Goal: Entertainment & Leisure: Consume media (video, audio)

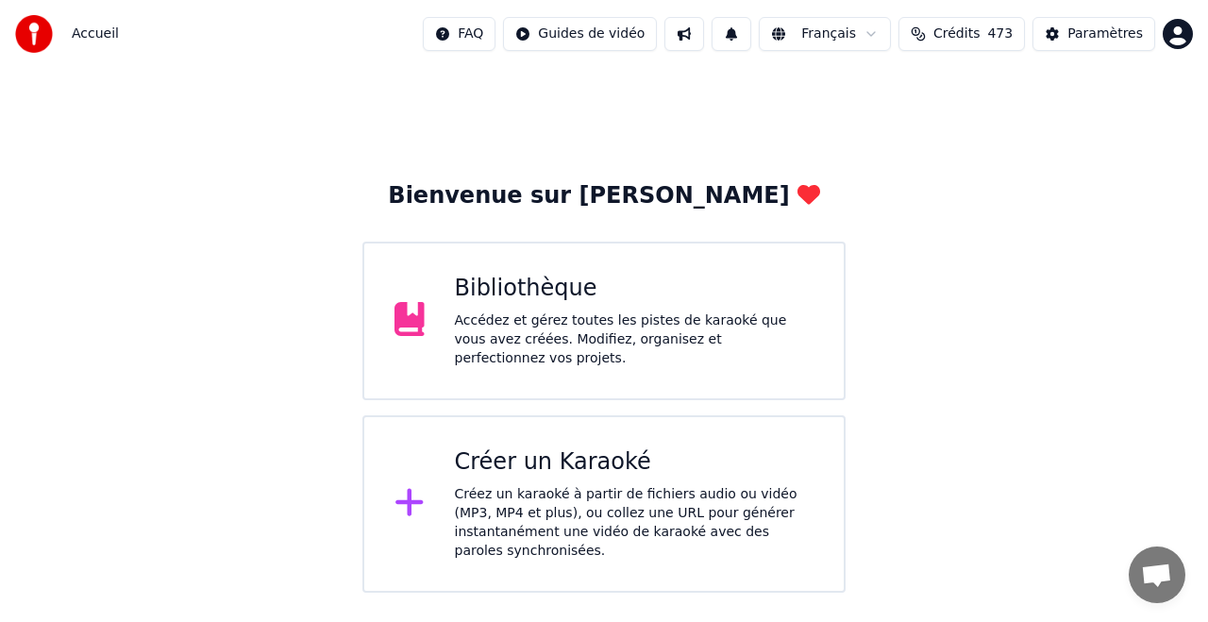
click at [590, 484] on div "Créer un Karaoké Créez un karaoké à partir de fichiers audio ou vidéo (MP3, MP4…" at bounding box center [635, 503] width 360 height 113
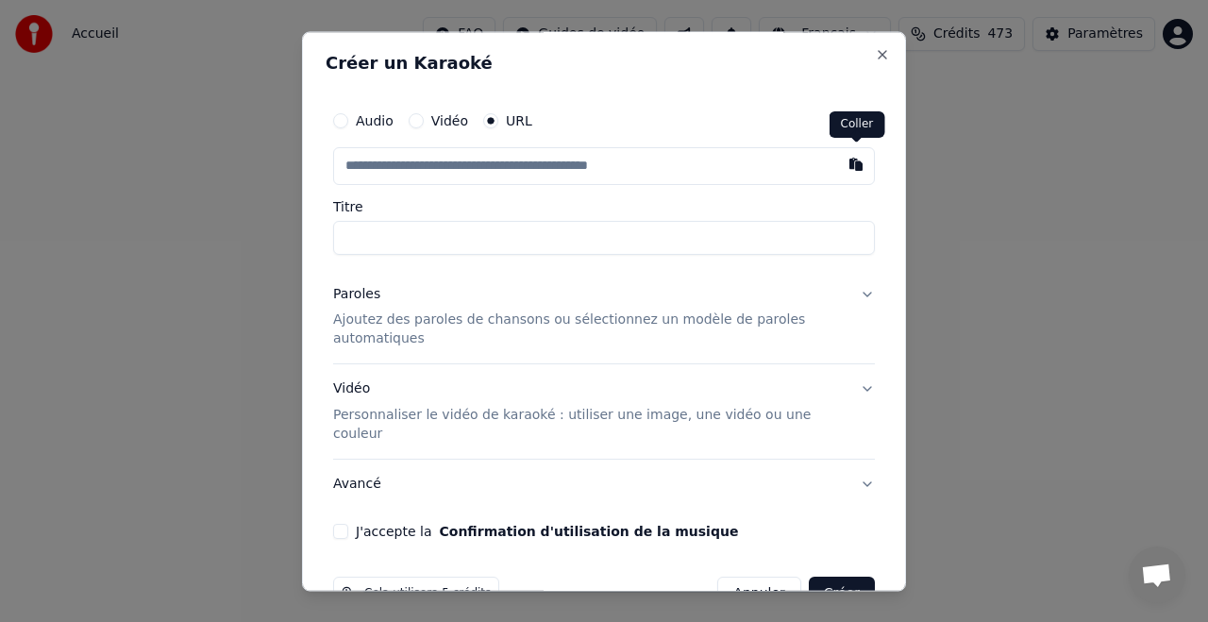
click at [854, 166] on button "button" at bounding box center [856, 164] width 38 height 34
type input "**********"
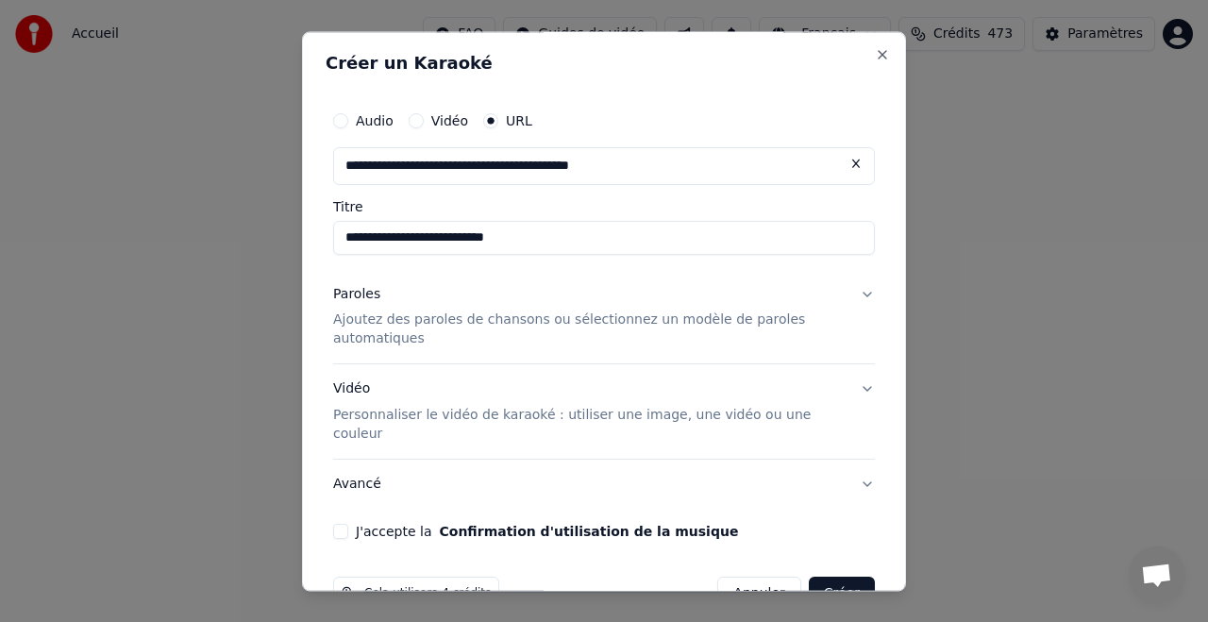
click at [445, 325] on p "Ajoutez des paroles de chansons ou sélectionnez un modèle de paroles automatiqu…" at bounding box center [589, 330] width 512 height 38
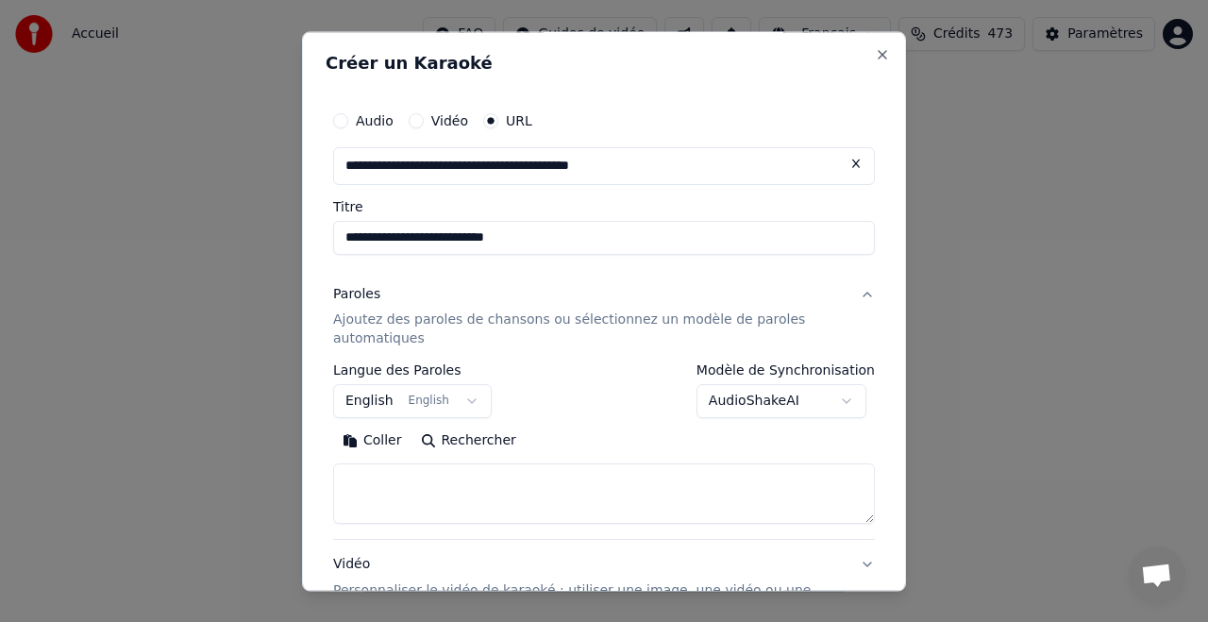
click at [469, 438] on button "Rechercher" at bounding box center [468, 442] width 114 height 30
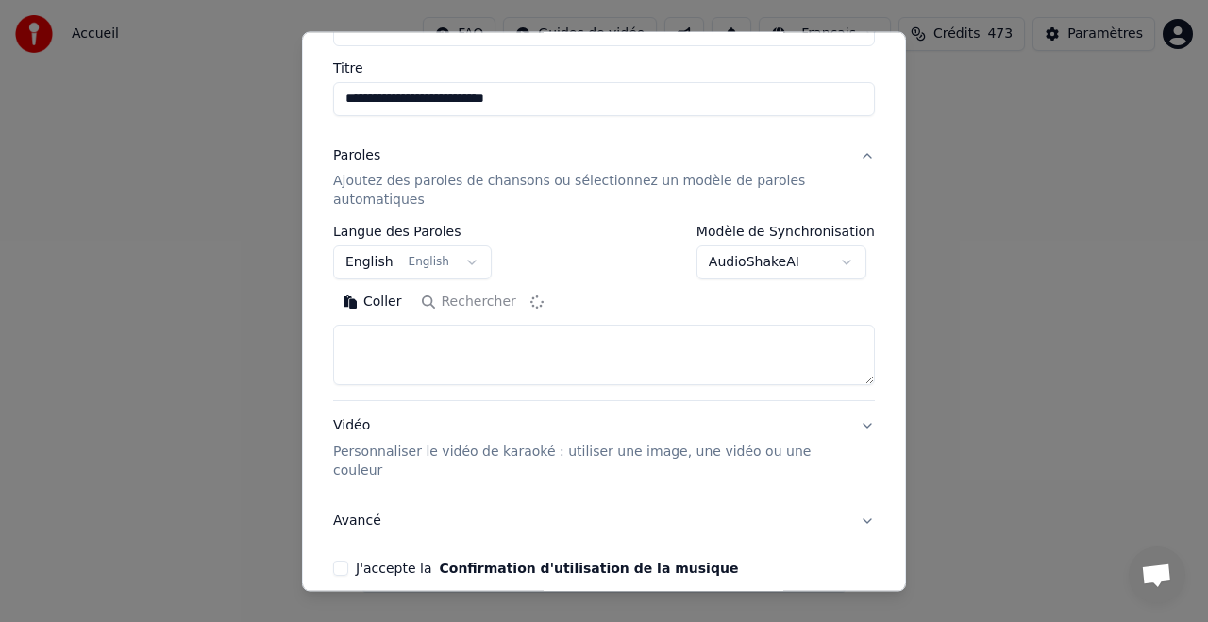
type textarea "**********"
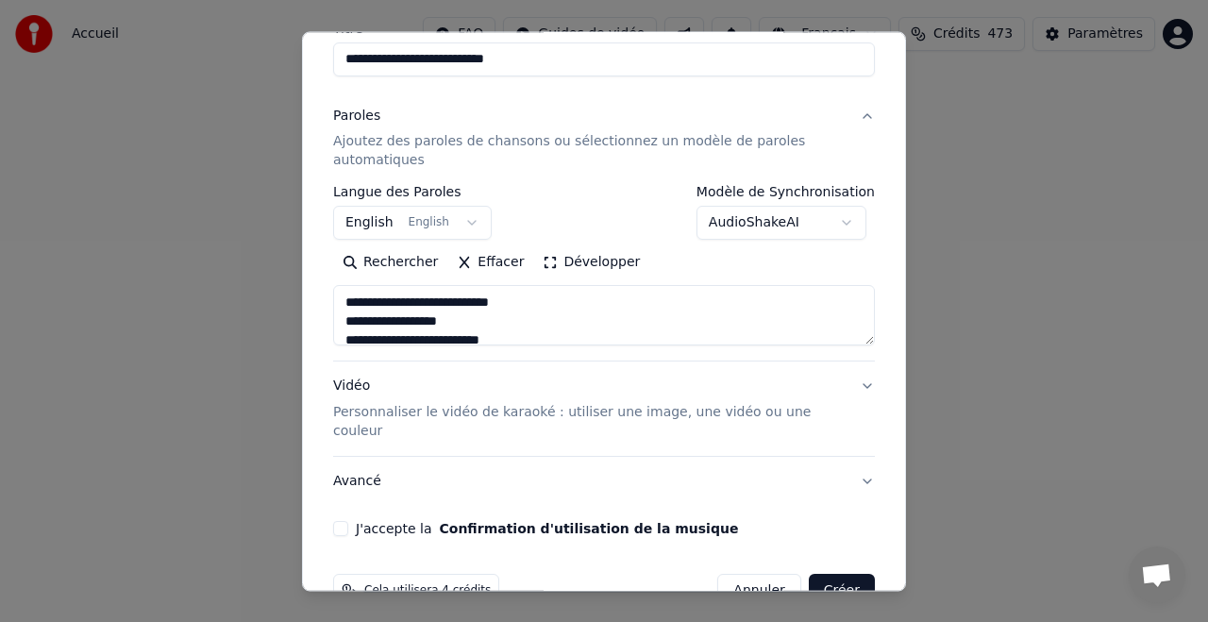
scroll to position [183, 0]
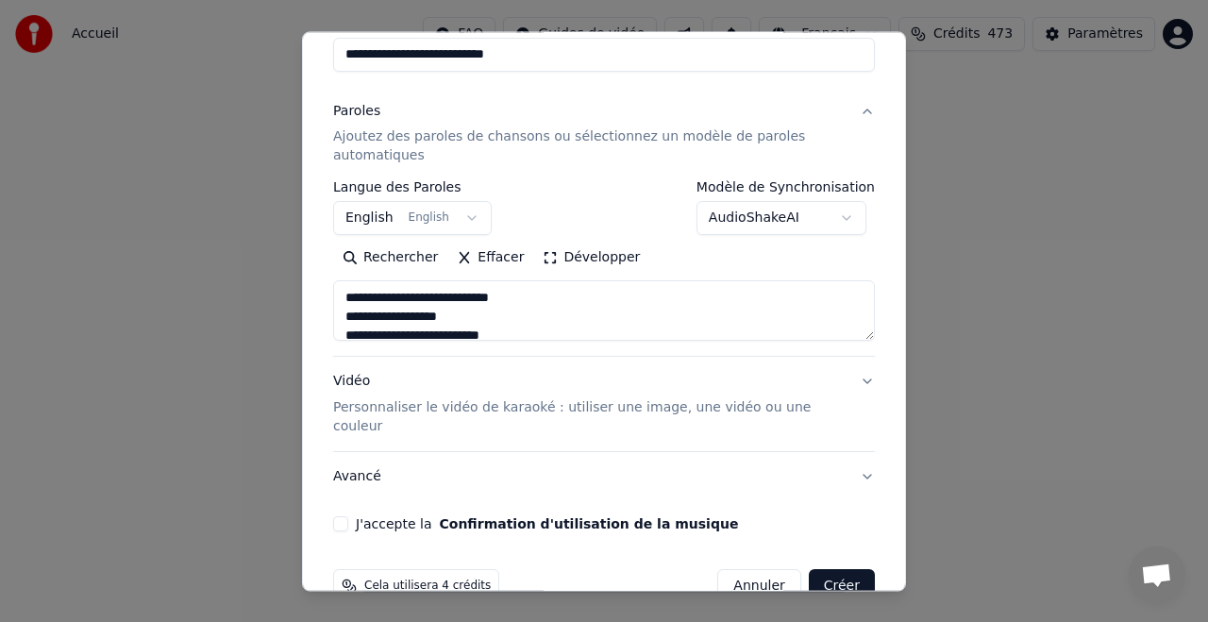
click at [547, 409] on p "Personnaliser le vidéo de karaoké : utiliser une image, une vidéo ou une couleur" at bounding box center [589, 418] width 512 height 38
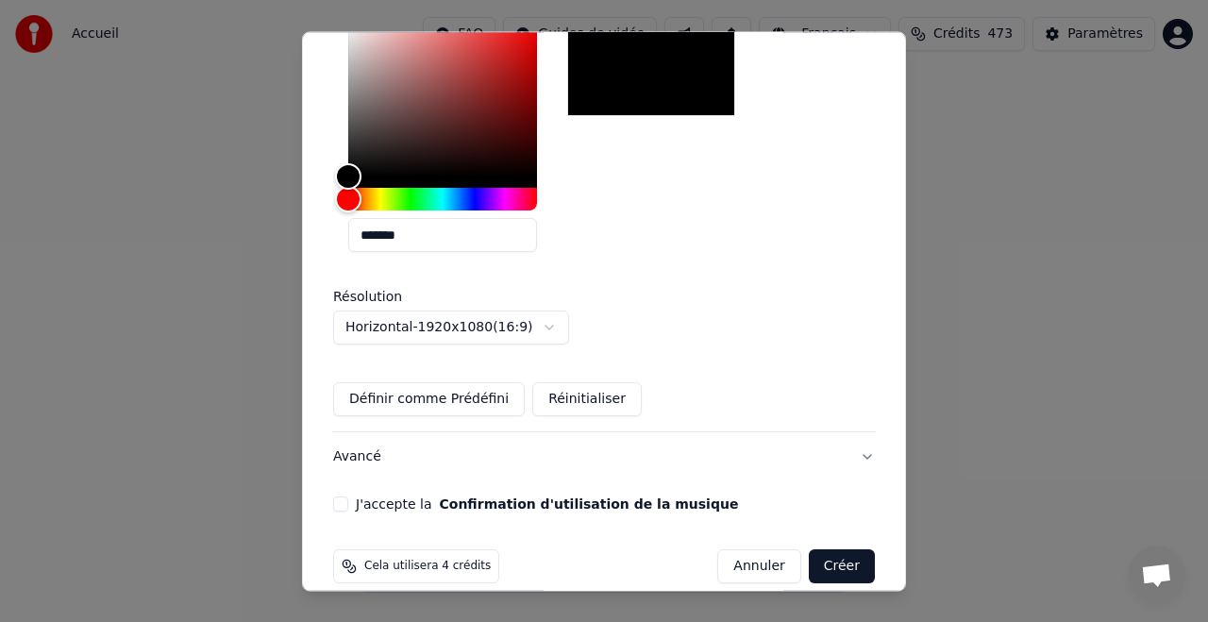
scroll to position [487, 0]
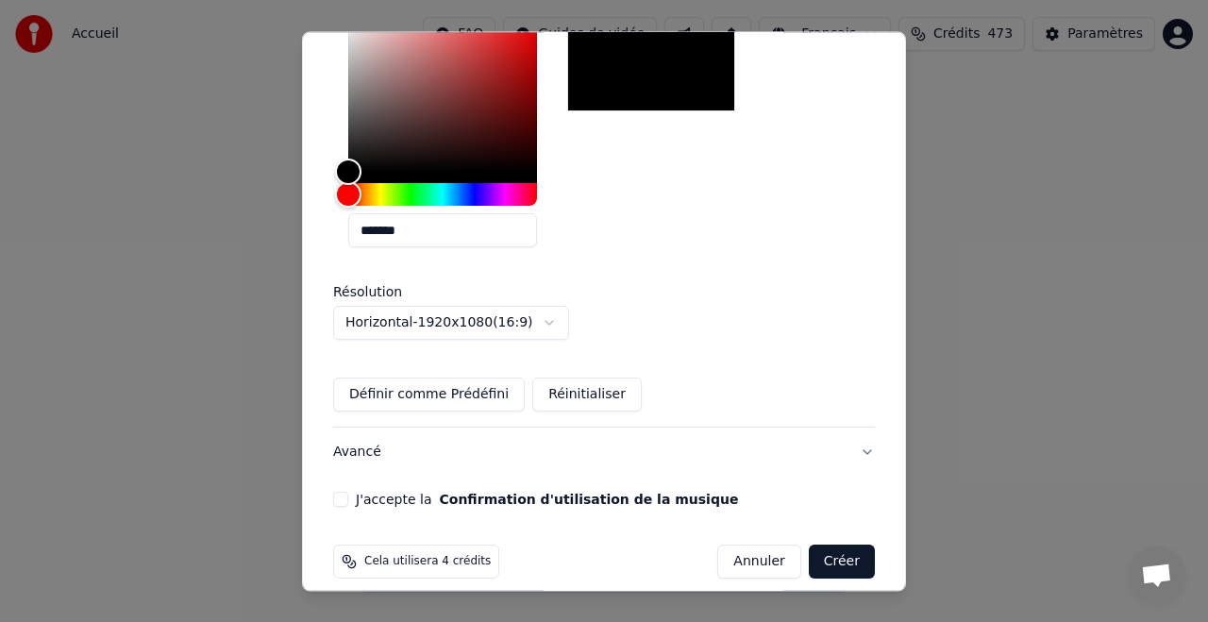
click at [343, 493] on button "J'accepte la Confirmation d'utilisation de la musique" at bounding box center [340, 500] width 15 height 15
click at [840, 545] on button "Créer" at bounding box center [842, 562] width 66 height 34
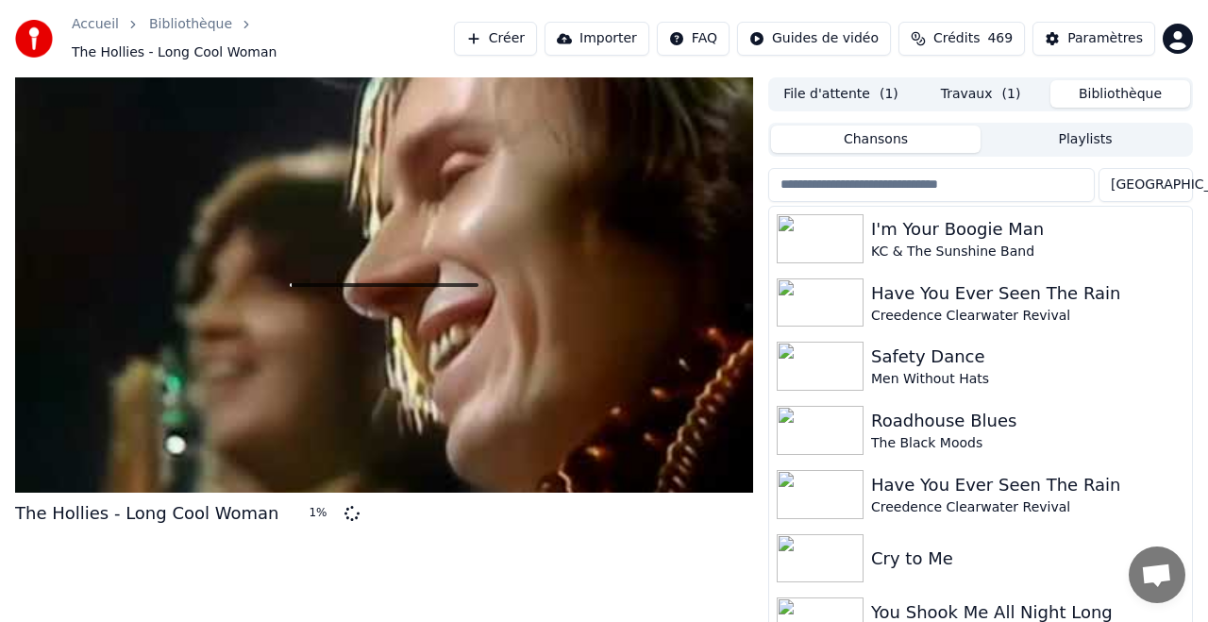
click at [1101, 83] on button "Bibliothèque" at bounding box center [1120, 93] width 140 height 27
click at [840, 83] on button "File d'attente ( 1 )" at bounding box center [841, 93] width 140 height 27
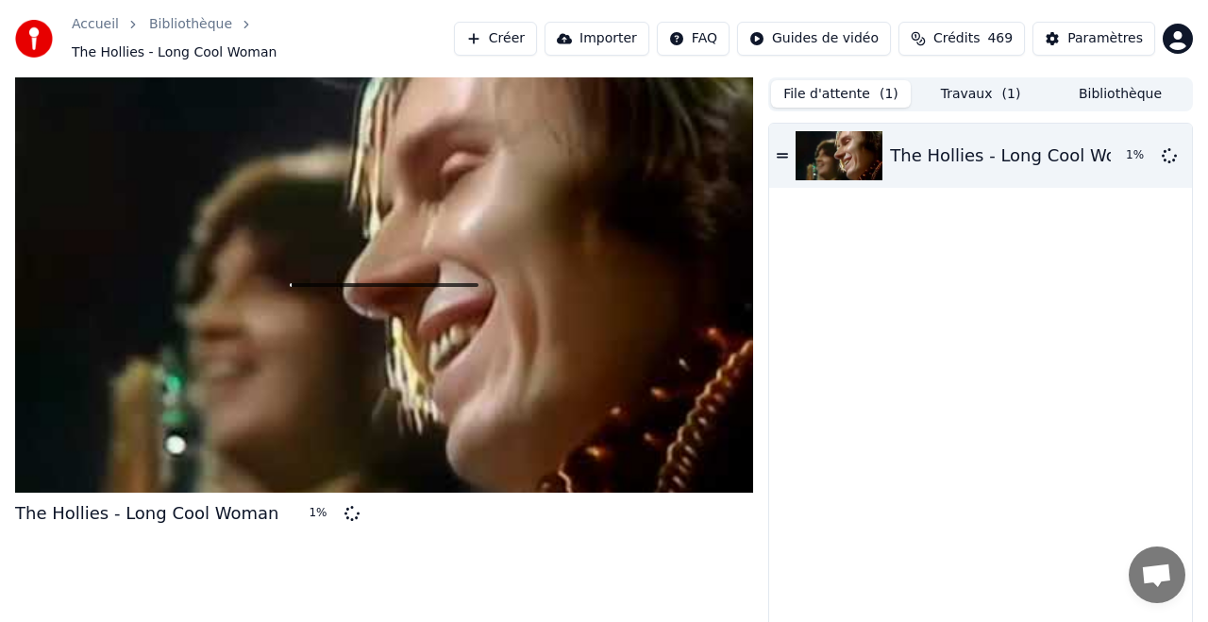
click at [980, 80] on button "Travaux ( 1 )" at bounding box center [981, 93] width 140 height 27
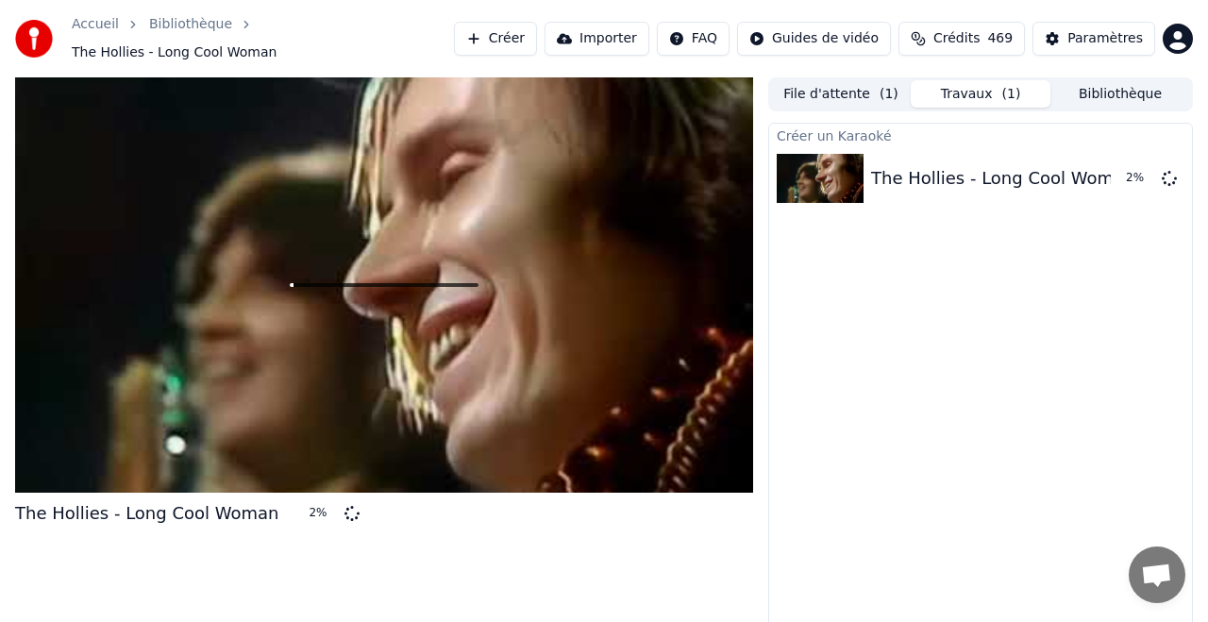
click at [1088, 85] on button "Bibliothèque" at bounding box center [1120, 93] width 140 height 27
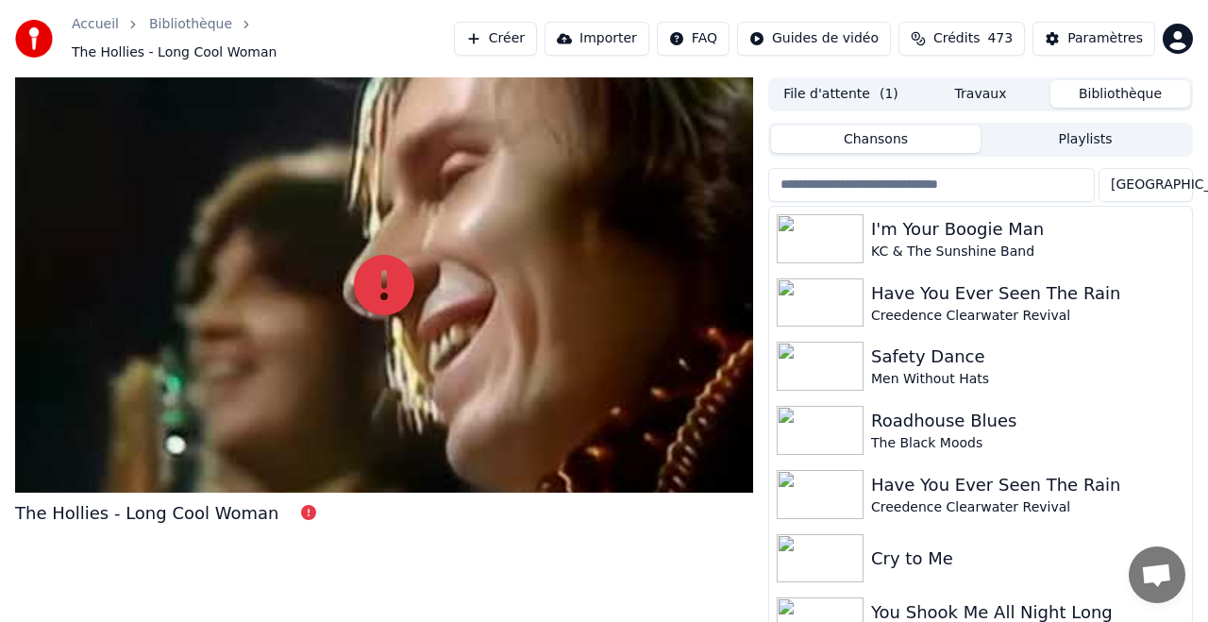
click at [977, 85] on button "Travaux" at bounding box center [981, 93] width 140 height 27
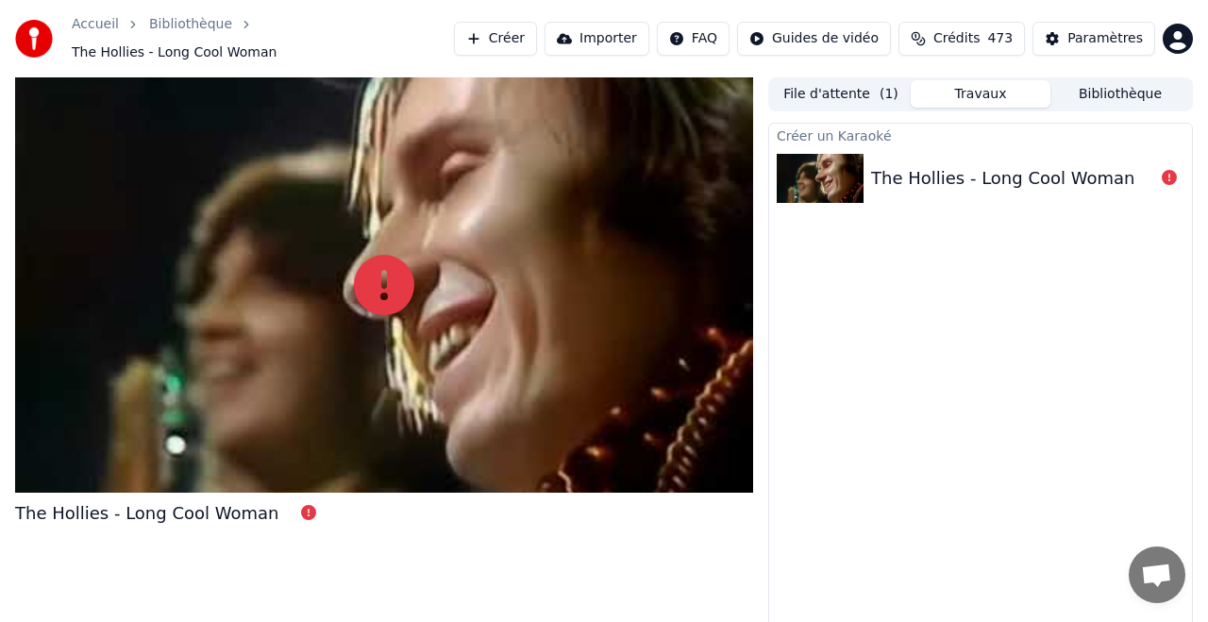
click at [512, 32] on button "Créer" at bounding box center [495, 39] width 83 height 34
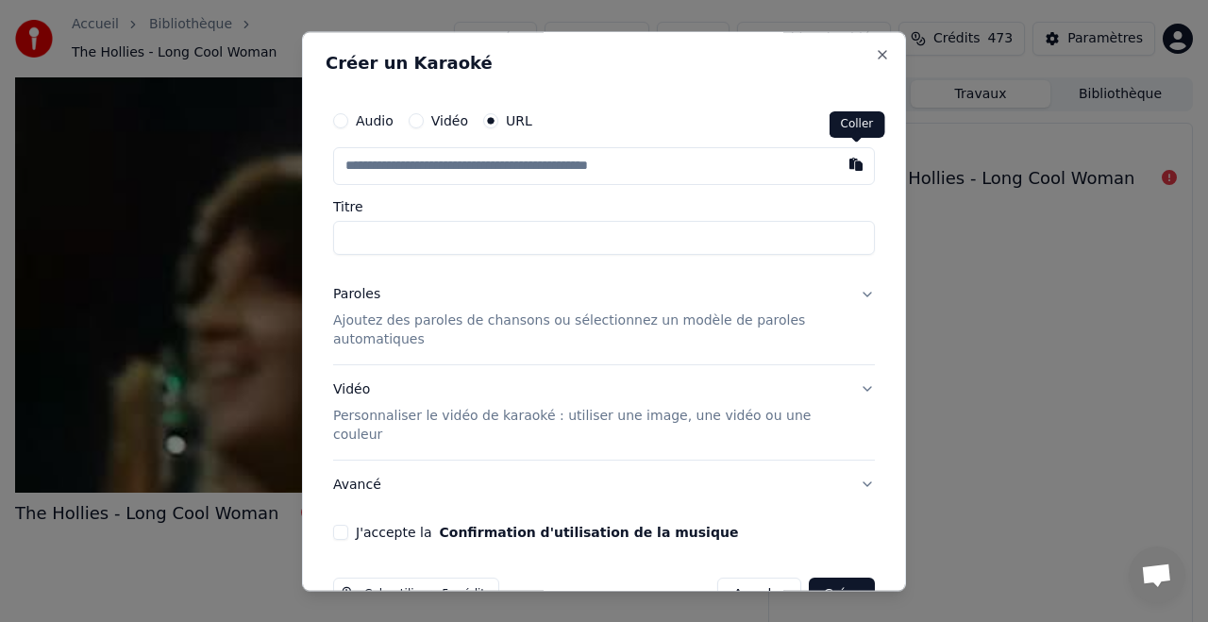
click at [858, 168] on button "button" at bounding box center [856, 164] width 38 height 34
type input "**********"
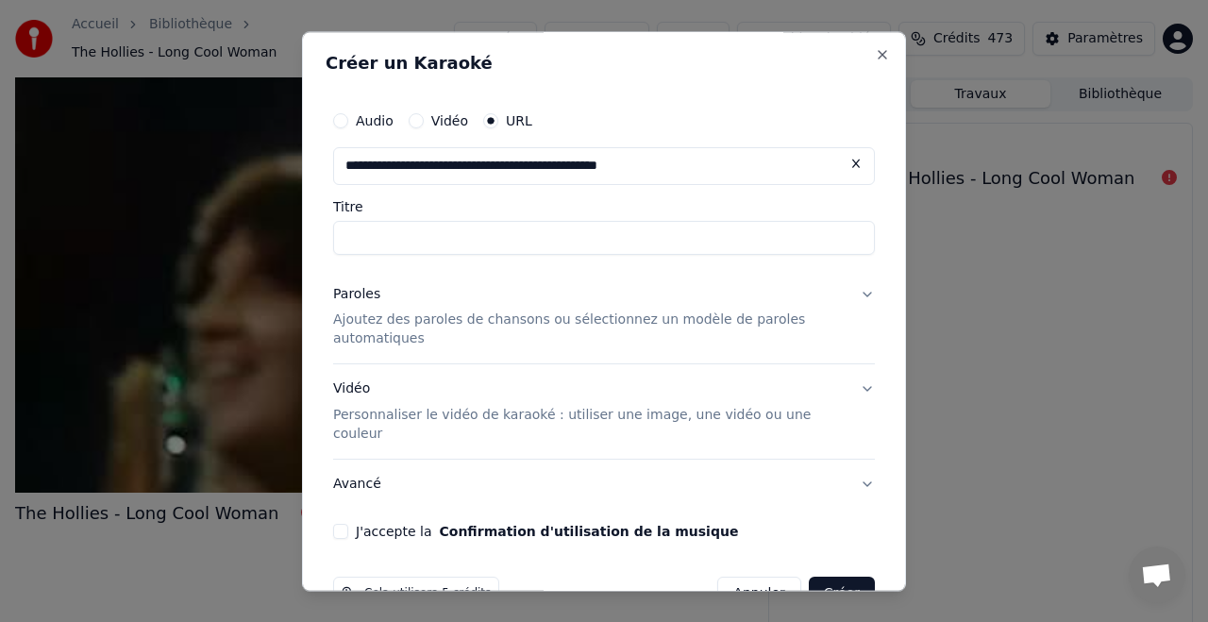
type input "**********"
click at [540, 320] on p "Ajoutez des paroles de chansons ou sélectionnez un modèle de paroles automatiqu…" at bounding box center [589, 330] width 512 height 38
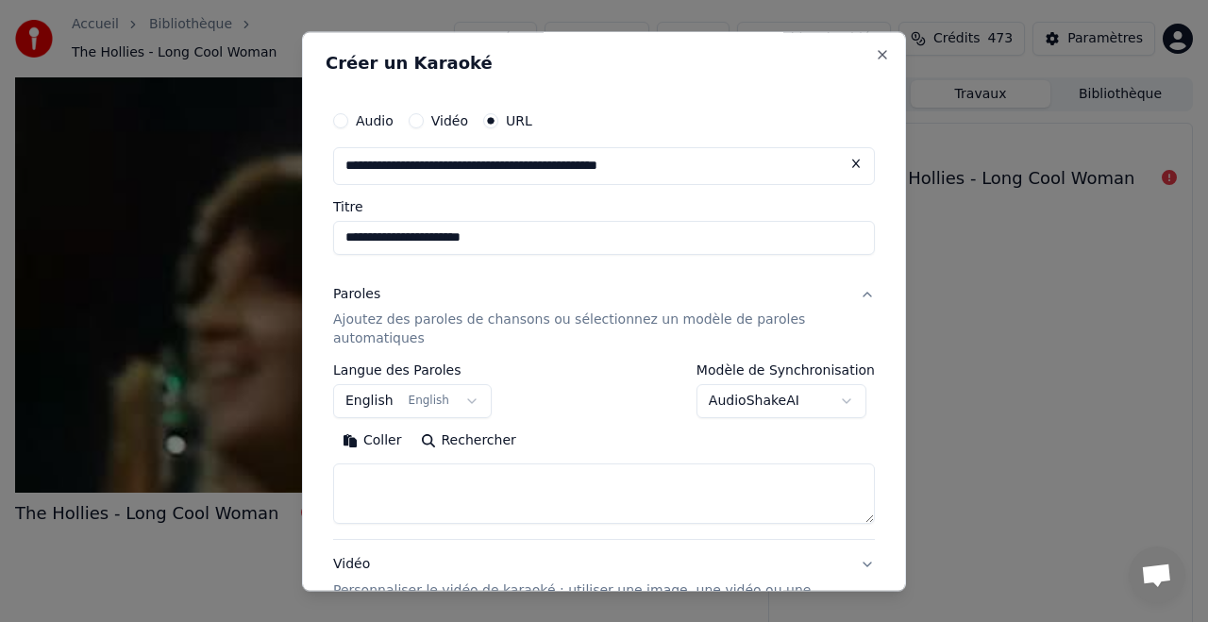
click at [486, 445] on button "Rechercher" at bounding box center [468, 442] width 114 height 30
click at [442, 237] on input "**********" at bounding box center [604, 238] width 542 height 34
click at [635, 436] on div "Coller Rechercher" at bounding box center [604, 442] width 542 height 30
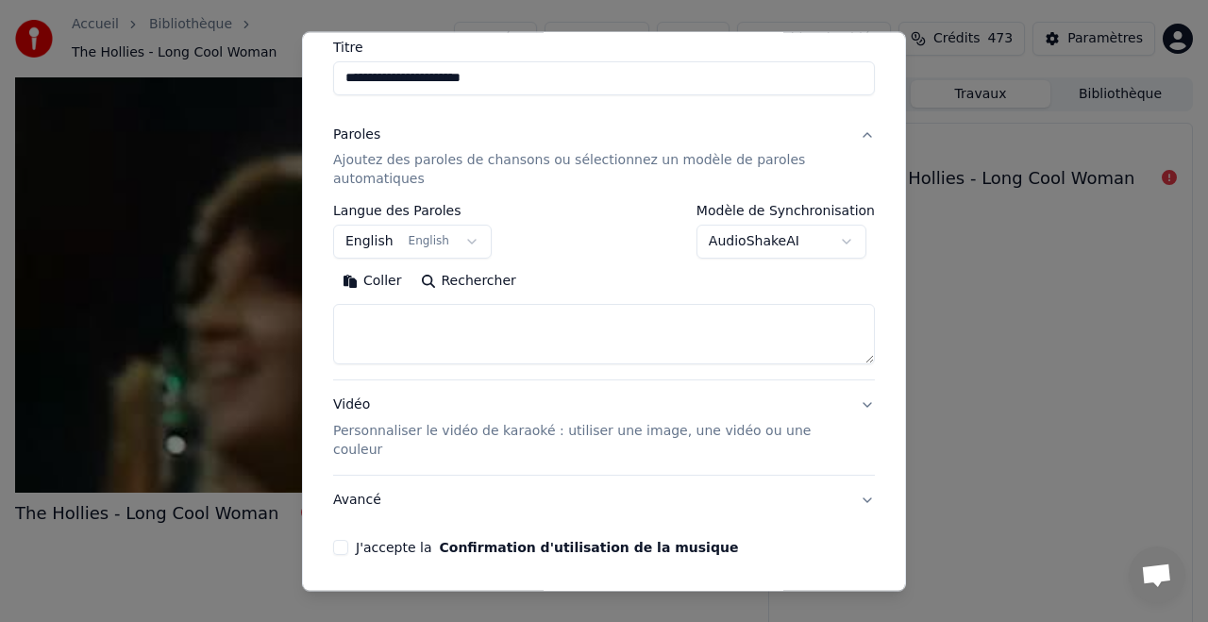
scroll to position [209, 0]
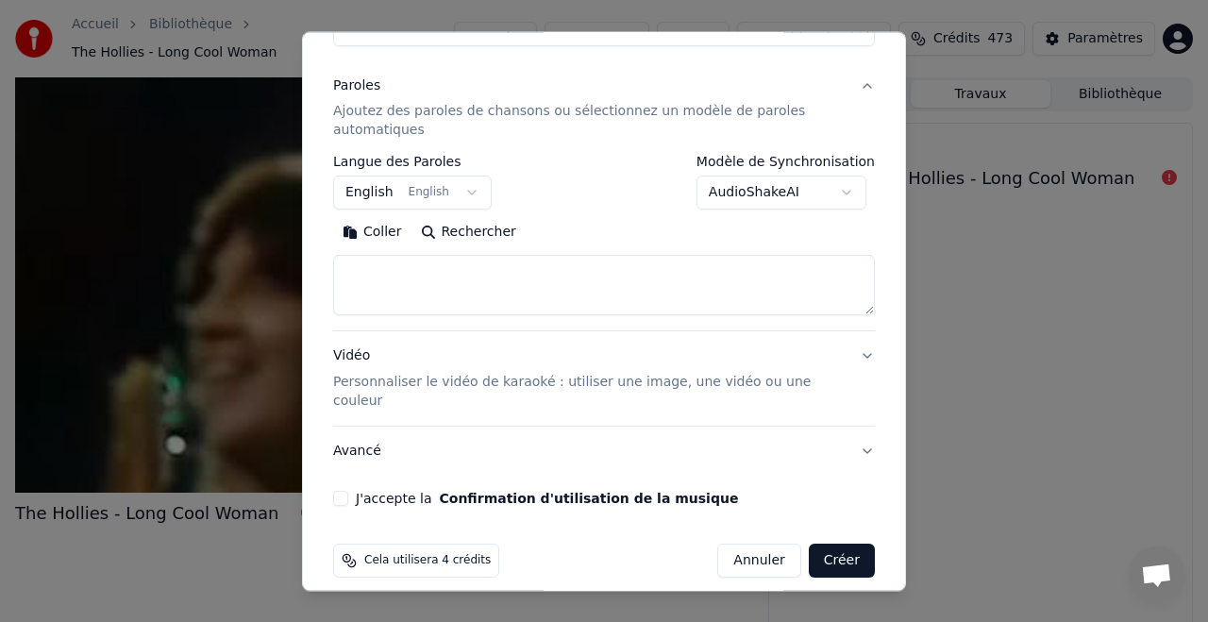
click at [347, 492] on button "J'accepte la Confirmation d'utilisation de la musique" at bounding box center [340, 499] width 15 height 15
click at [569, 390] on p "Personnaliser le vidéo de karaoké : utiliser une image, une vidéo ou une couleur" at bounding box center [589, 393] width 512 height 38
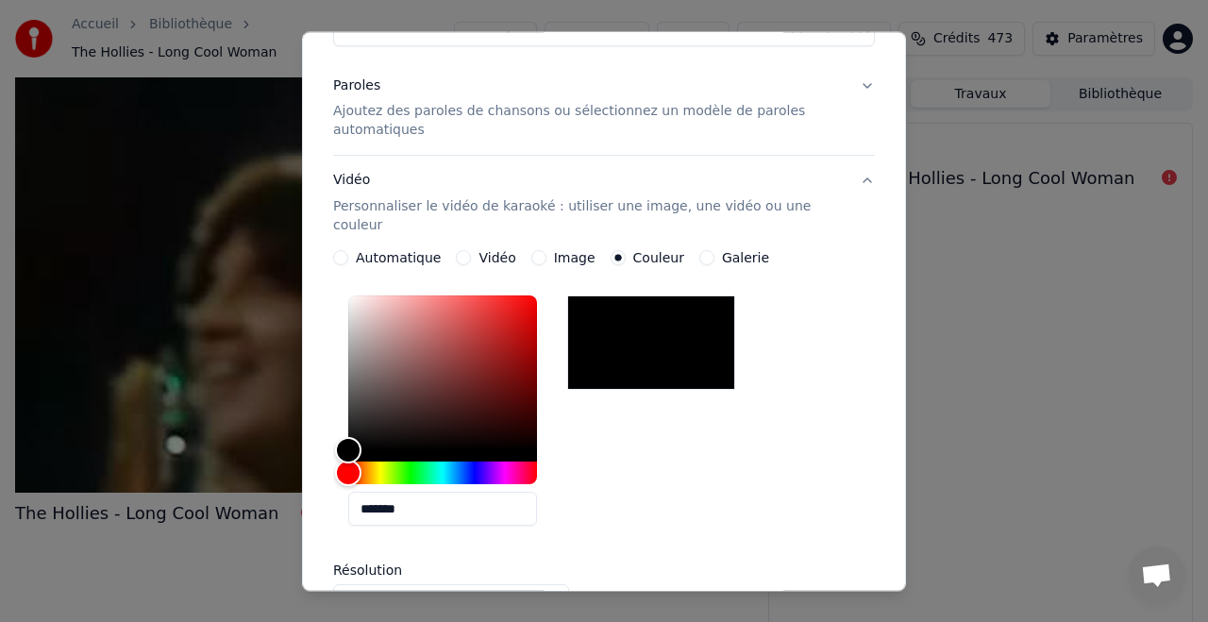
scroll to position [23, 0]
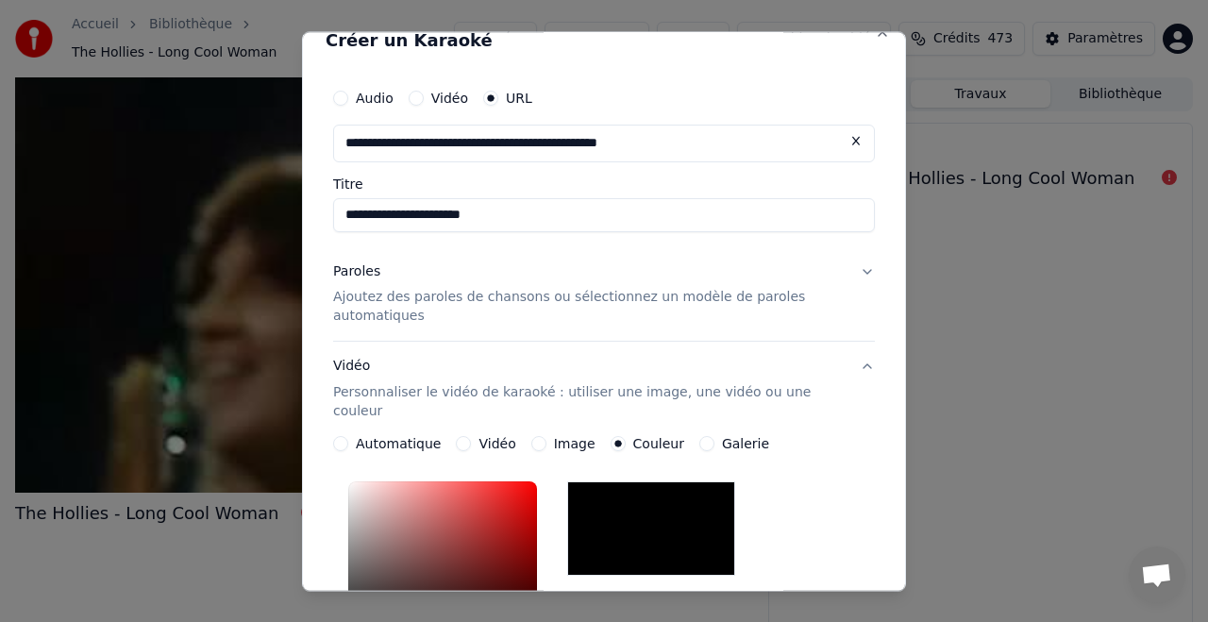
click at [862, 269] on button "Paroles Ajoutez des paroles de chansons ou sélectionnez un modèle de paroles au…" at bounding box center [604, 294] width 542 height 94
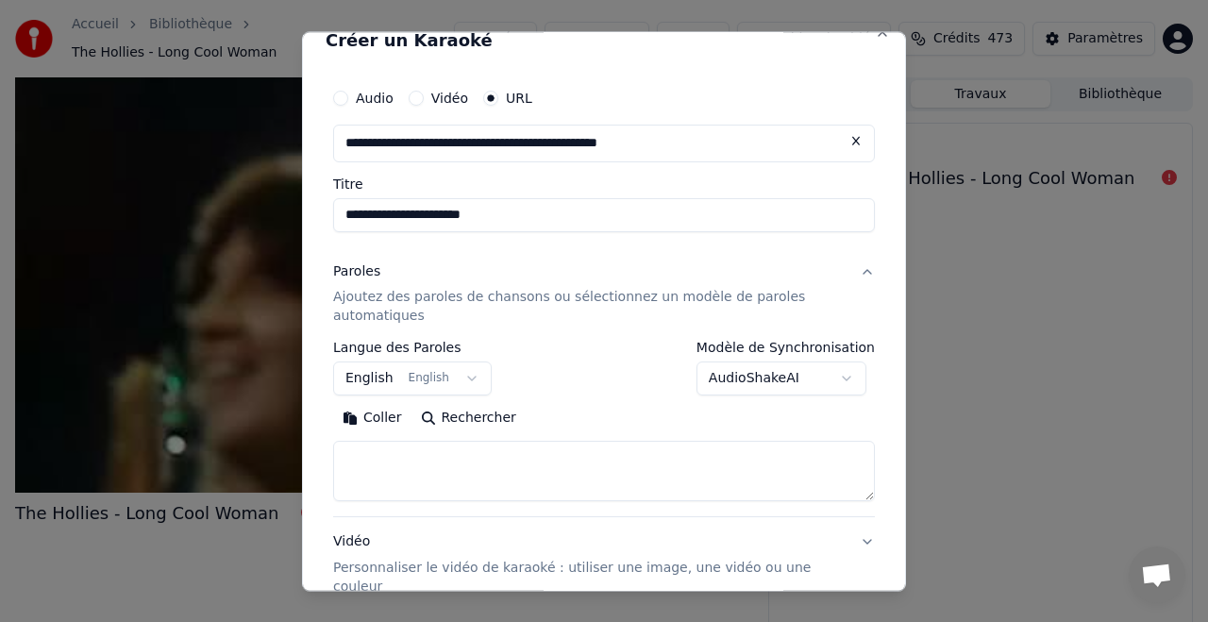
click at [768, 376] on body "**********" at bounding box center [604, 311] width 1208 height 622
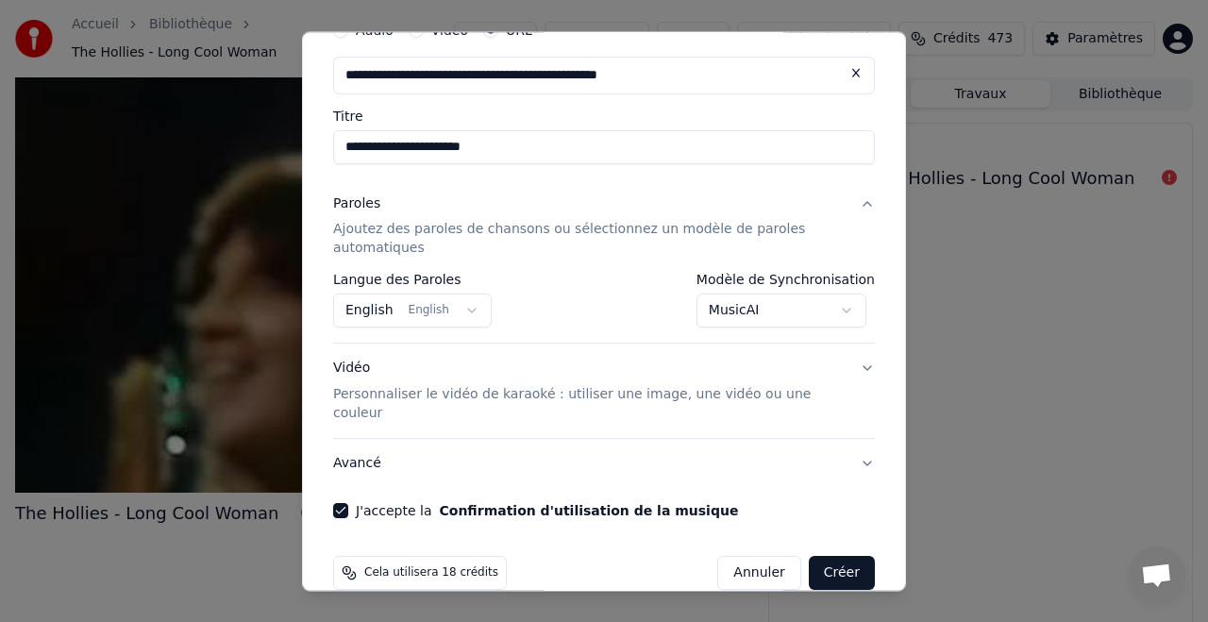
scroll to position [103, 0]
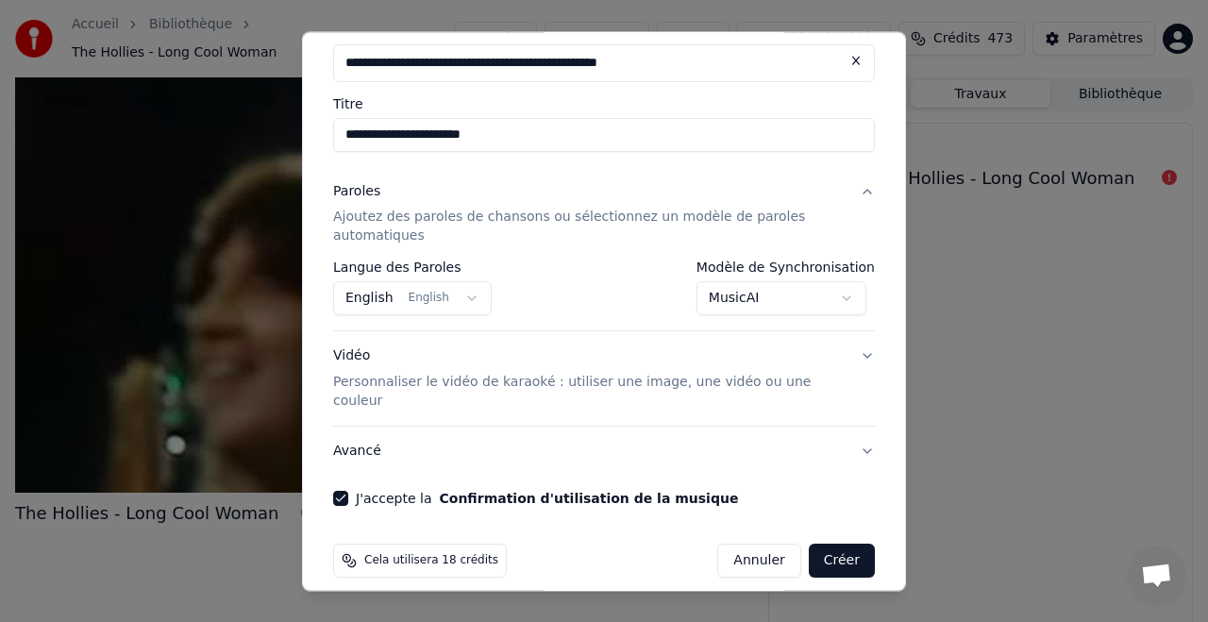
click at [842, 545] on button "Créer" at bounding box center [842, 562] width 66 height 34
select select "**********"
select select
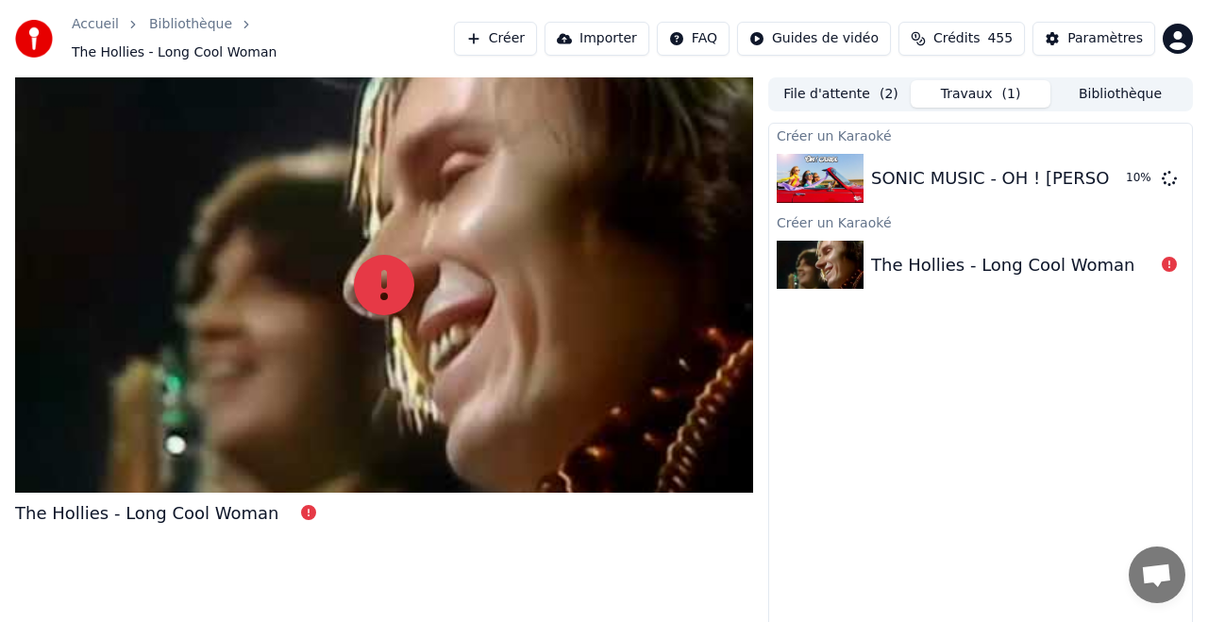
click at [509, 33] on button "Créer" at bounding box center [495, 39] width 83 height 34
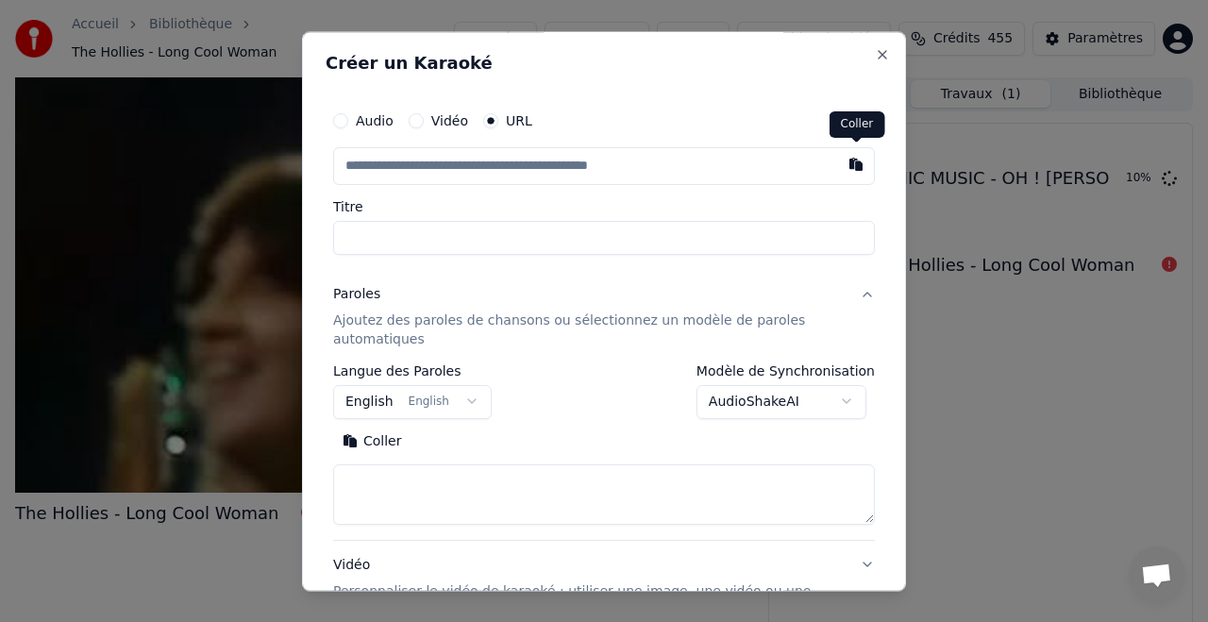
click at [853, 165] on button "button" at bounding box center [856, 164] width 38 height 34
type input "**********"
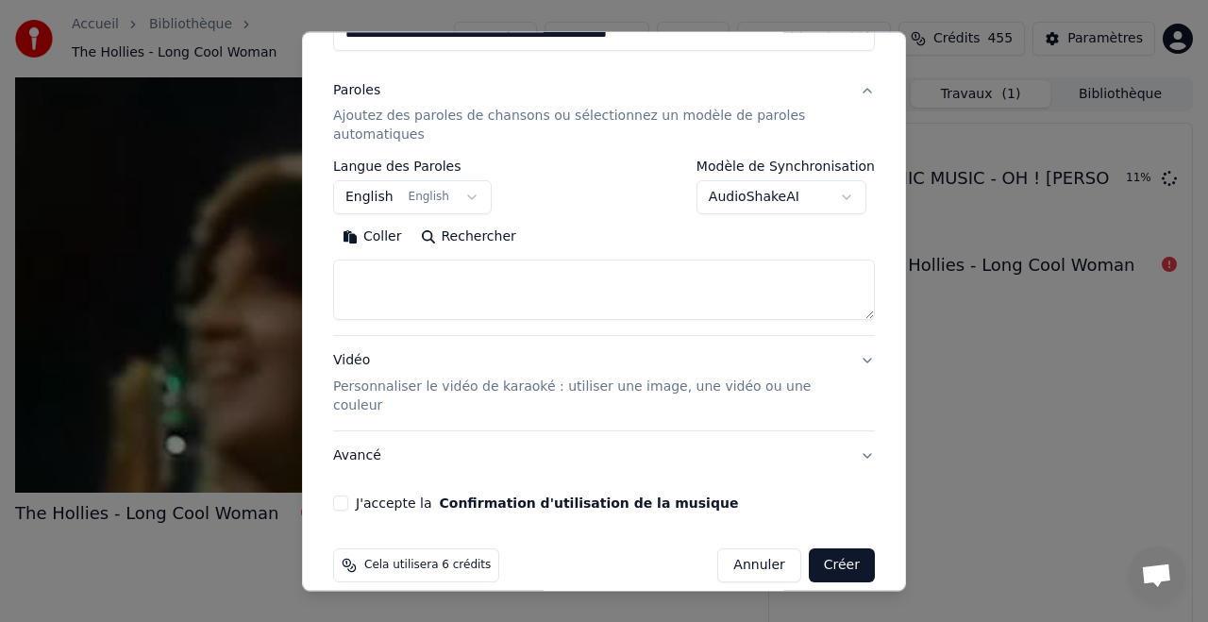
scroll to position [209, 0]
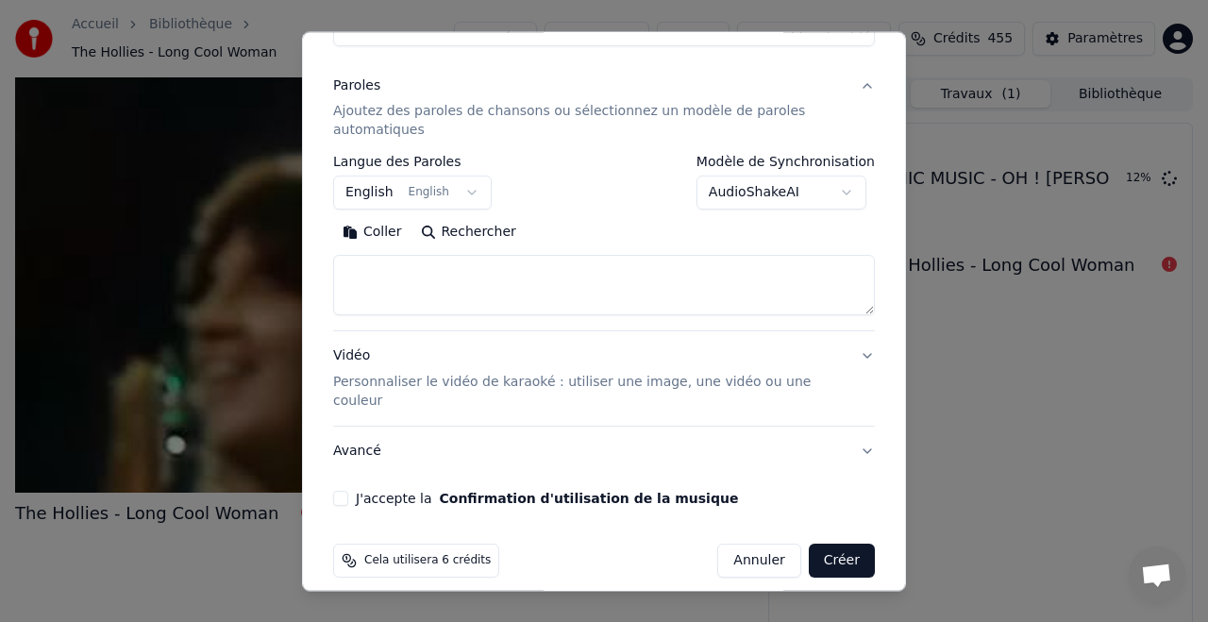
click at [346, 492] on button "J'accepte la Confirmation d'utilisation de la musique" at bounding box center [340, 499] width 15 height 15
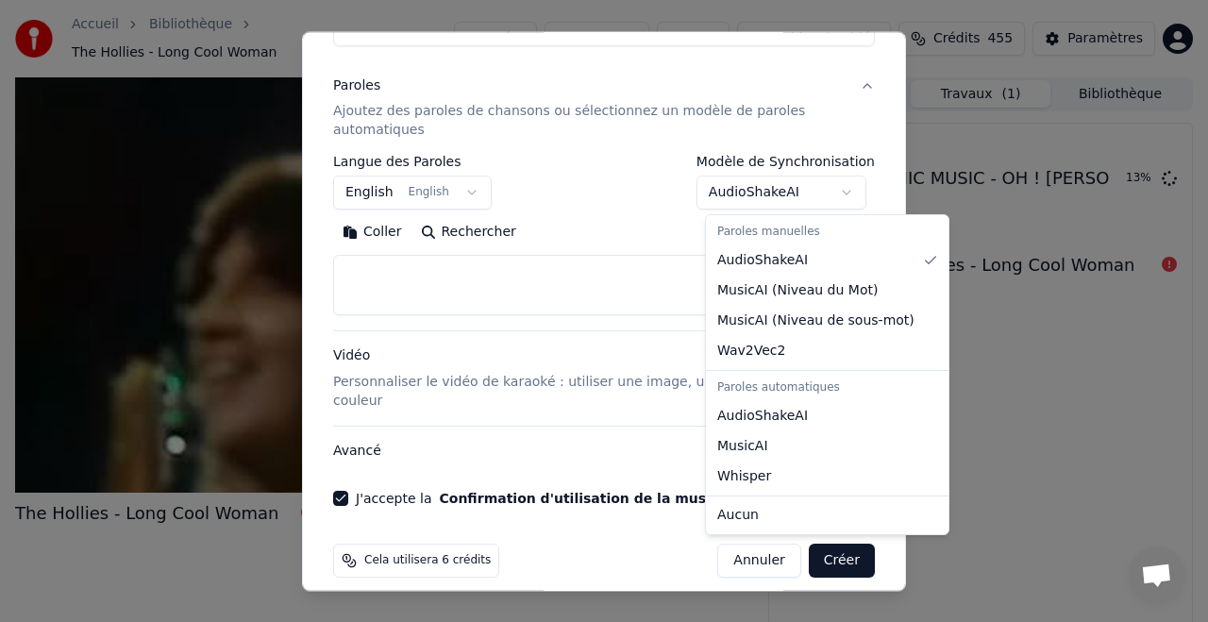
click at [772, 195] on body "**********" at bounding box center [604, 311] width 1208 height 622
select select "**********"
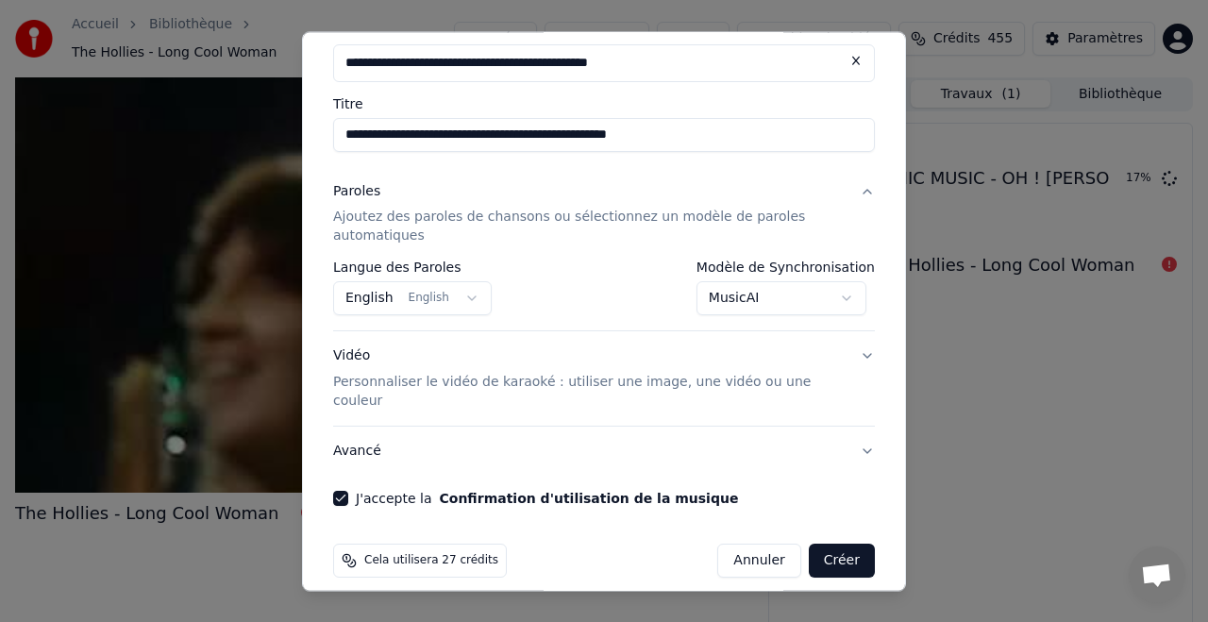
click at [466, 216] on p "Ajoutez des paroles de chansons ou sélectionnez un modèle de paroles automatiqu…" at bounding box center [589, 228] width 512 height 38
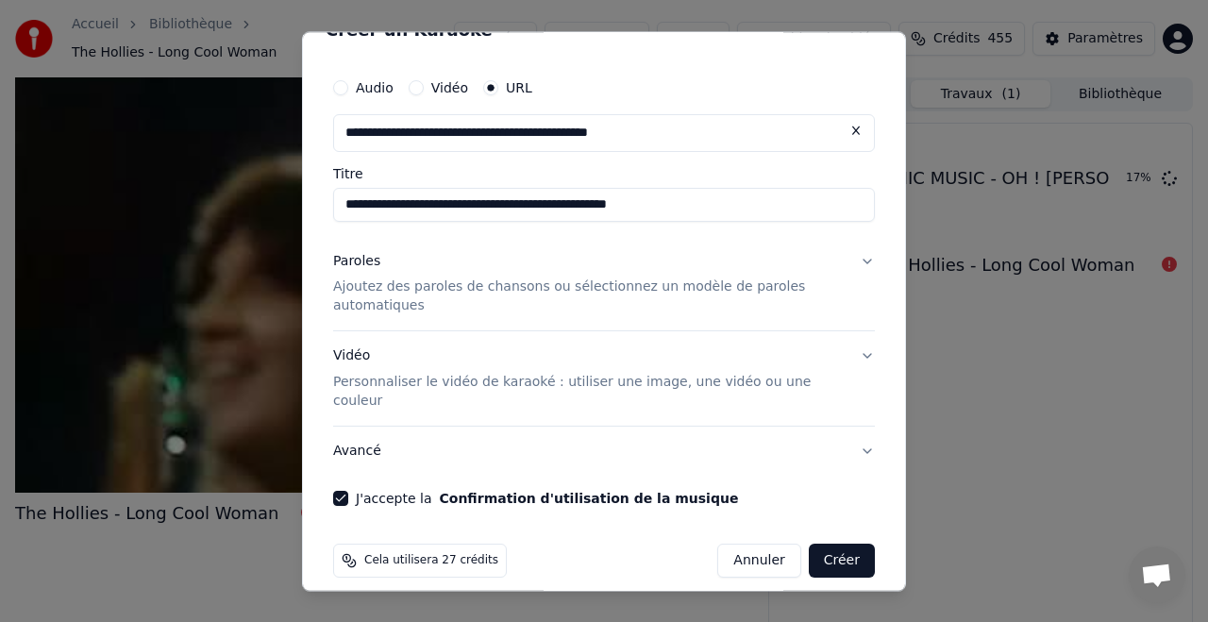
click at [497, 288] on p "Ajoutez des paroles de chansons ou sélectionnez un modèle de paroles automatiqu…" at bounding box center [589, 297] width 512 height 38
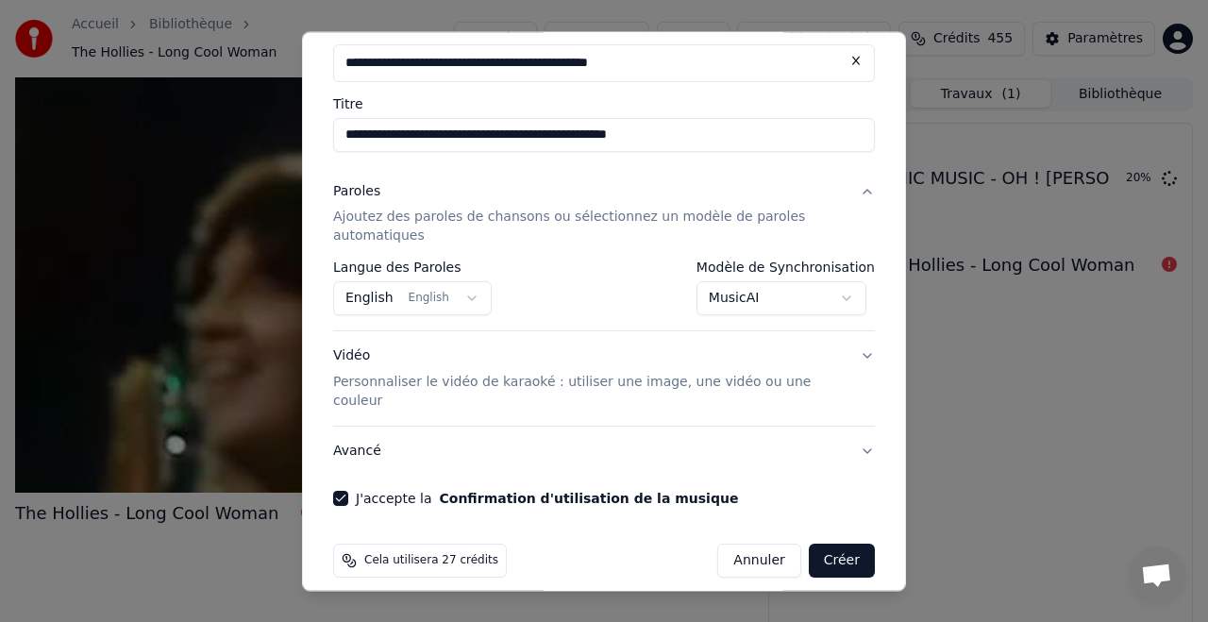
click at [845, 545] on button "Créer" at bounding box center [842, 562] width 66 height 34
select select "**********"
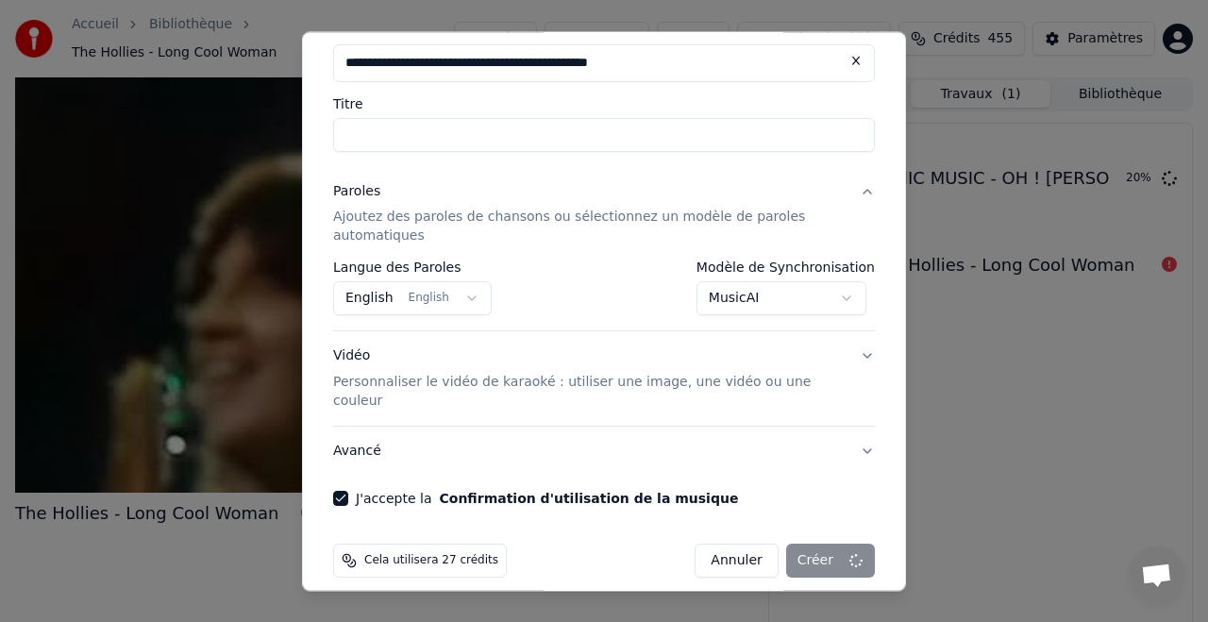
select select
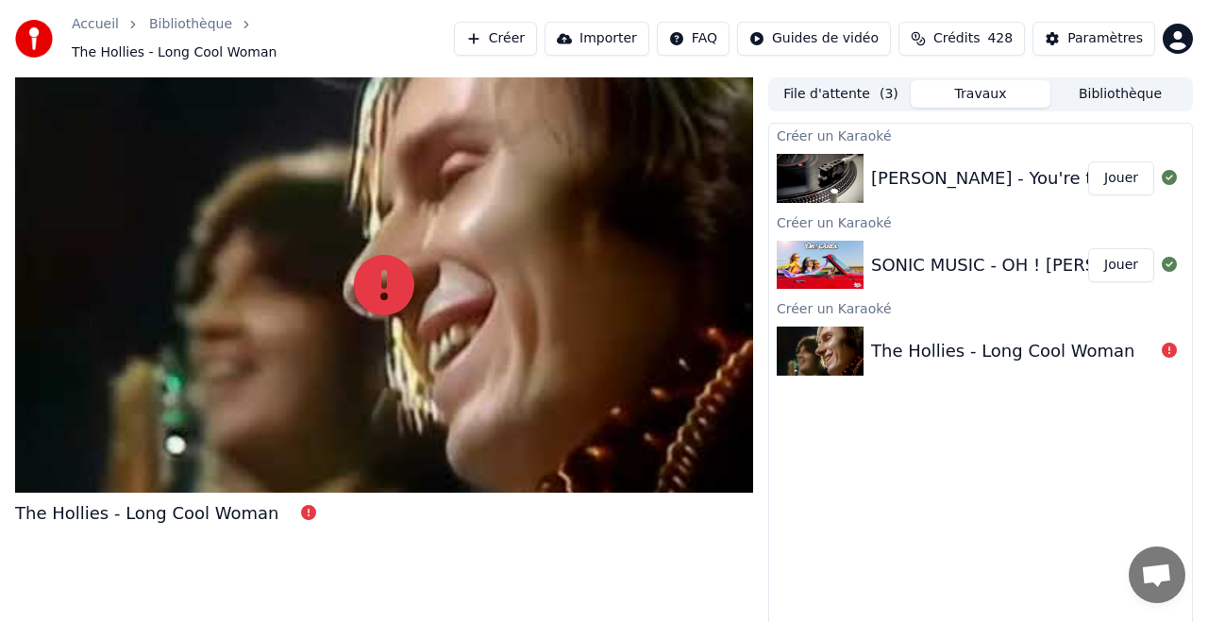
click at [1118, 166] on button "Jouer" at bounding box center [1121, 178] width 66 height 34
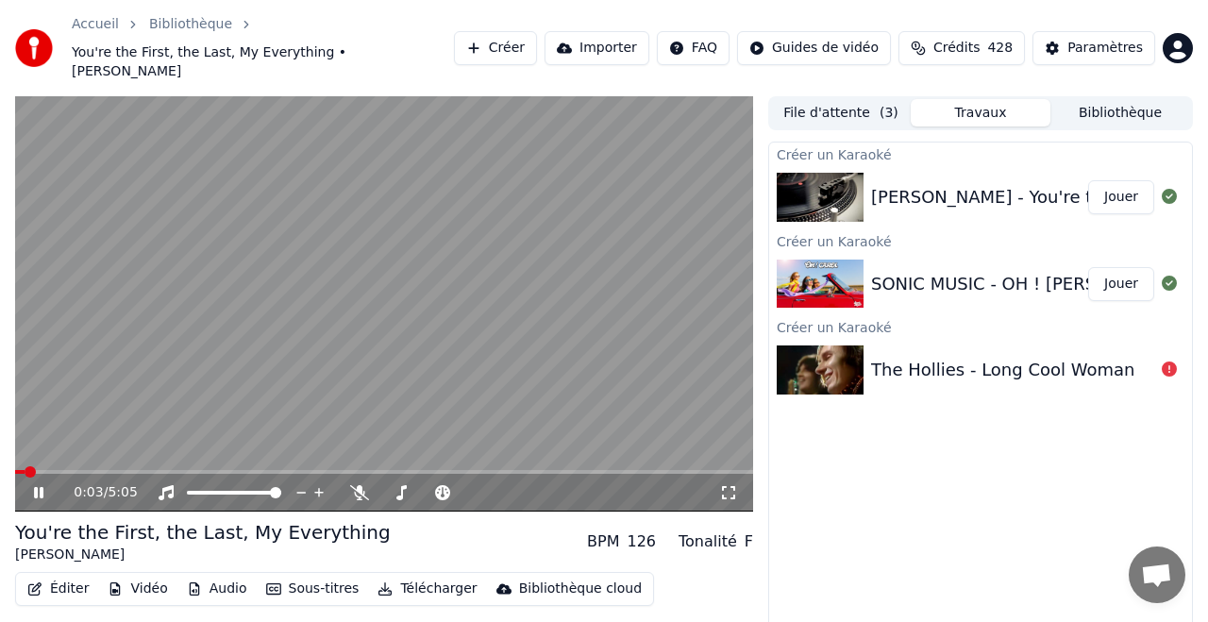
click at [115, 448] on video at bounding box center [384, 303] width 738 height 415
click at [109, 470] on span at bounding box center [384, 472] width 738 height 4
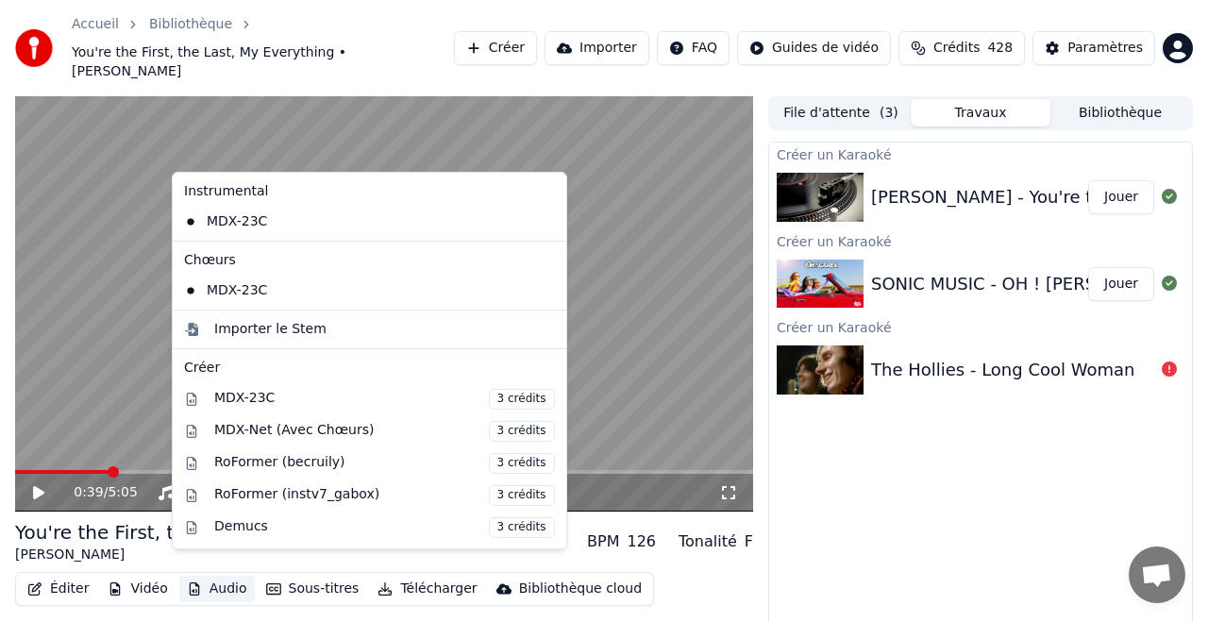
click at [219, 576] on button "Audio" at bounding box center [216, 589] width 75 height 26
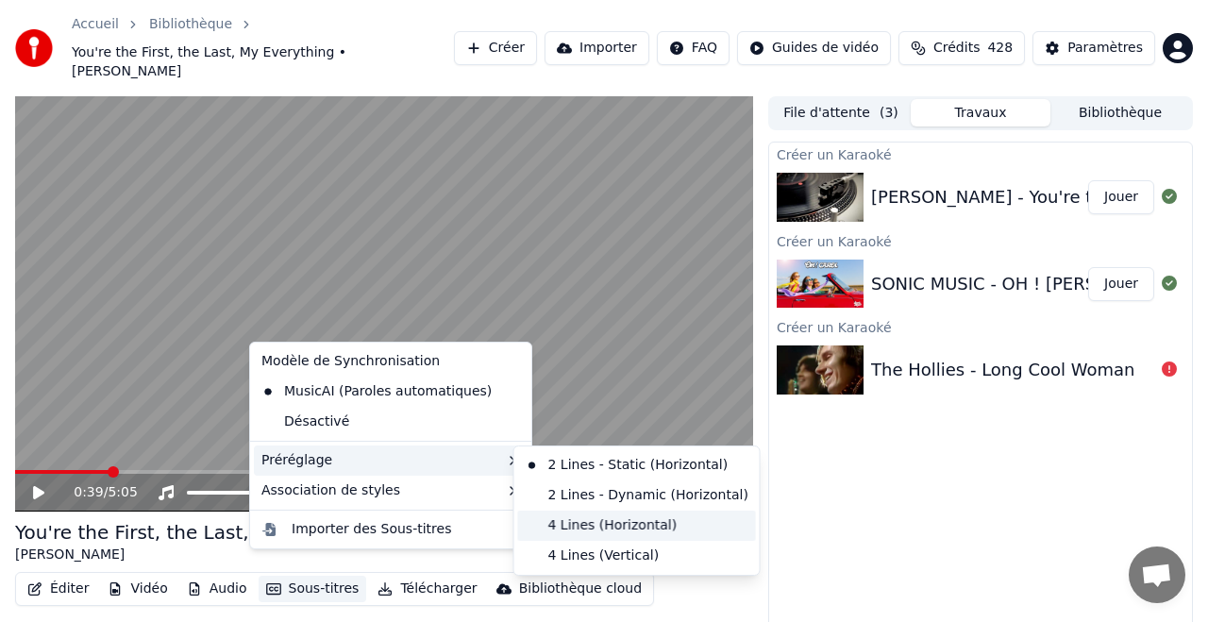
click at [622, 527] on div "4 Lines (Horizontal)" at bounding box center [637, 526] width 238 height 30
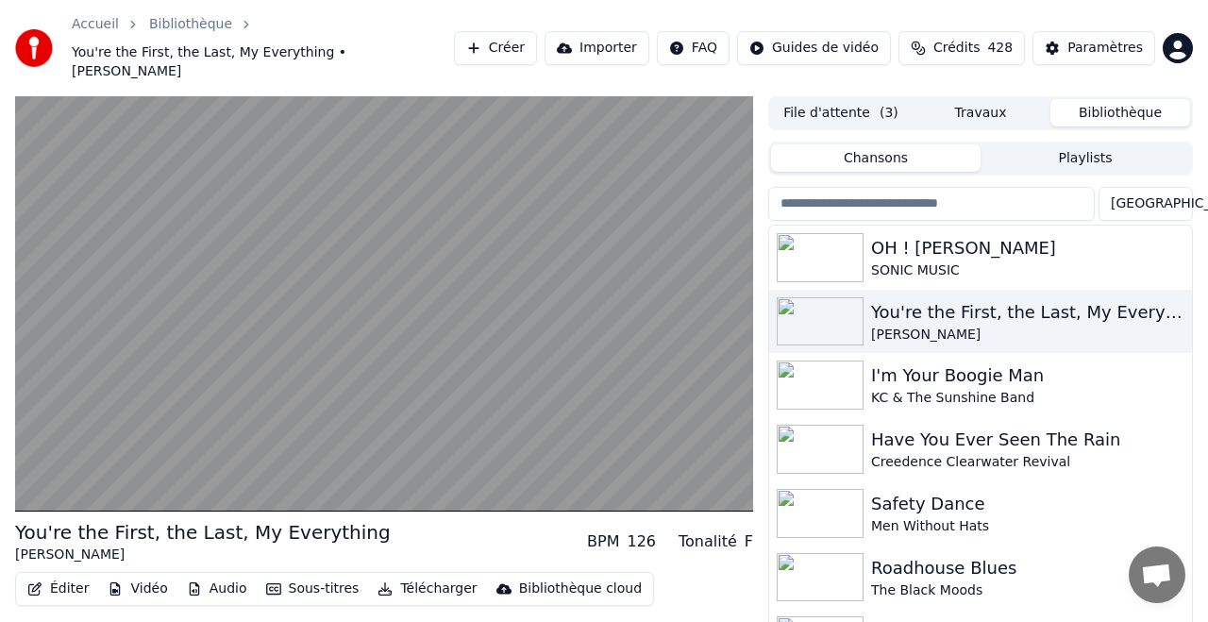
click at [1107, 99] on button "Bibliothèque" at bounding box center [1120, 112] width 140 height 27
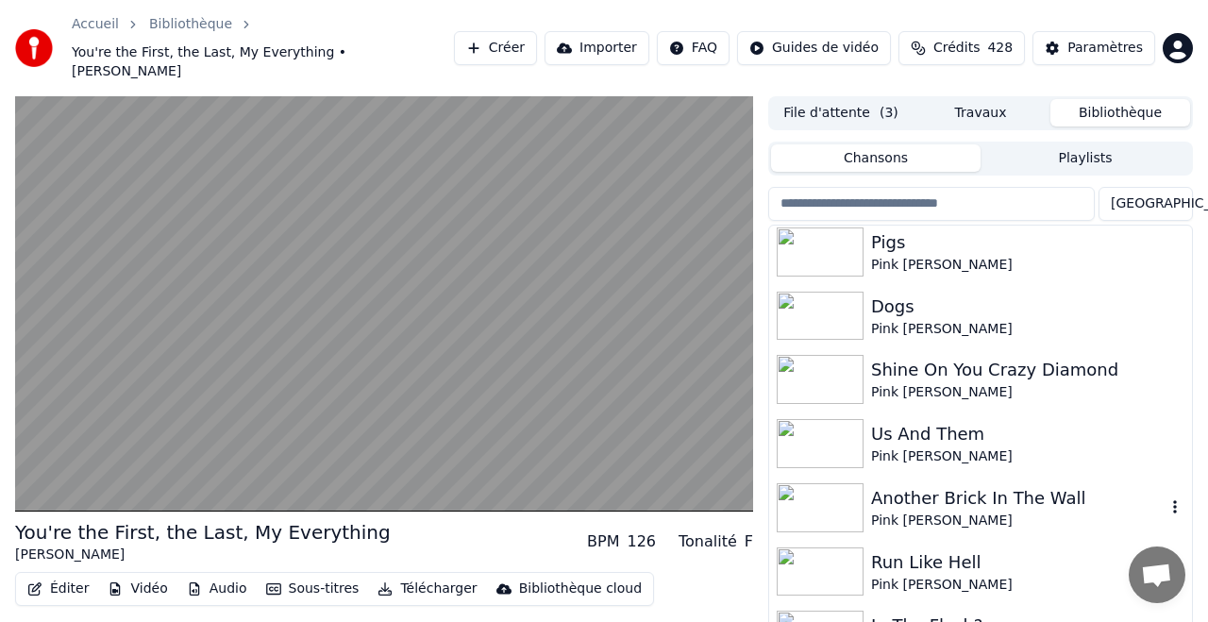
scroll to position [2257, 0]
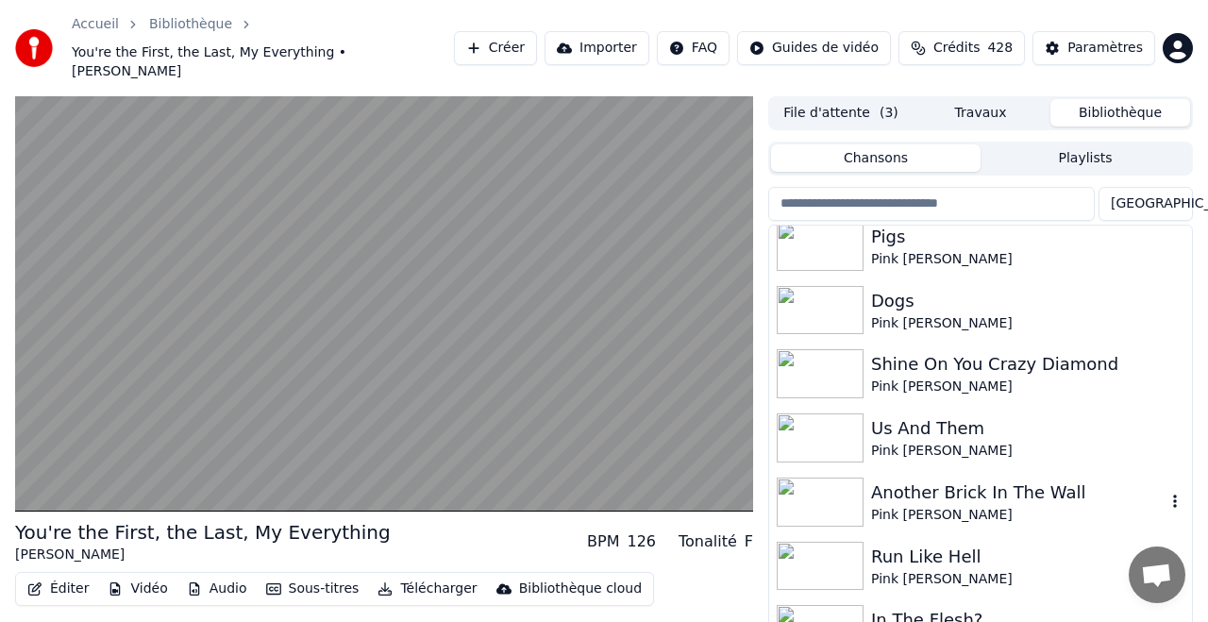
click at [932, 479] on div "Another Brick In The Wall" at bounding box center [1018, 492] width 294 height 26
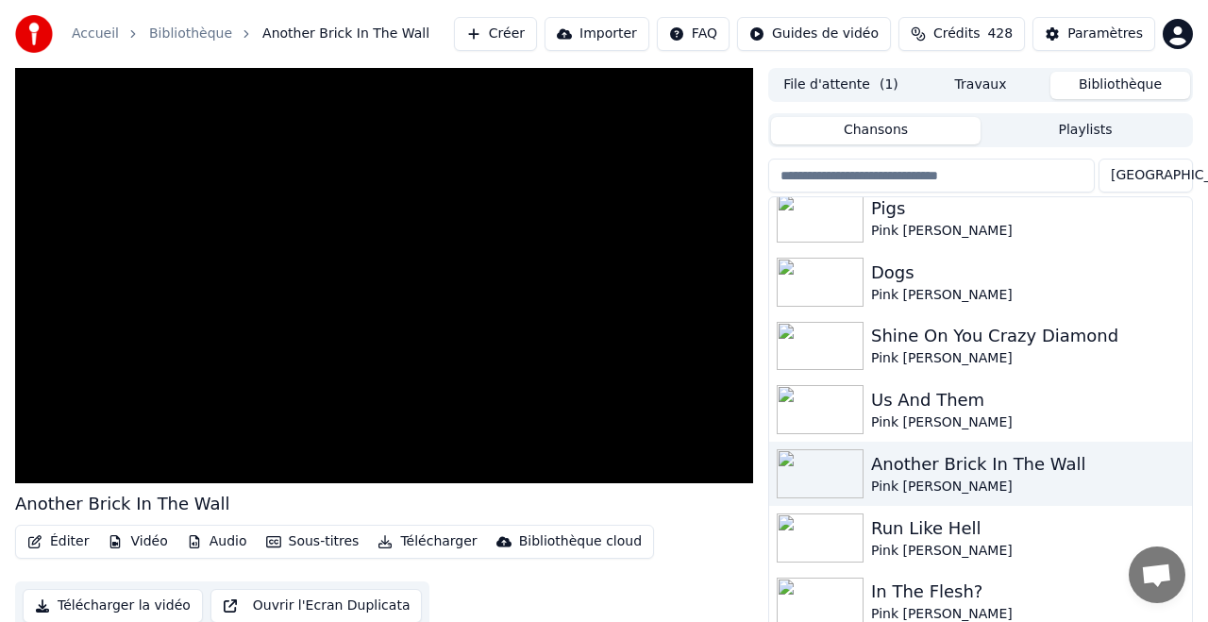
click at [303, 543] on button "Sous-titres" at bounding box center [313, 541] width 109 height 26
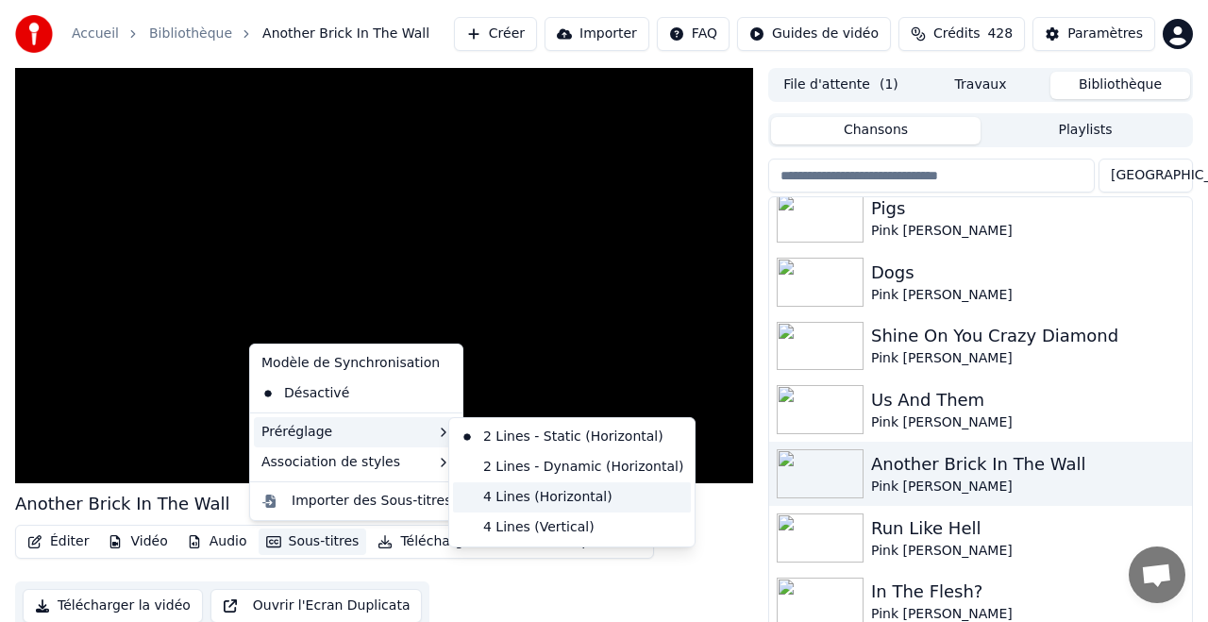
click at [558, 495] on div "4 Lines (Horizontal)" at bounding box center [572, 497] width 238 height 30
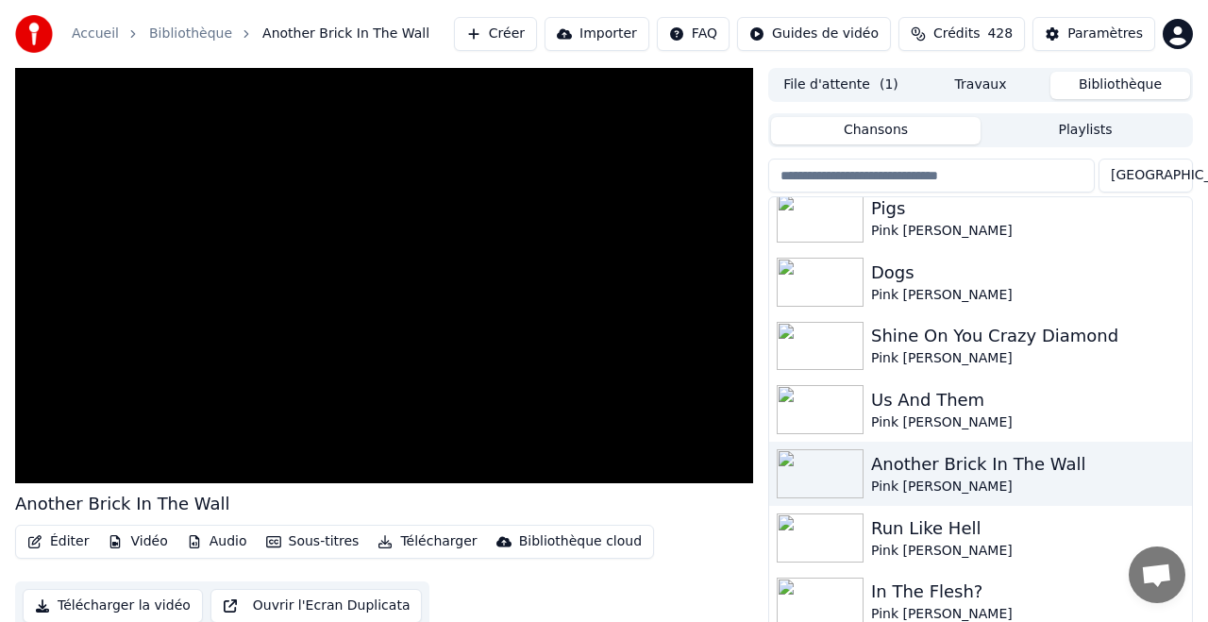
click at [337, 539] on button "Sous-titres" at bounding box center [313, 541] width 109 height 26
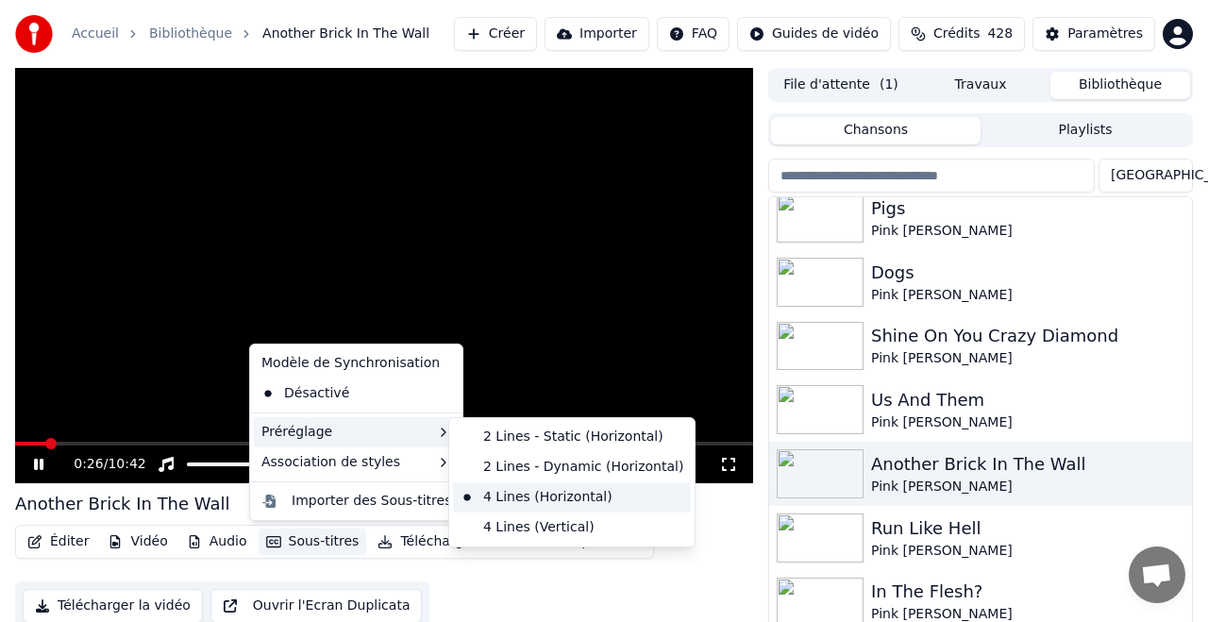
click at [578, 502] on div "4 Lines (Horizontal)" at bounding box center [572, 497] width 238 height 30
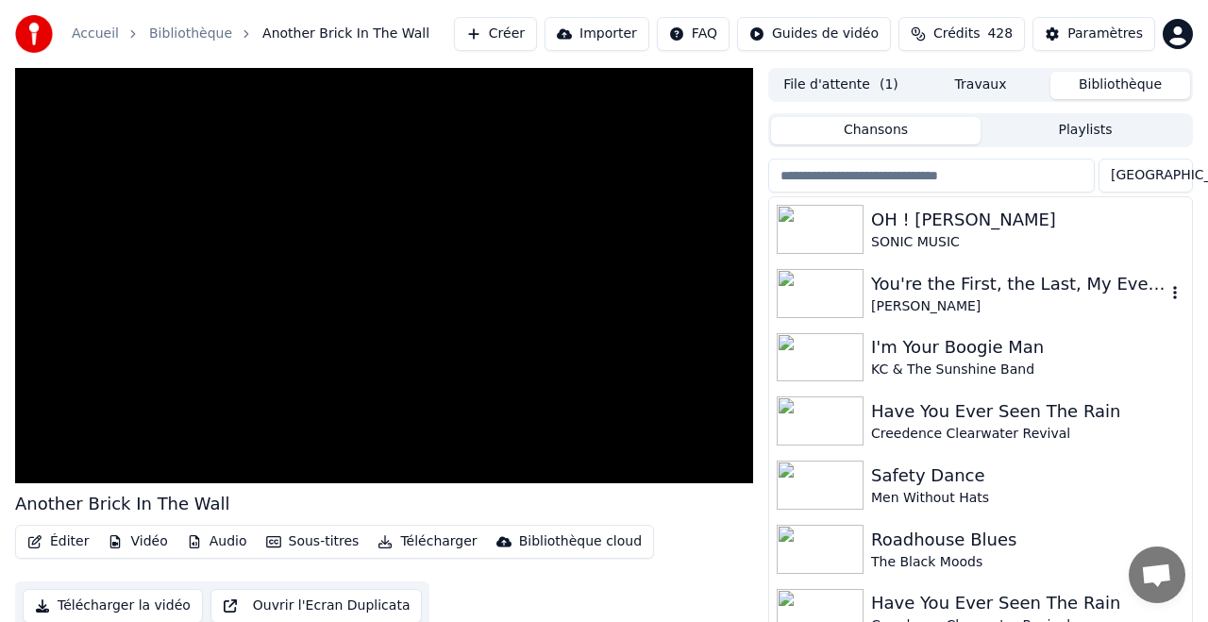
click at [1002, 286] on div "You're the First, the Last, My Everything" at bounding box center [1018, 284] width 294 height 26
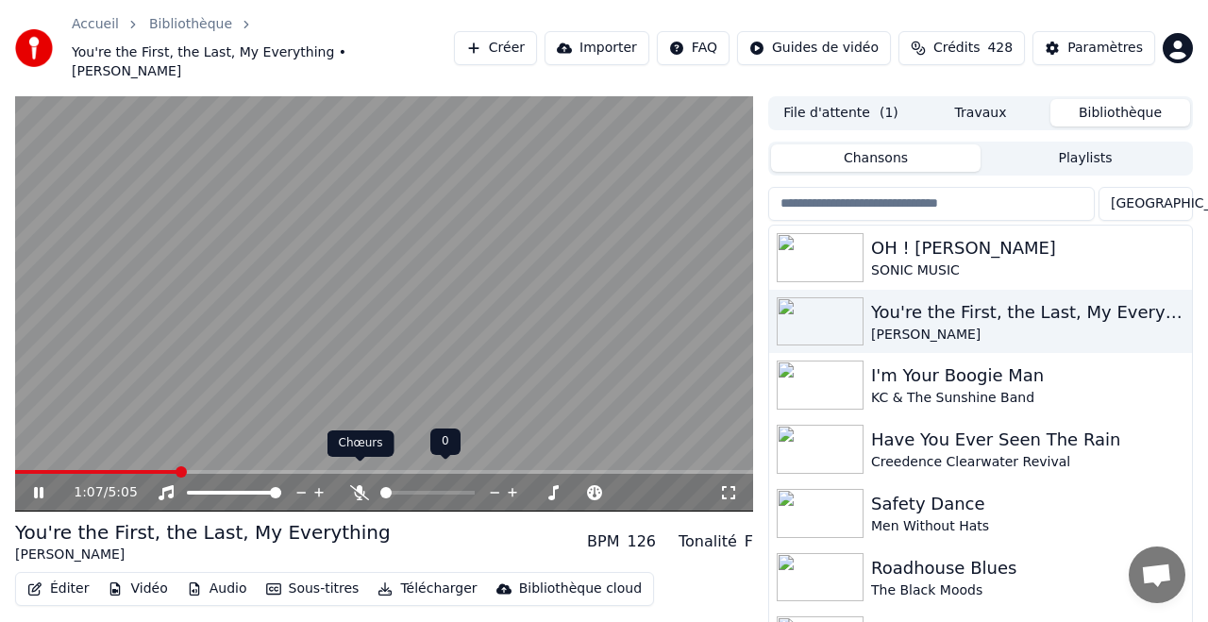
click at [364, 485] on icon at bounding box center [359, 492] width 19 height 15
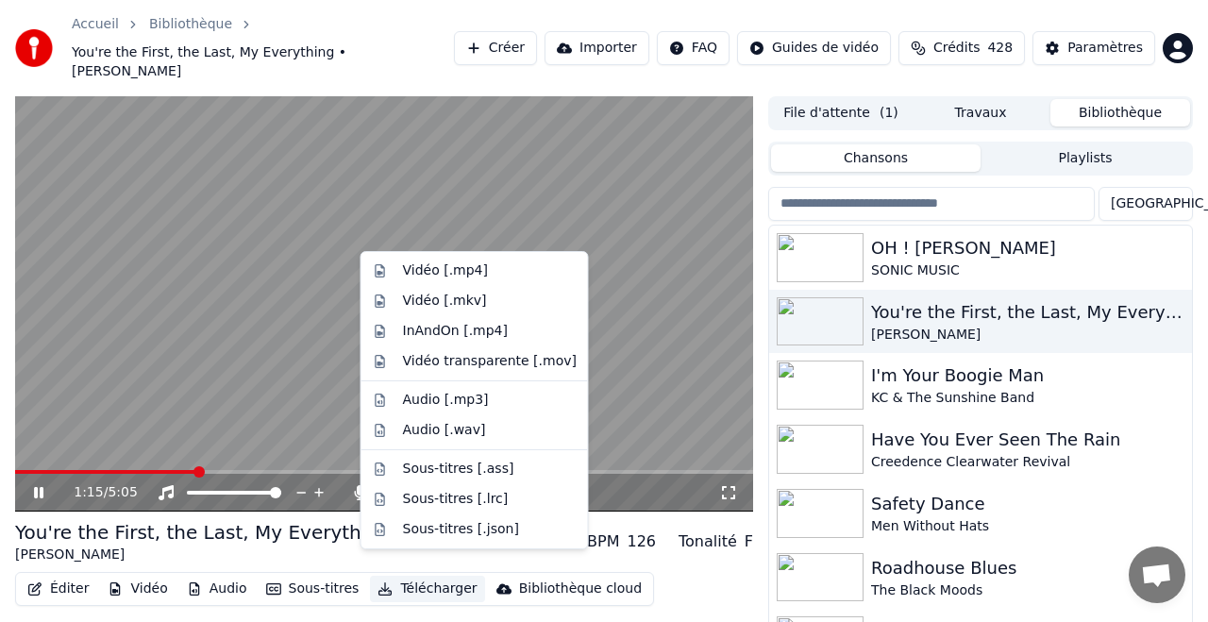
click at [425, 576] on button "Télécharger" at bounding box center [427, 589] width 114 height 26
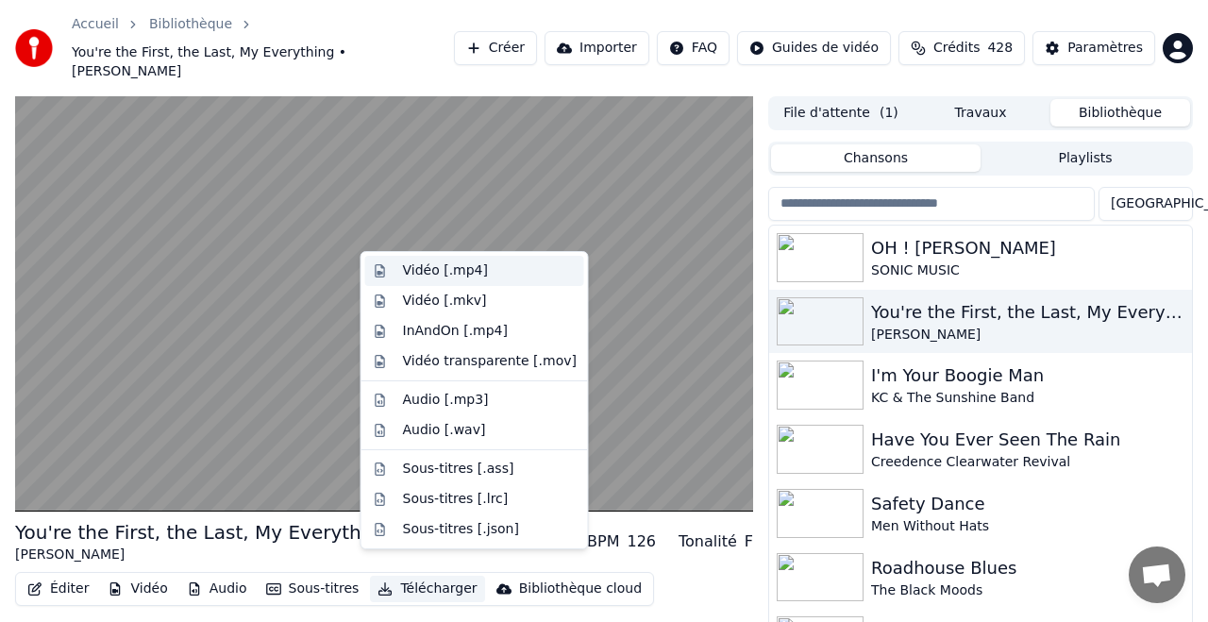
click at [452, 269] on div "Vidéo [.mp4]" at bounding box center [445, 270] width 85 height 19
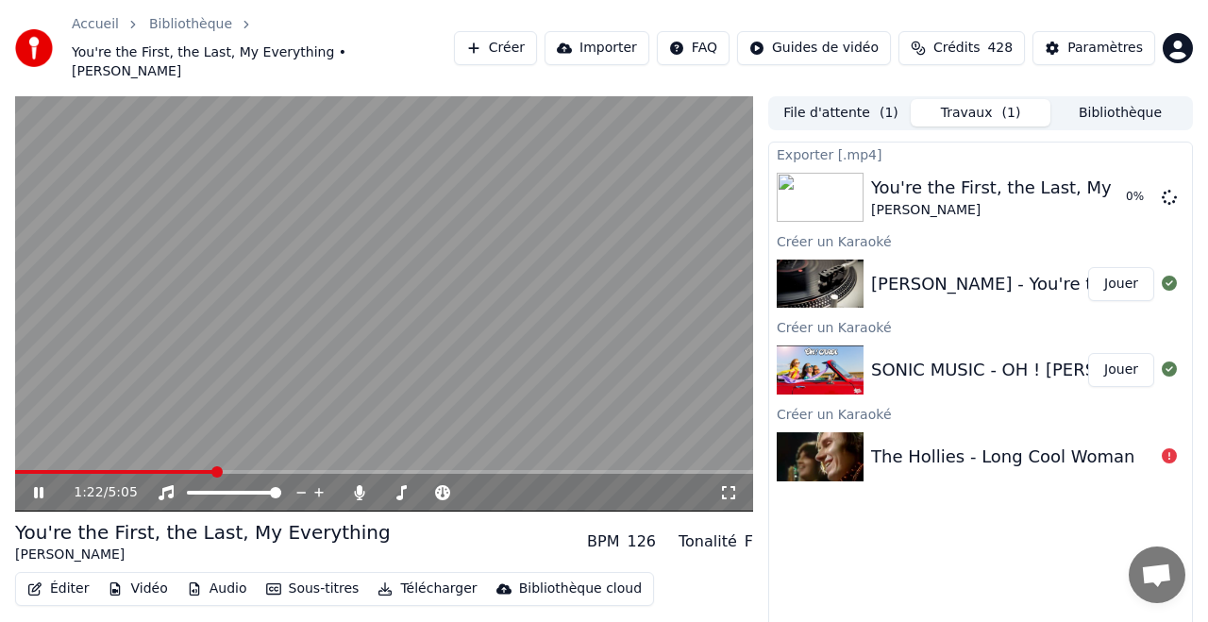
click at [1122, 353] on button "Jouer" at bounding box center [1121, 370] width 66 height 34
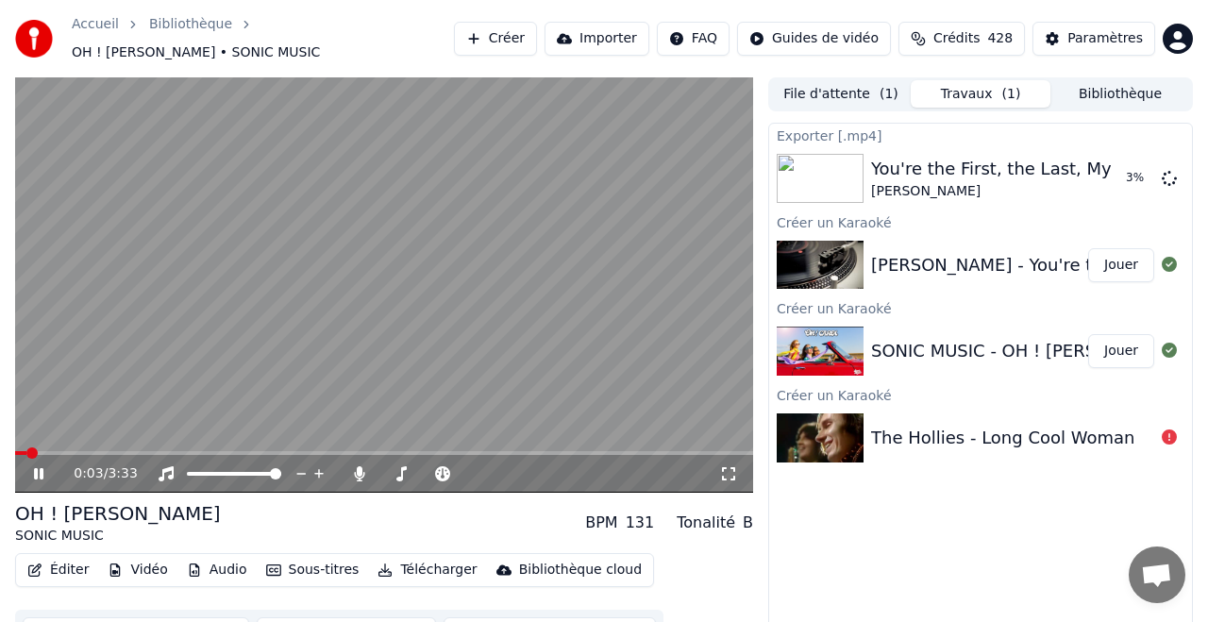
click at [63, 451] on span at bounding box center [384, 453] width 738 height 4
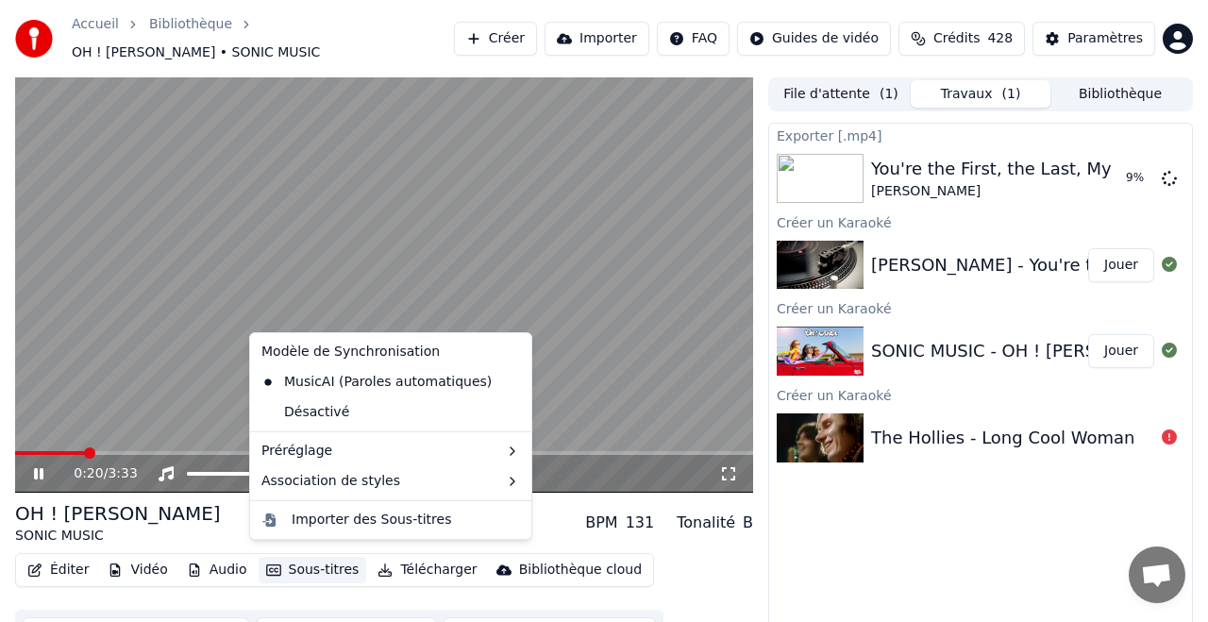
click at [329, 560] on button "Sous-titres" at bounding box center [313, 570] width 109 height 26
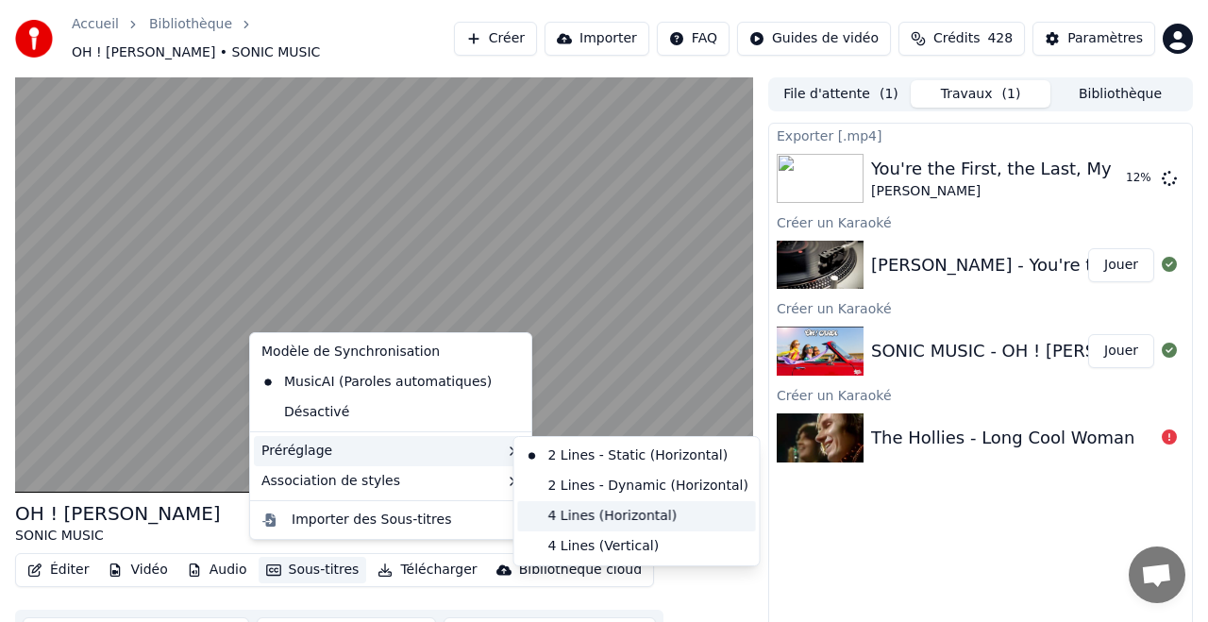
click at [612, 516] on div "4 Lines (Horizontal)" at bounding box center [637, 516] width 238 height 30
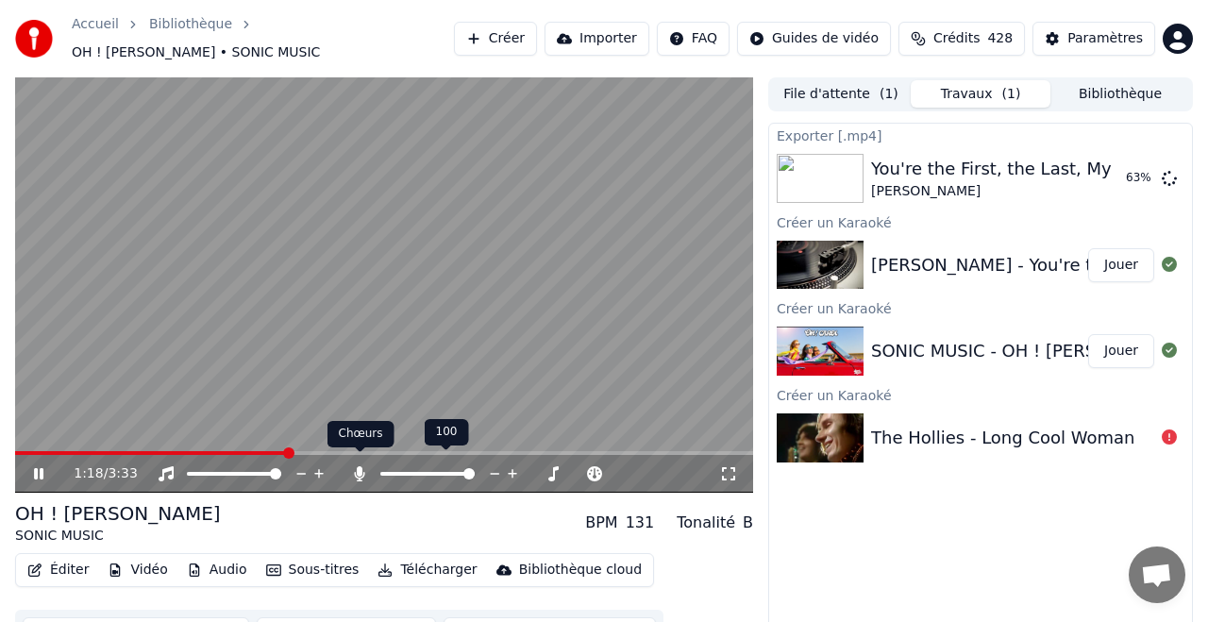
drag, startPoint x: 357, startPoint y: 460, endPoint x: 358, endPoint y: 475, distance: 15.1
click at [357, 466] on icon at bounding box center [360, 473] width 10 height 15
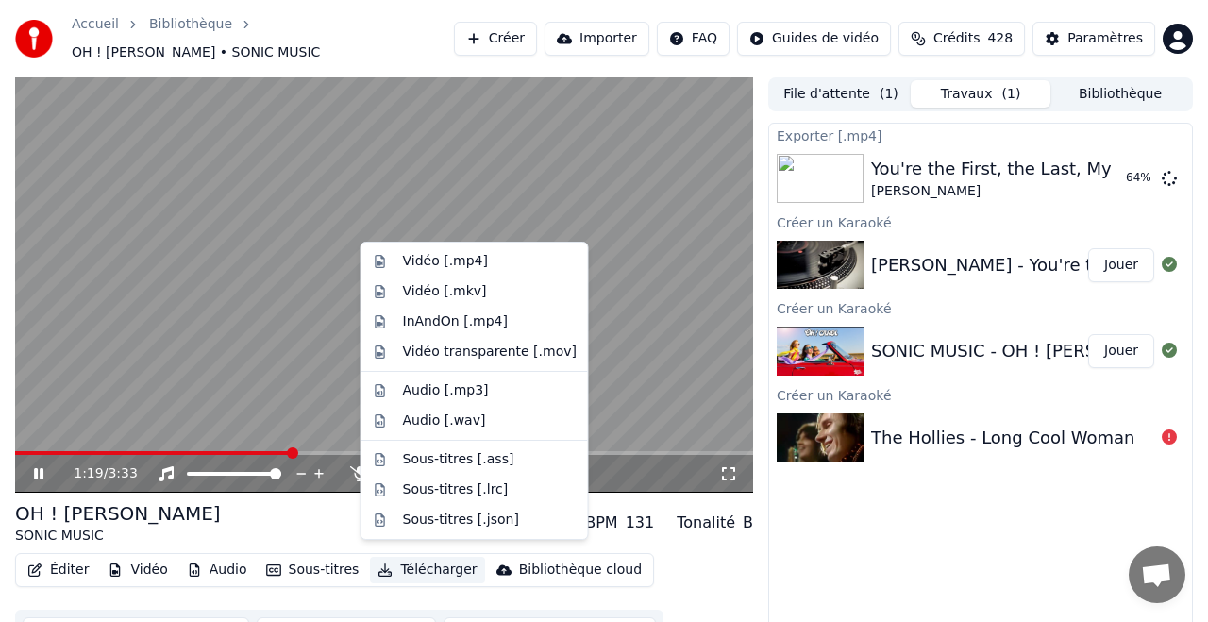
click at [428, 557] on button "Télécharger" at bounding box center [427, 570] width 114 height 26
click at [449, 263] on div "Vidéo [.mp4]" at bounding box center [445, 261] width 85 height 19
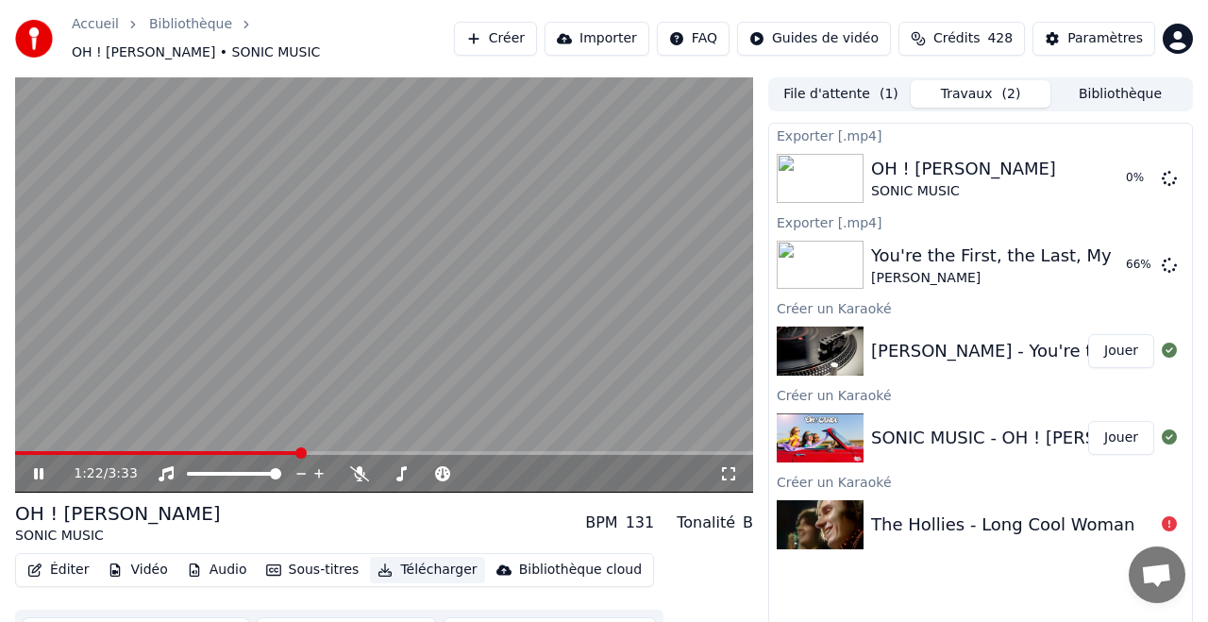
scroll to position [3, 0]
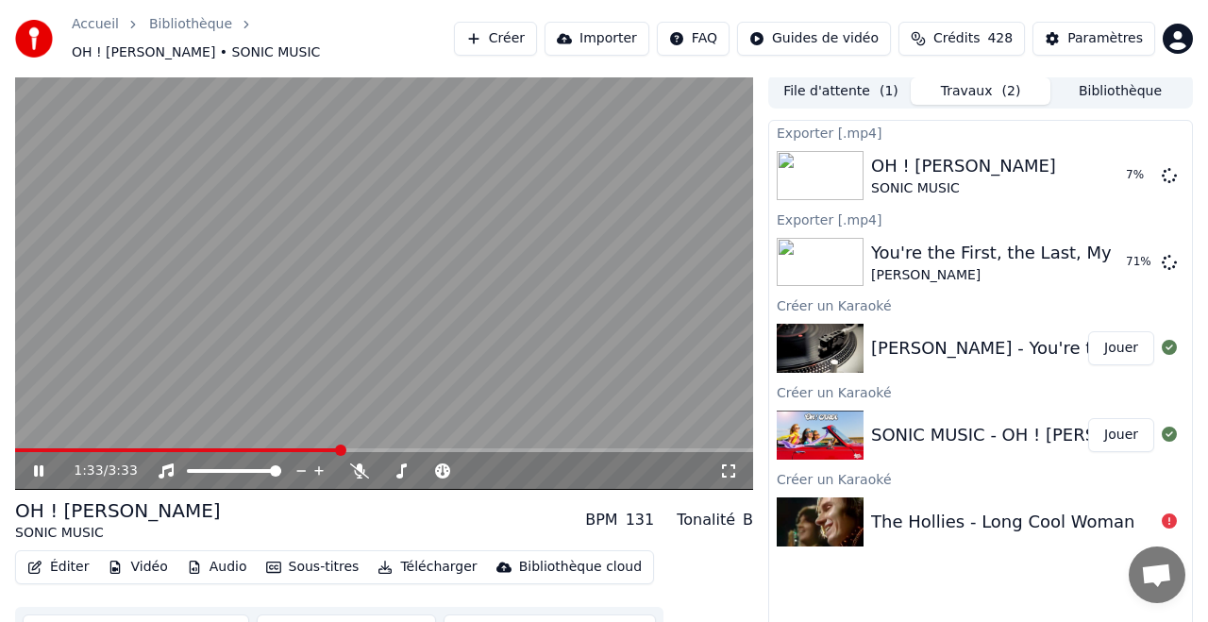
click at [41, 465] on icon at bounding box center [38, 470] width 9 height 11
click at [515, 28] on button "Créer" at bounding box center [495, 39] width 83 height 34
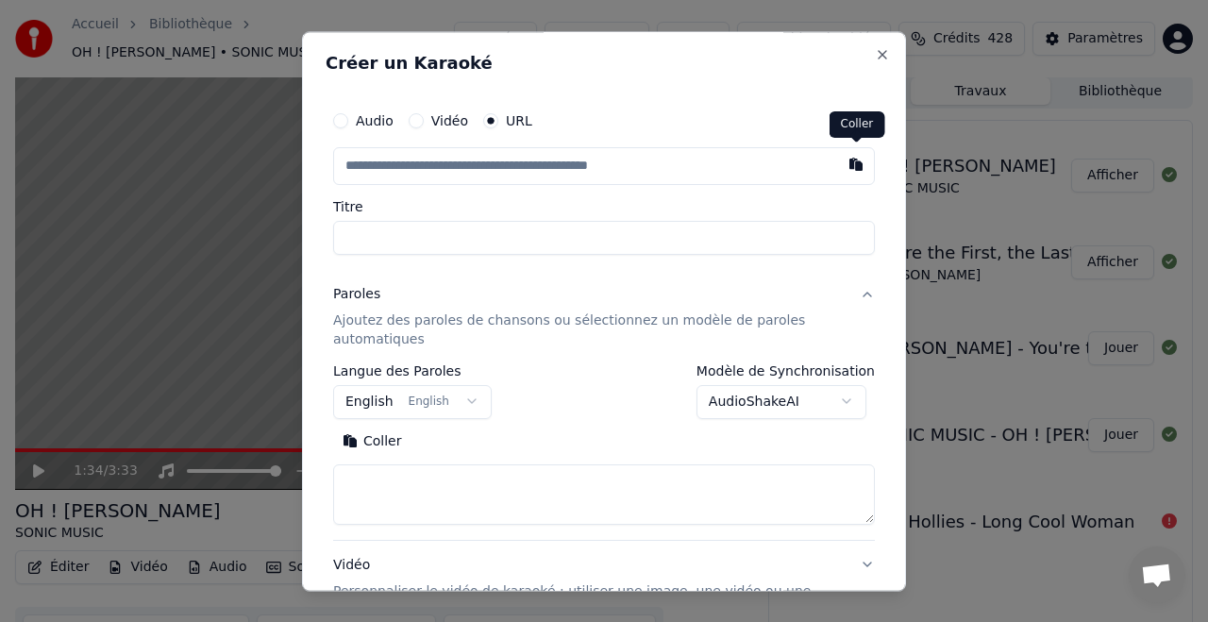
click at [855, 164] on button "button" at bounding box center [856, 164] width 38 height 34
type input "**********"
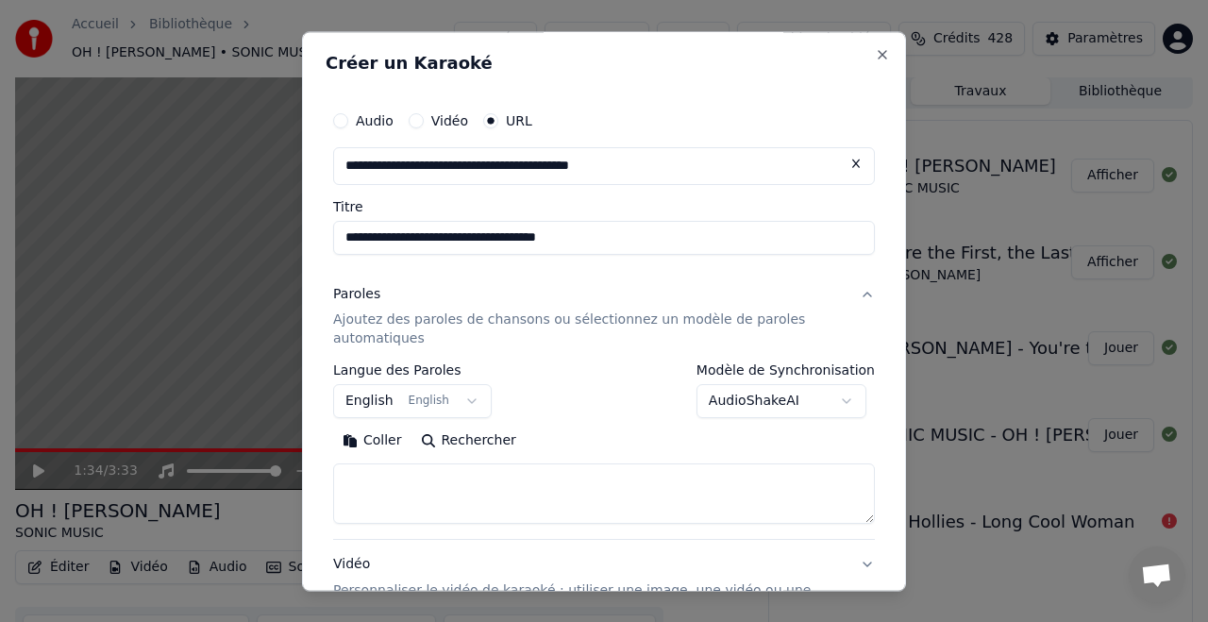
click at [471, 448] on button "Rechercher" at bounding box center [468, 442] width 114 height 30
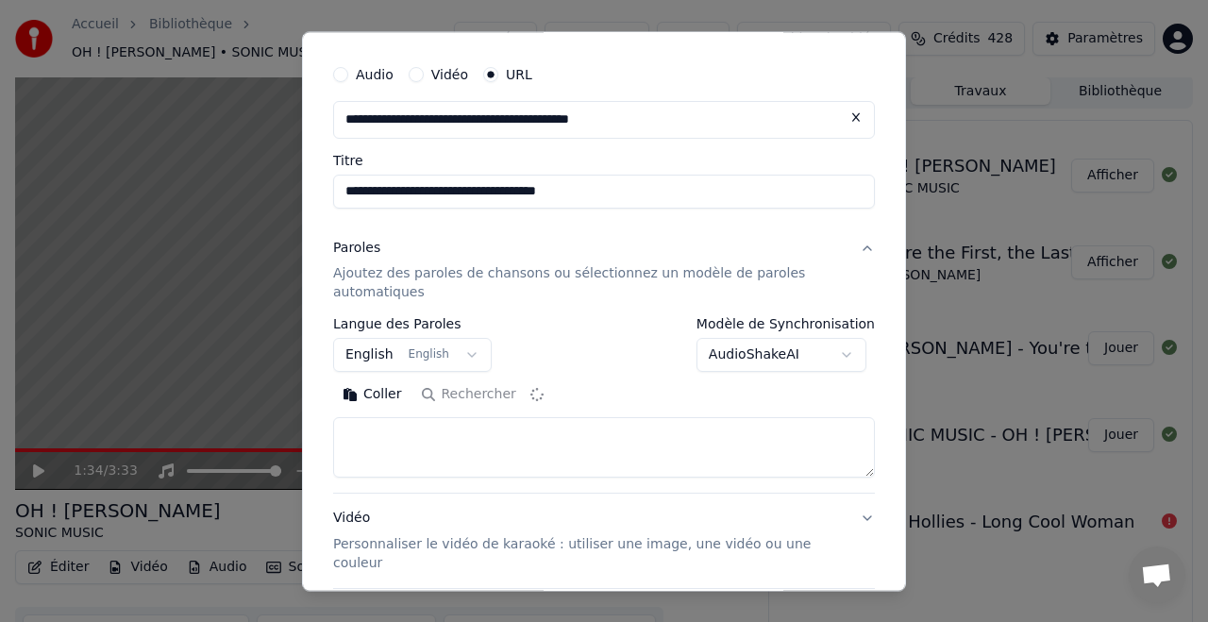
scroll to position [209, 0]
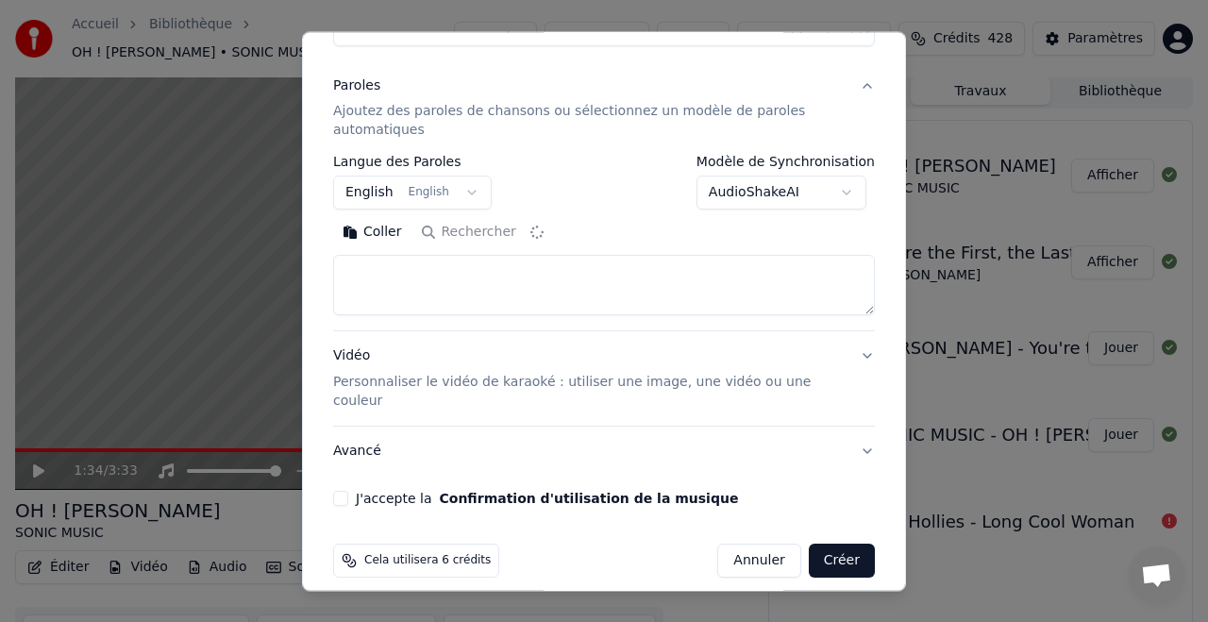
type textarea "**********"
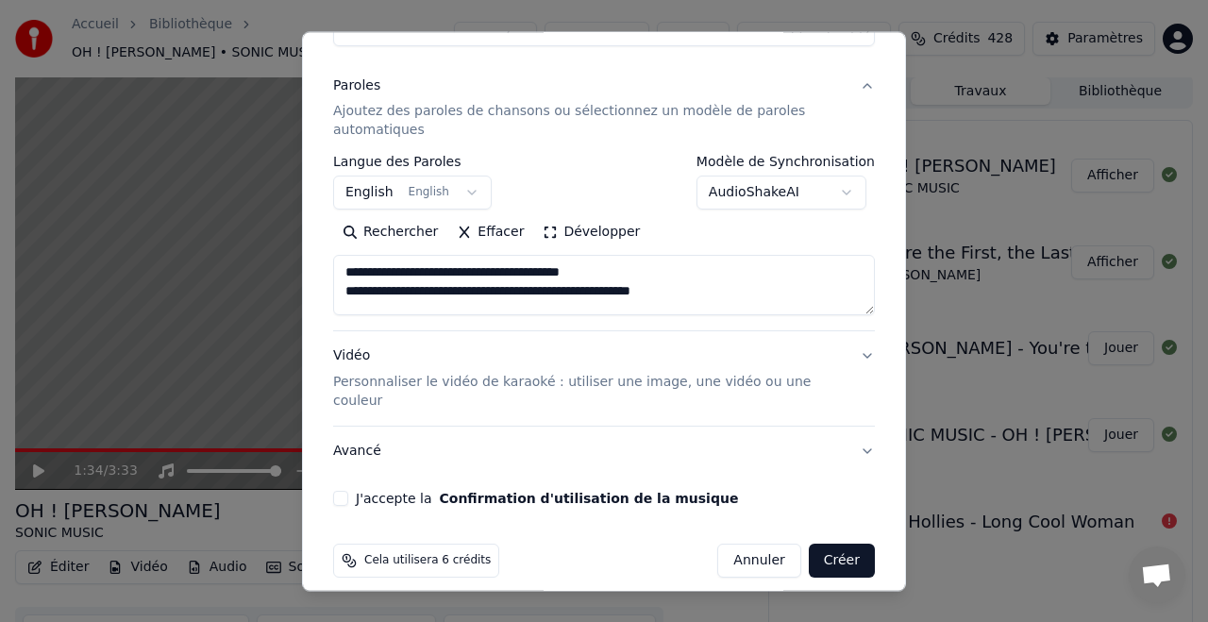
click at [346, 492] on button "J'accepte la Confirmation d'utilisation de la musique" at bounding box center [340, 499] width 15 height 15
click at [839, 545] on button "Créer" at bounding box center [842, 562] width 66 height 34
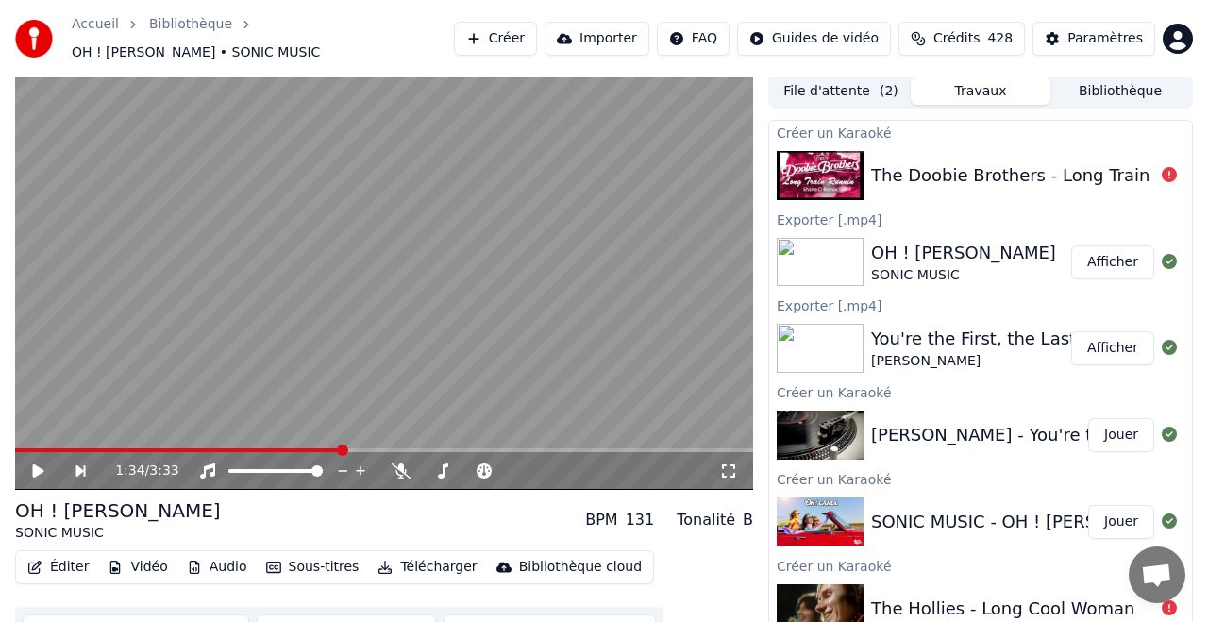
click at [496, 29] on button "Créer" at bounding box center [495, 39] width 83 height 34
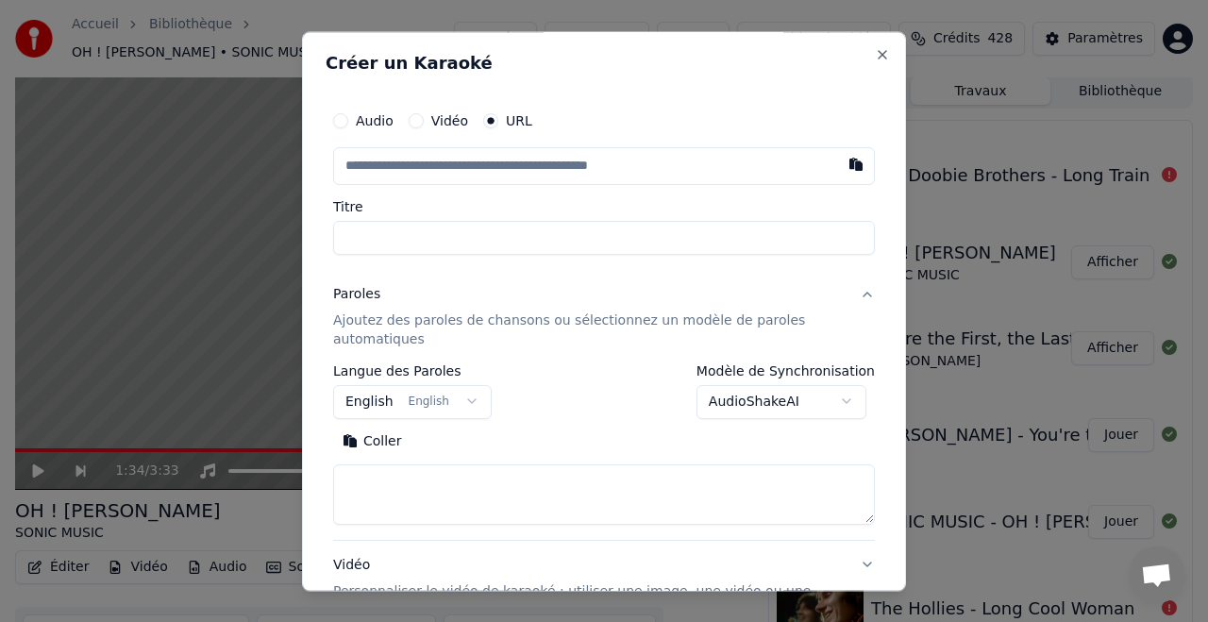
click at [864, 295] on button "Paroles Ajoutez des paroles de chansons ou sélectionnez un modèle de paroles au…" at bounding box center [604, 317] width 542 height 94
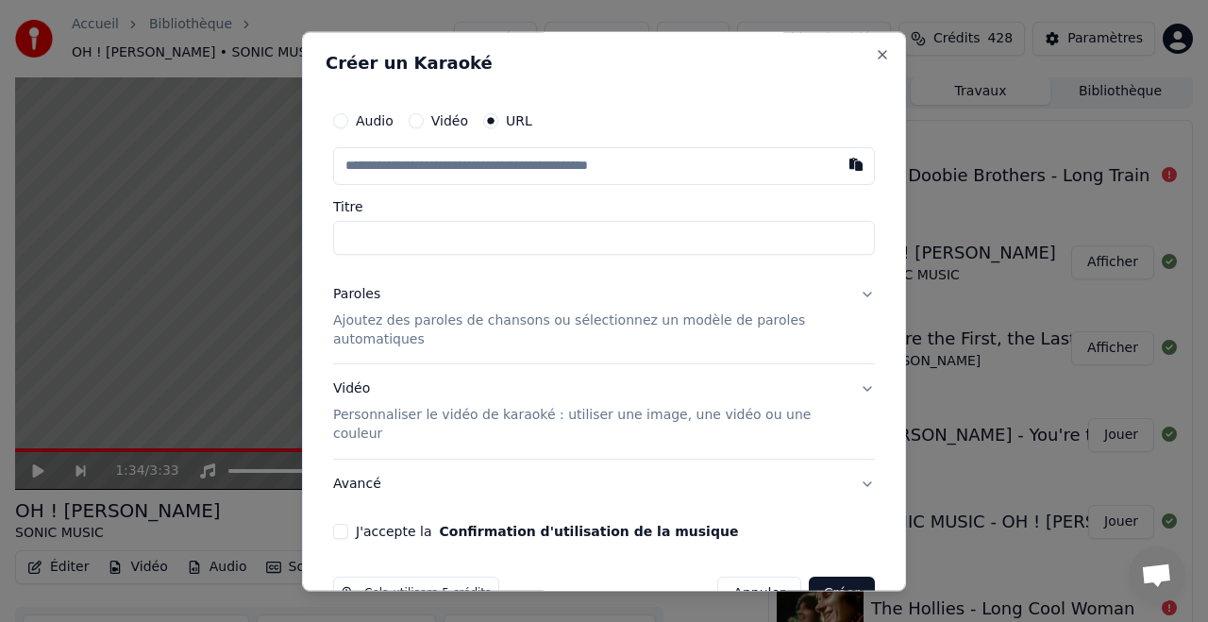
click at [865, 291] on button "Paroles Ajoutez des paroles de chansons ou sélectionnez un modèle de paroles au…" at bounding box center [604, 317] width 542 height 94
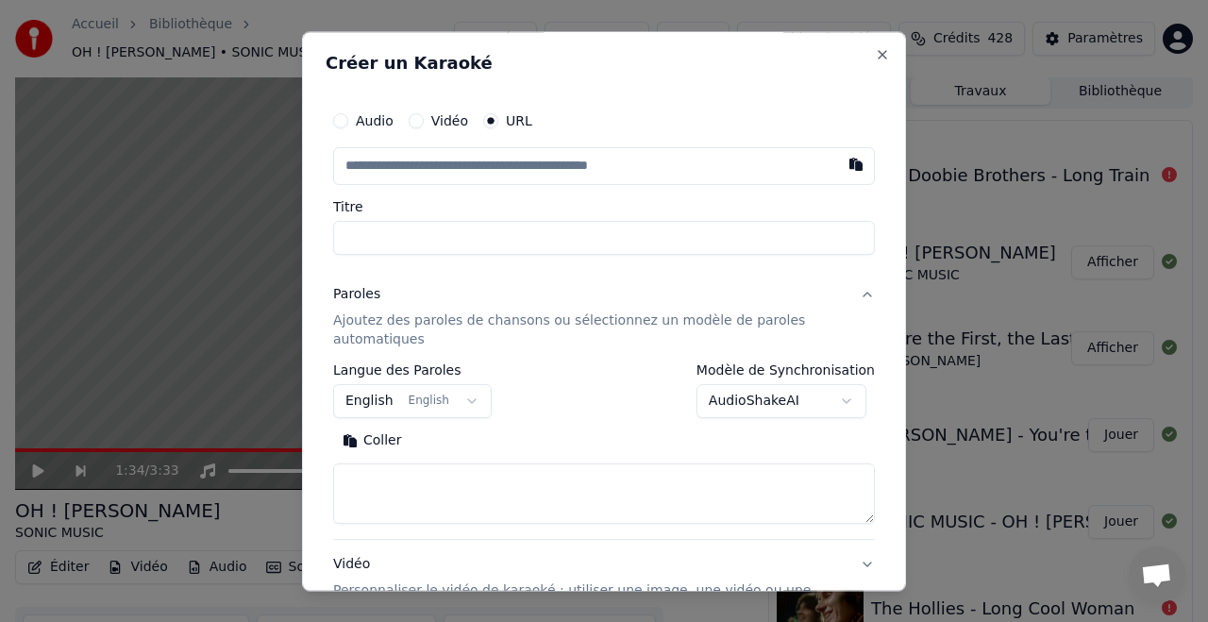
click at [741, 321] on p "Ajoutez des paroles de chansons ou sélectionnez un modèle de paroles automatiqu…" at bounding box center [589, 330] width 512 height 38
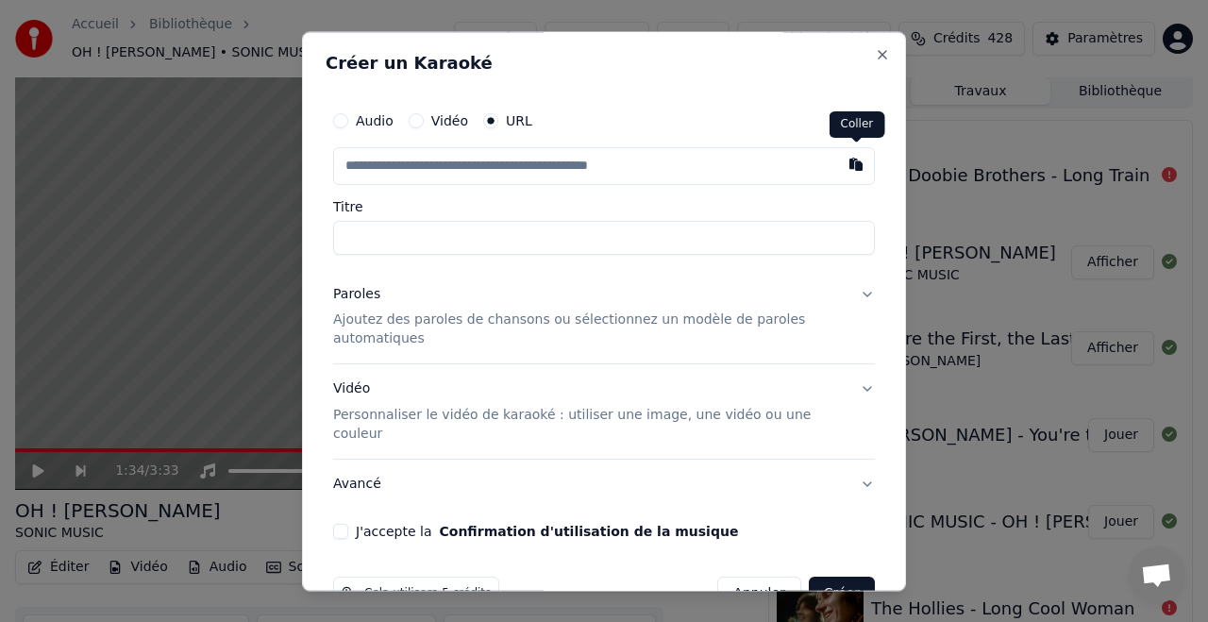
click at [857, 166] on button "button" at bounding box center [856, 164] width 38 height 34
type input "**********"
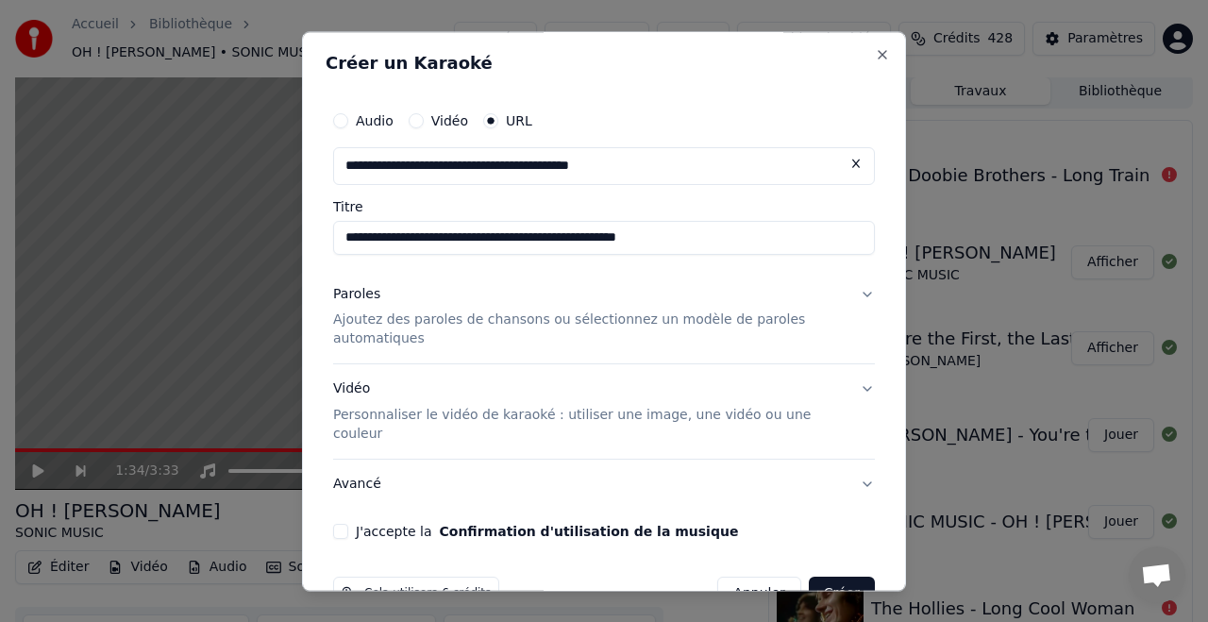
click at [478, 412] on p "Personnaliser le vidéo de karaoké : utiliser une image, une vidéo ou une couleur" at bounding box center [589, 426] width 512 height 38
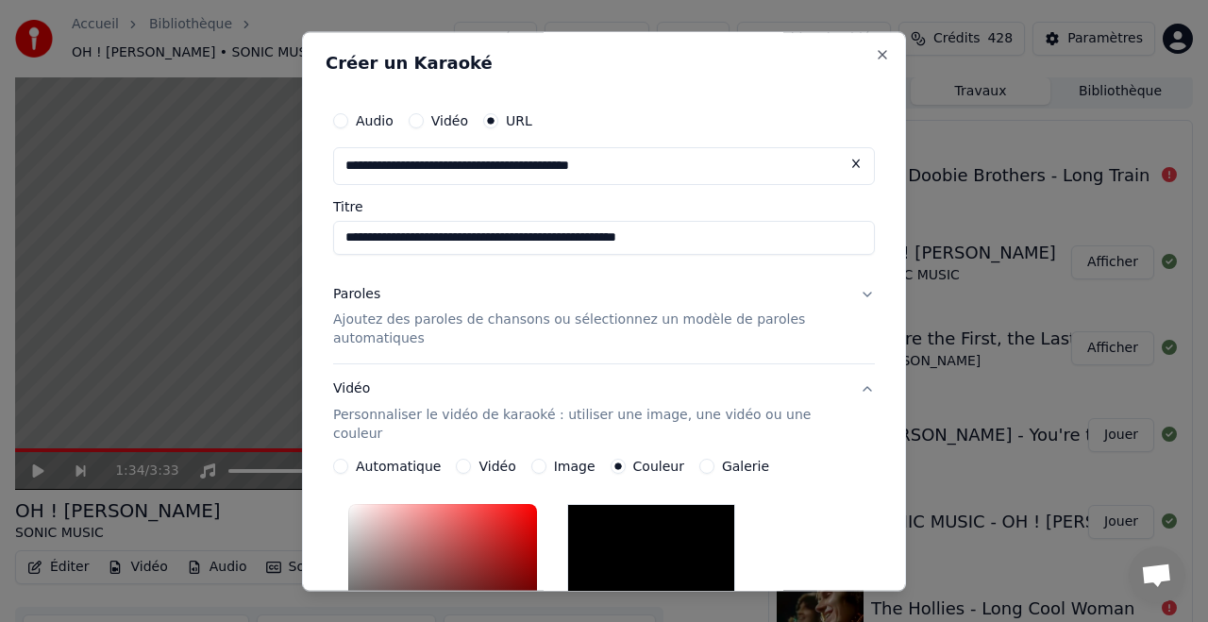
click at [439, 318] on p "Ajoutez des paroles de chansons ou sélectionnez un modèle de paroles automatiqu…" at bounding box center [589, 330] width 512 height 38
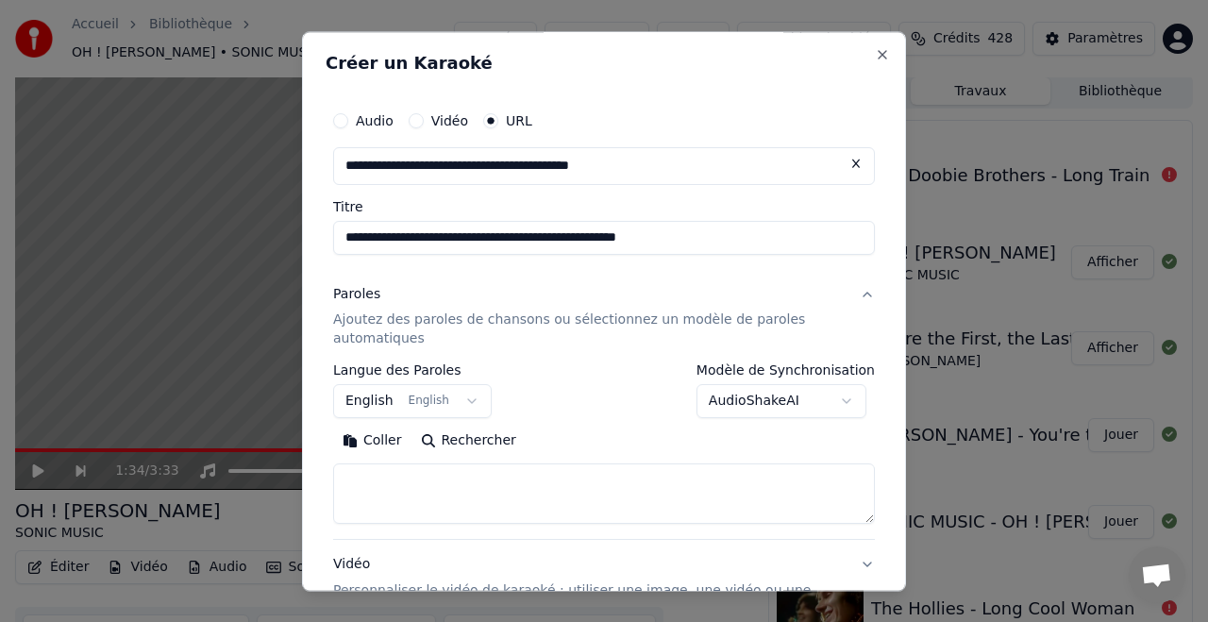
click at [486, 439] on button "Rechercher" at bounding box center [468, 442] width 114 height 30
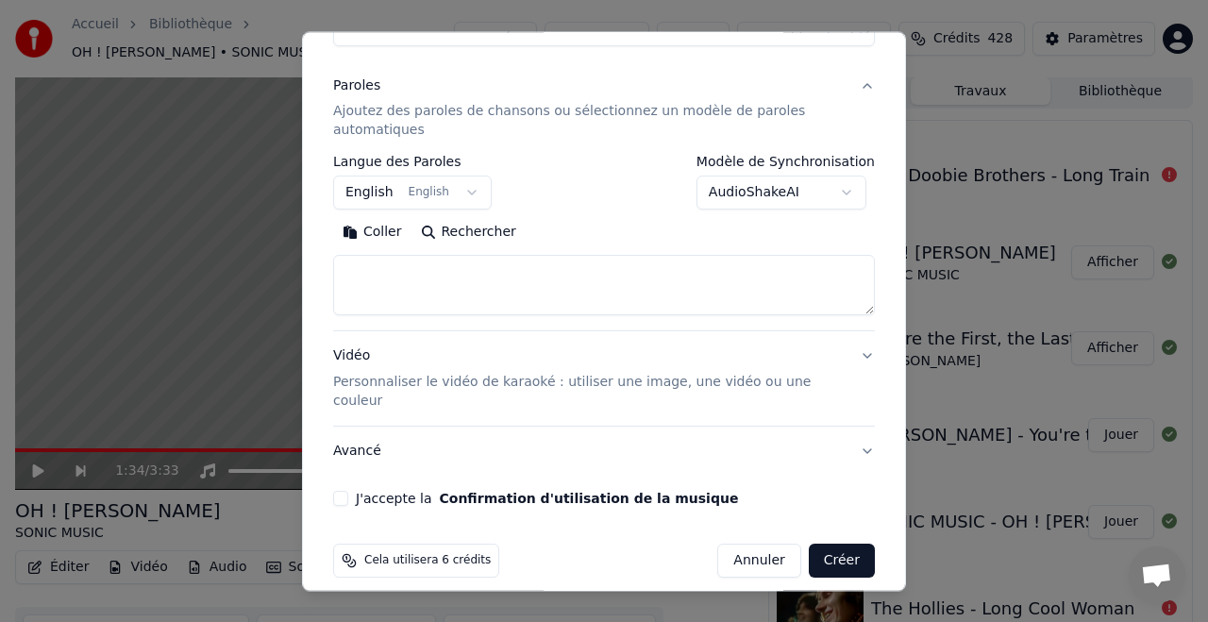
click at [346, 492] on button "J'accepte la Confirmation d'utilisation de la musique" at bounding box center [340, 499] width 15 height 15
click at [477, 225] on button "Rechercher" at bounding box center [468, 233] width 114 height 30
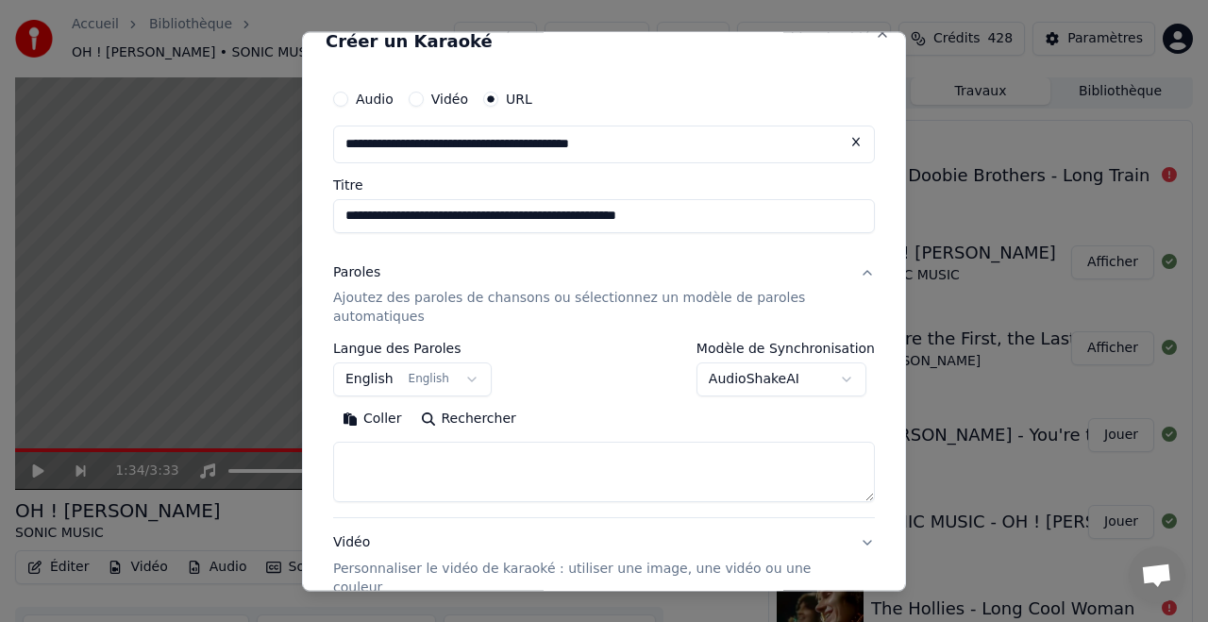
scroll to position [0, 0]
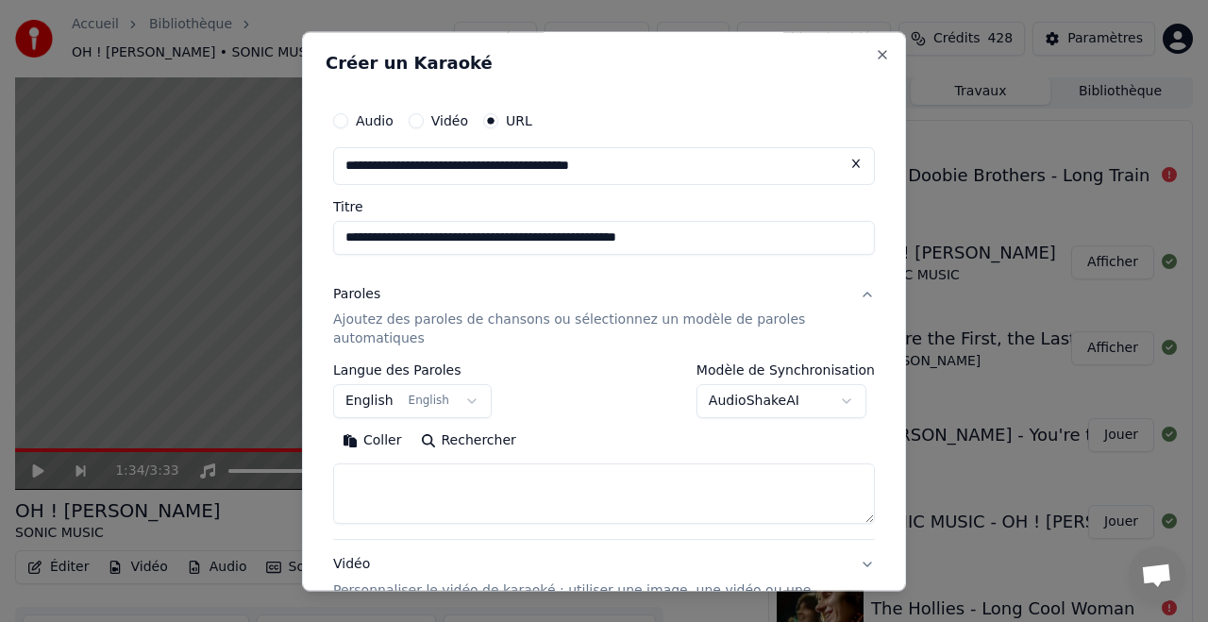
click at [567, 235] on input "**********" at bounding box center [604, 238] width 542 height 34
type input "**********"
click at [476, 446] on button "Rechercher" at bounding box center [468, 442] width 114 height 30
type textarea "**********"
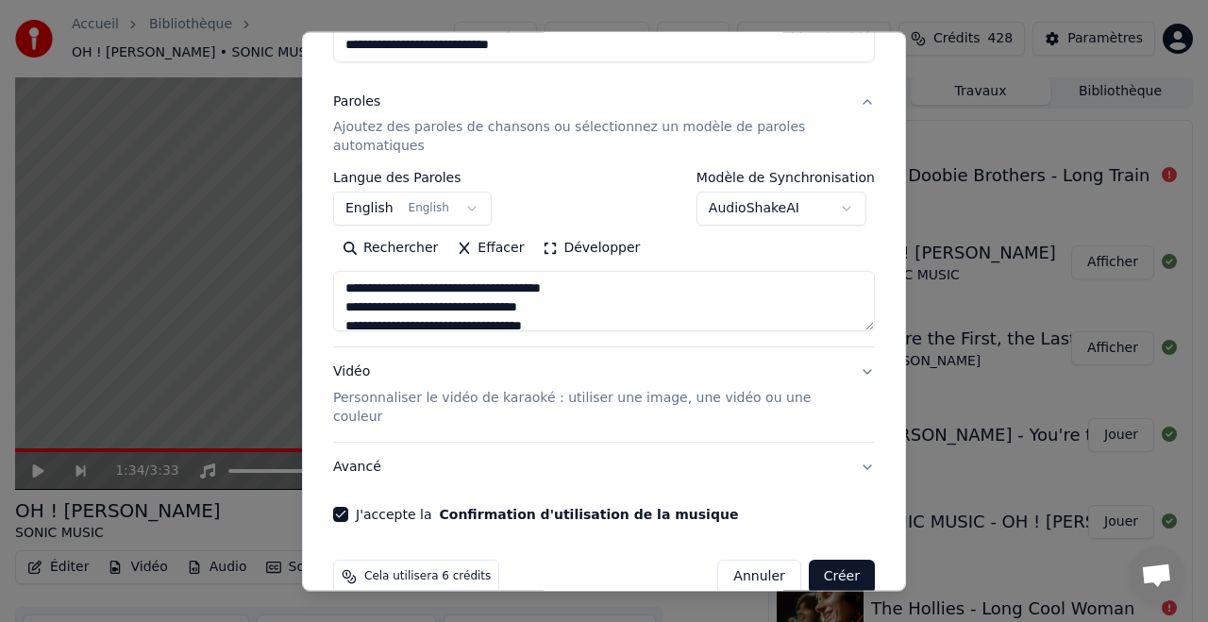
scroll to position [209, 0]
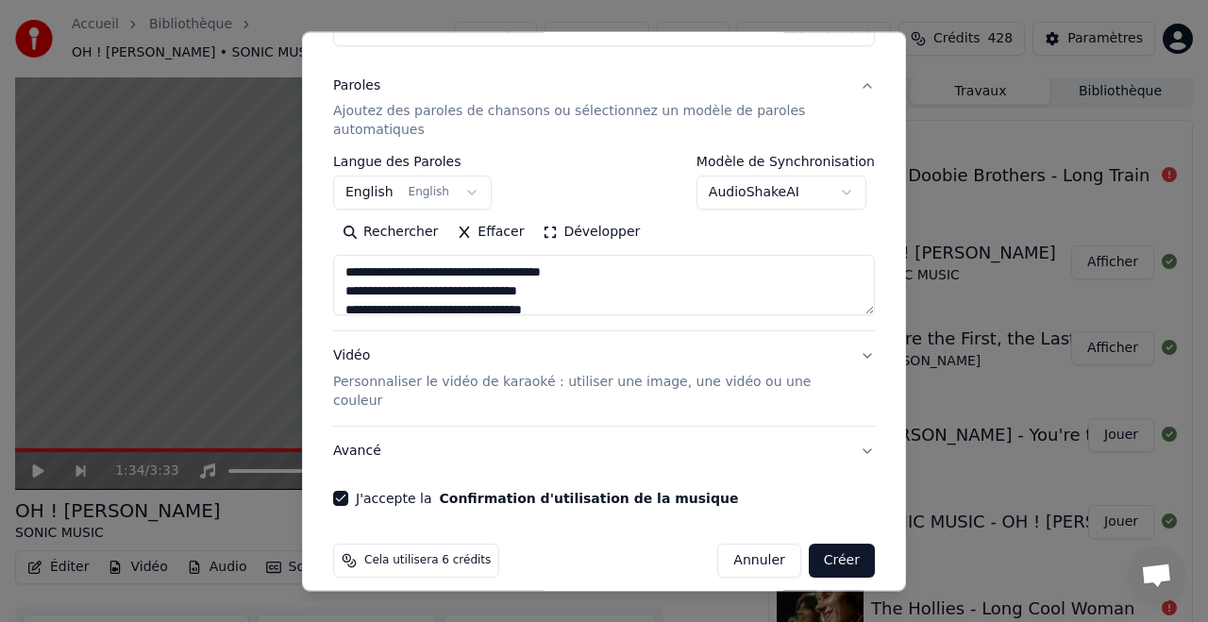
click at [847, 545] on button "Créer" at bounding box center [842, 562] width 66 height 34
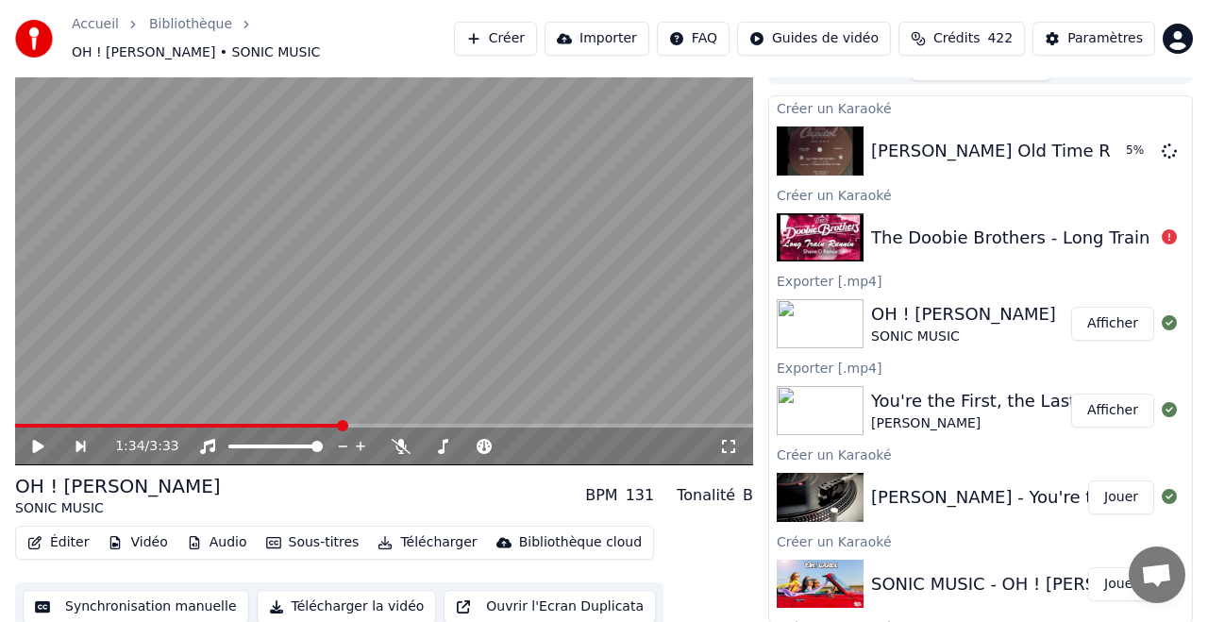
scroll to position [79, 0]
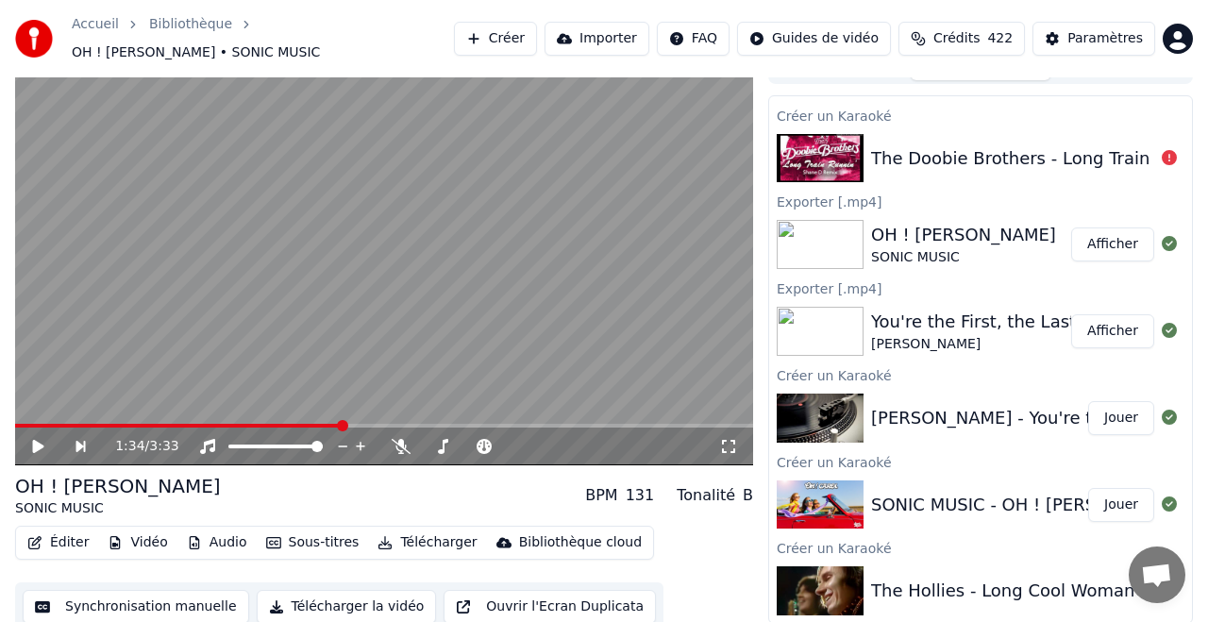
click at [1119, 492] on button "Jouer" at bounding box center [1121, 505] width 66 height 34
click at [397, 439] on icon at bounding box center [401, 446] width 19 height 15
click at [512, 441] on span at bounding box center [506, 446] width 11 height 11
drag, startPoint x: 402, startPoint y: 439, endPoint x: 406, endPoint y: 448, distance: 10.2
click at [403, 441] on icon at bounding box center [401, 446] width 19 height 15
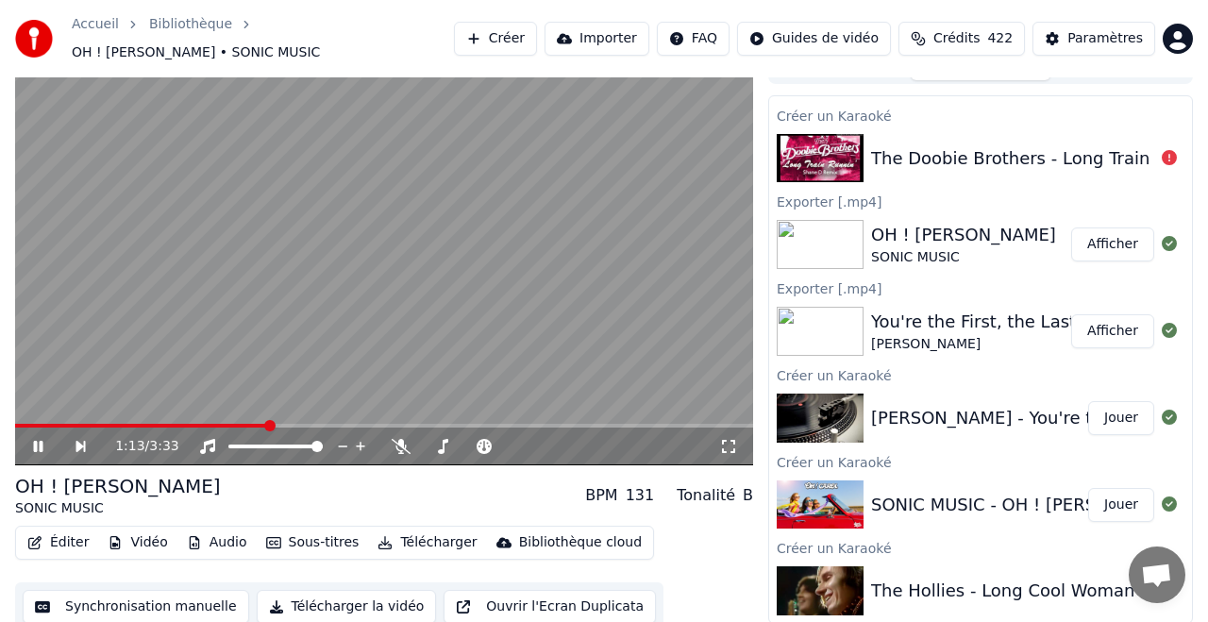
click at [430, 533] on button "Télécharger" at bounding box center [427, 542] width 114 height 26
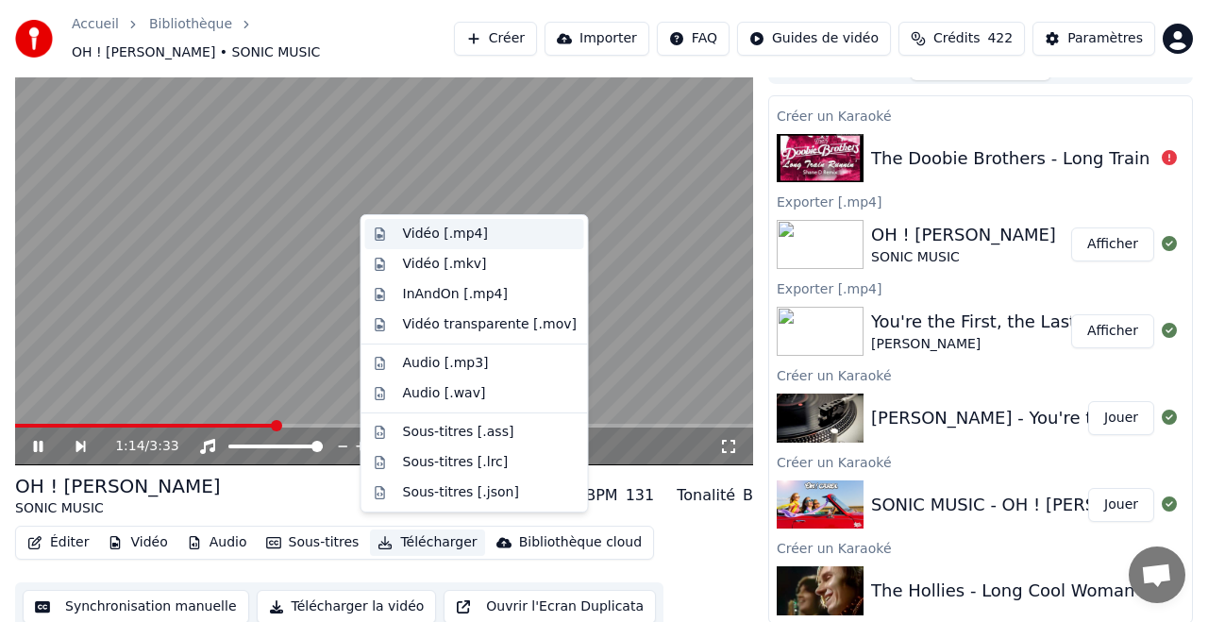
click at [440, 229] on div "Vidéo [.mp4]" at bounding box center [445, 234] width 85 height 19
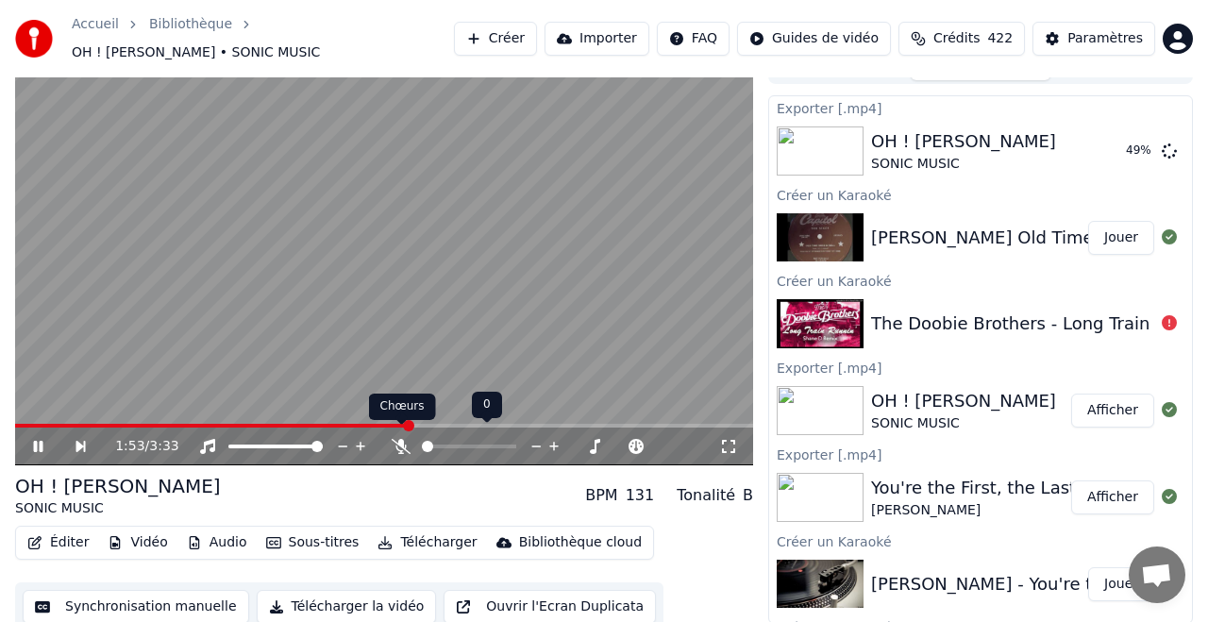
click at [403, 439] on icon at bounding box center [401, 446] width 19 height 15
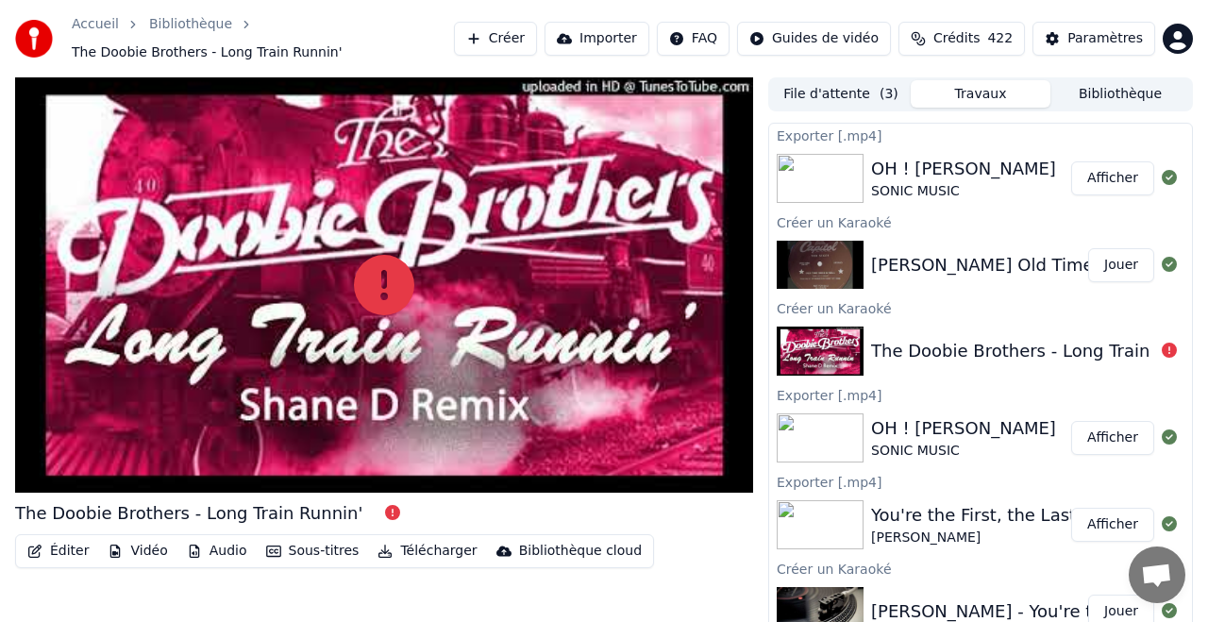
click at [1109, 260] on button "Jouer" at bounding box center [1121, 265] width 66 height 34
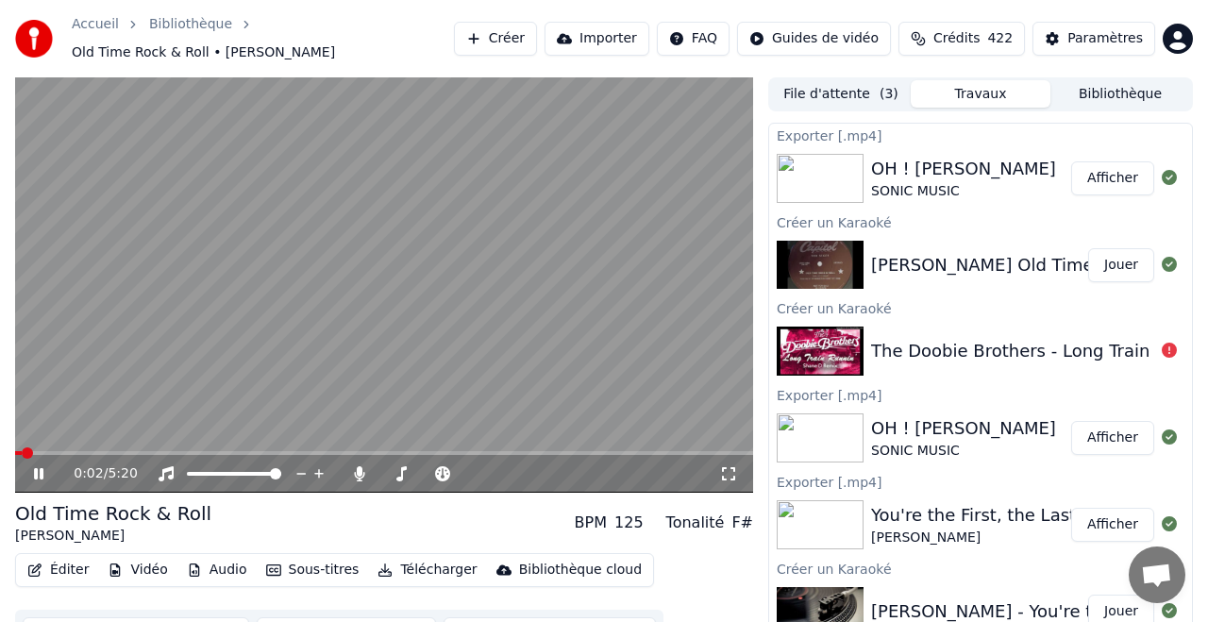
click at [67, 451] on span at bounding box center [384, 453] width 738 height 4
click at [294, 561] on button "Sous-titres" at bounding box center [313, 570] width 109 height 26
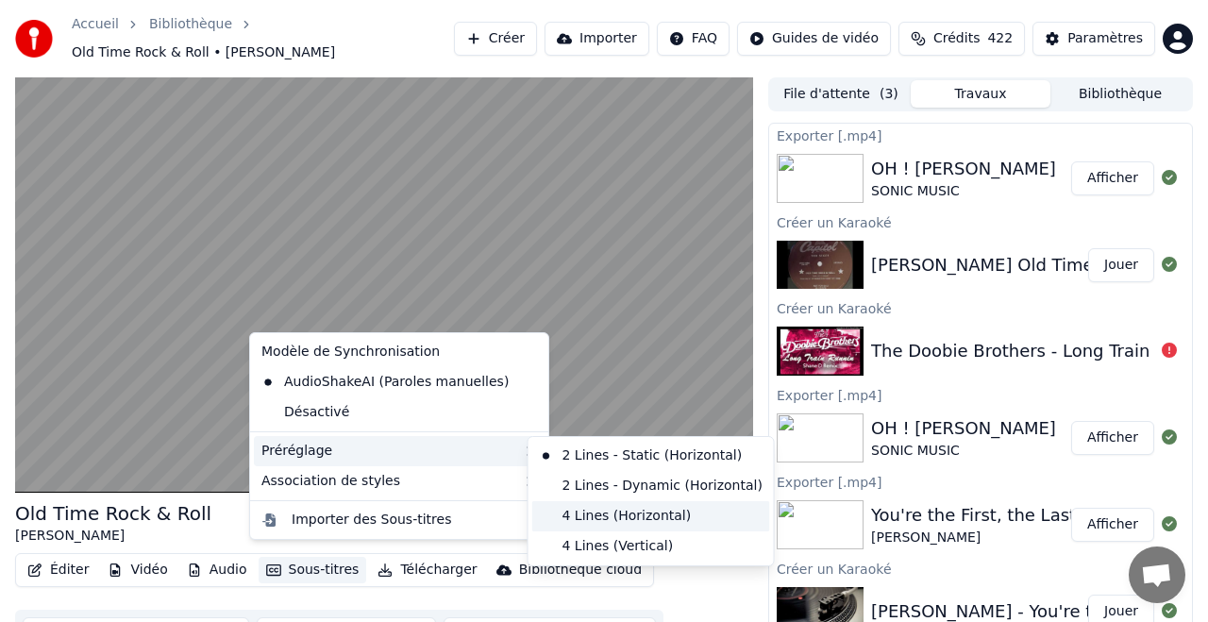
click at [634, 513] on div "4 Lines (Horizontal)" at bounding box center [651, 516] width 238 height 30
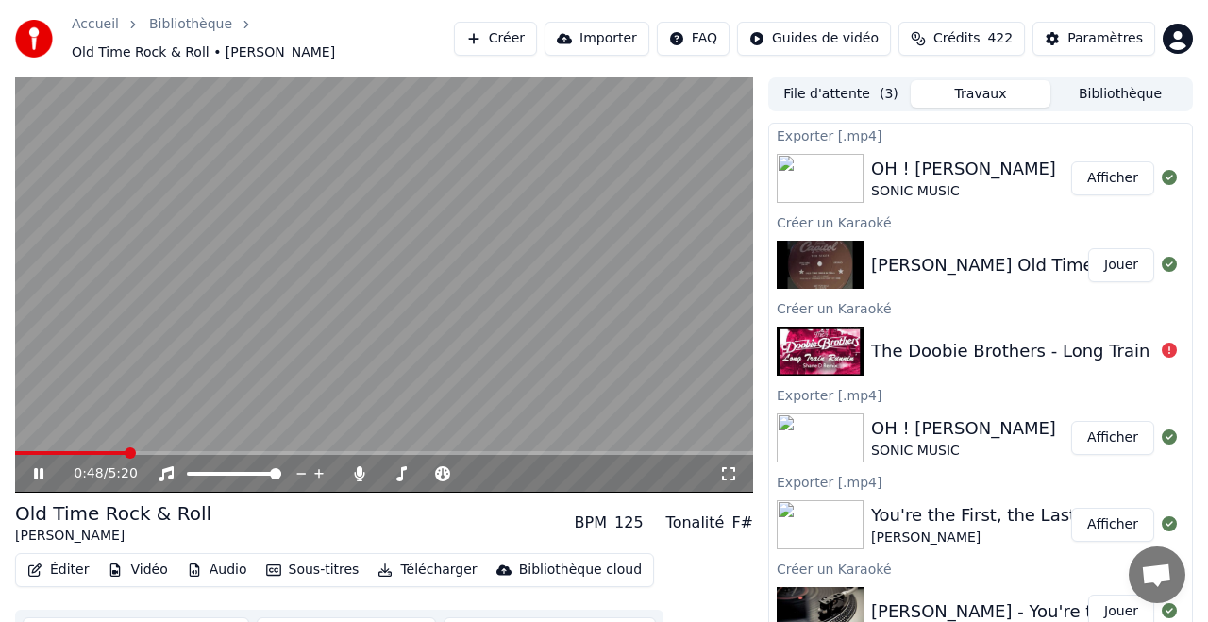
click at [125, 451] on span at bounding box center [384, 453] width 738 height 4
click at [156, 451] on span at bounding box center [384, 453] width 738 height 4
click at [540, 473] on icon at bounding box center [536, 474] width 9 height 2
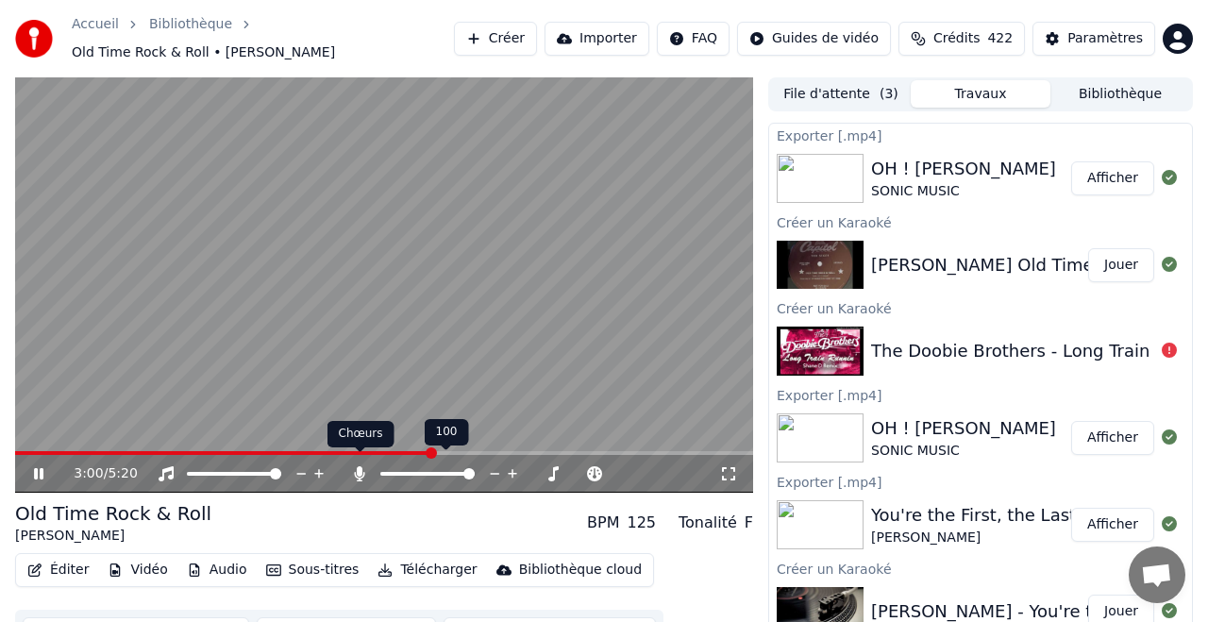
click at [359, 467] on icon at bounding box center [360, 473] width 10 height 15
click at [482, 455] on div "3:05 / 5:20" at bounding box center [384, 474] width 738 height 38
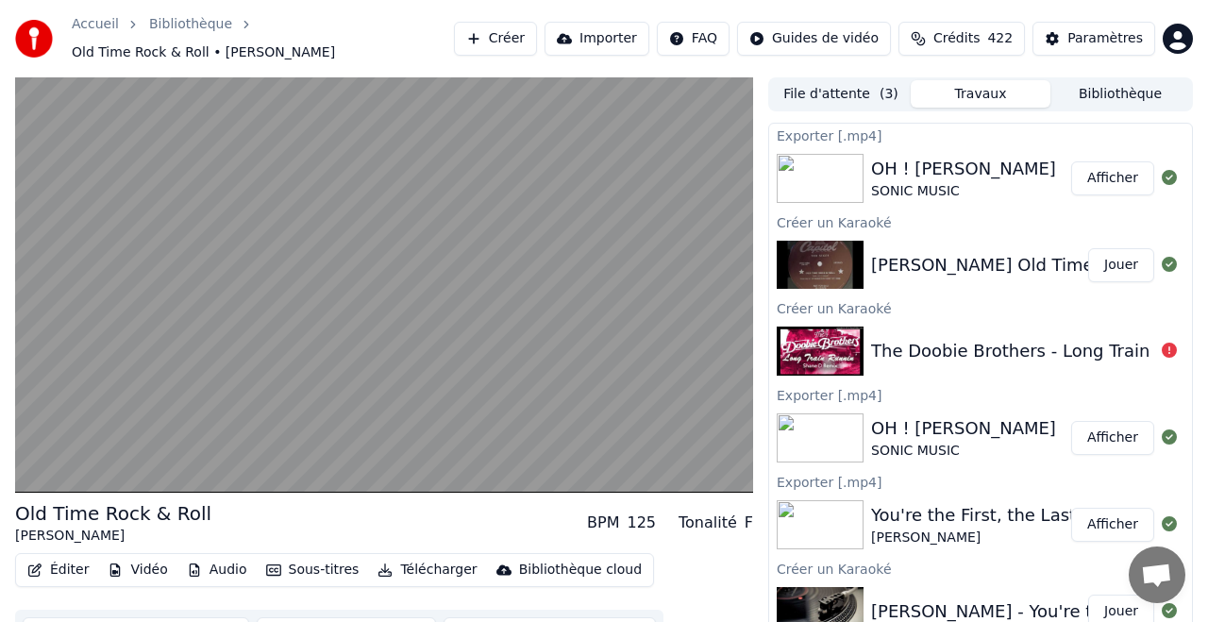
click at [919, 344] on div "The Doobie Brothers - Long Train Runnin'" at bounding box center [1044, 351] width 347 height 26
click at [830, 340] on img at bounding box center [820, 351] width 87 height 49
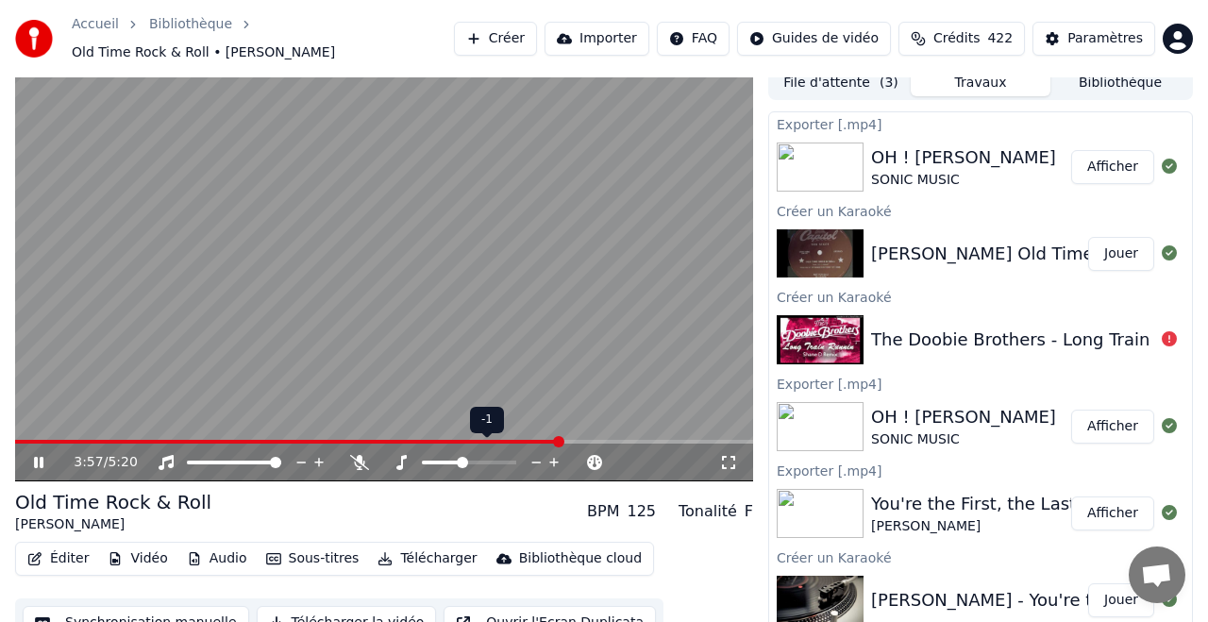
scroll to position [12, 0]
click at [555, 457] on icon at bounding box center [553, 461] width 9 height 9
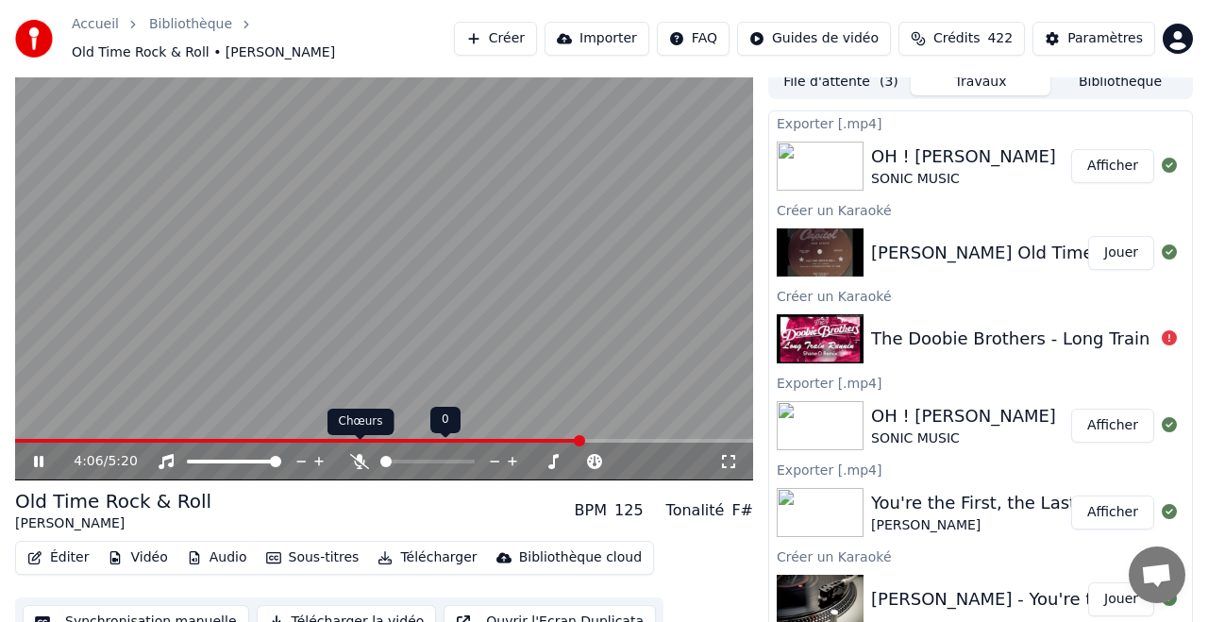
click at [365, 454] on icon at bounding box center [359, 461] width 19 height 15
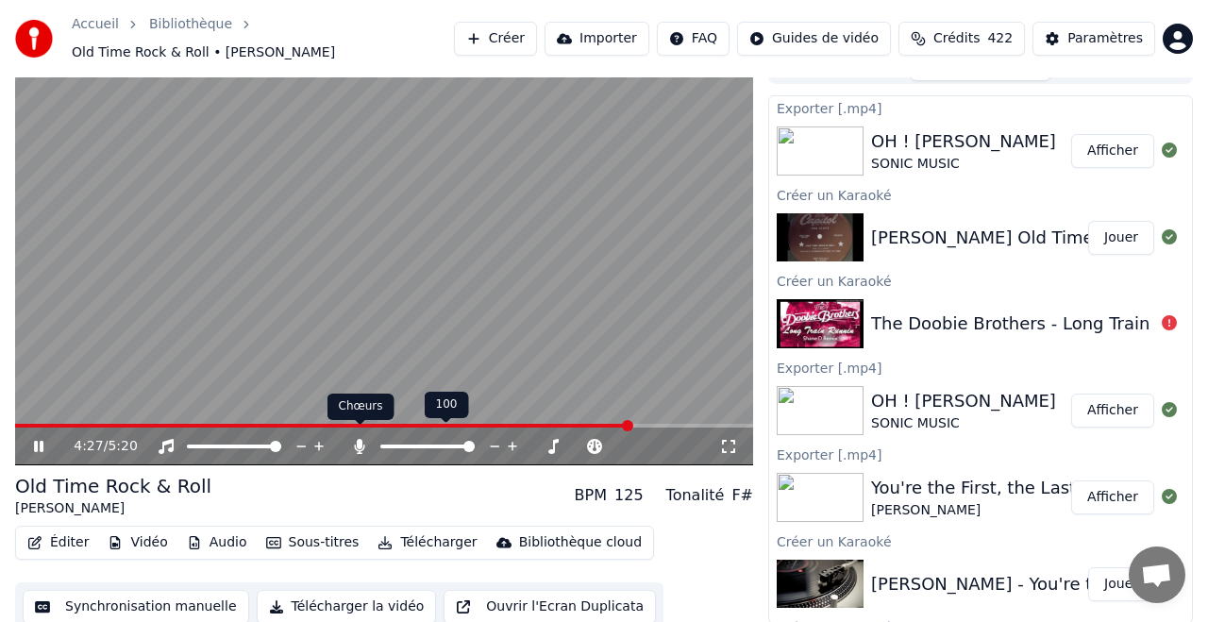
click at [361, 439] on icon at bounding box center [360, 446] width 10 height 15
click at [423, 538] on button "Télécharger" at bounding box center [427, 542] width 114 height 26
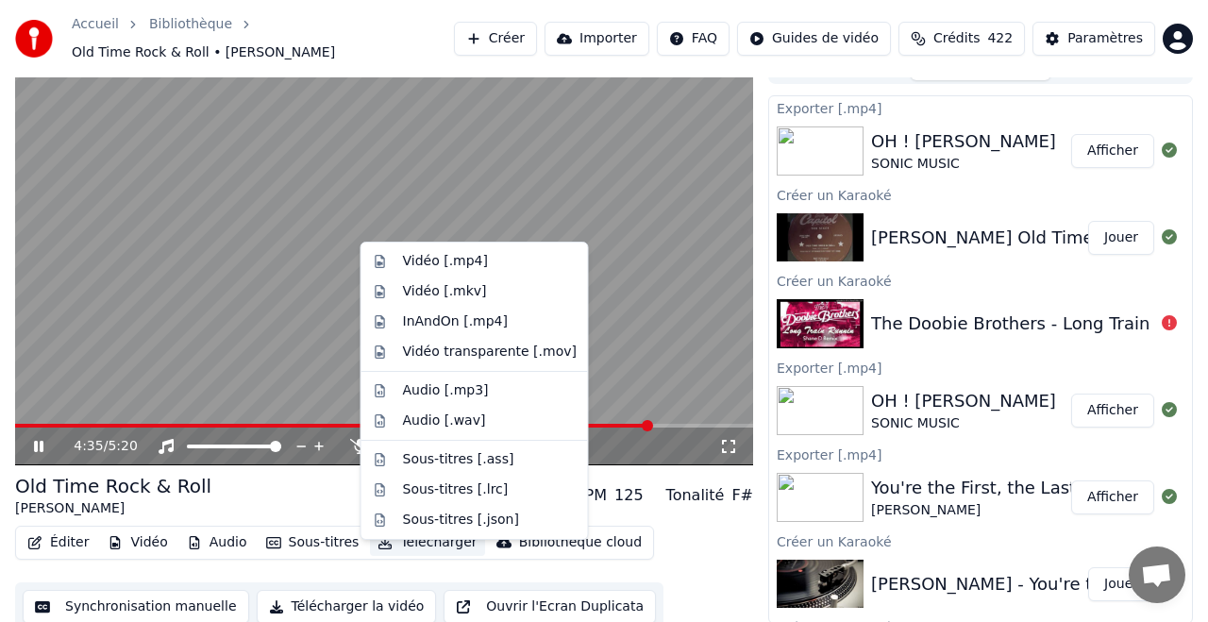
scroll to position [0, 0]
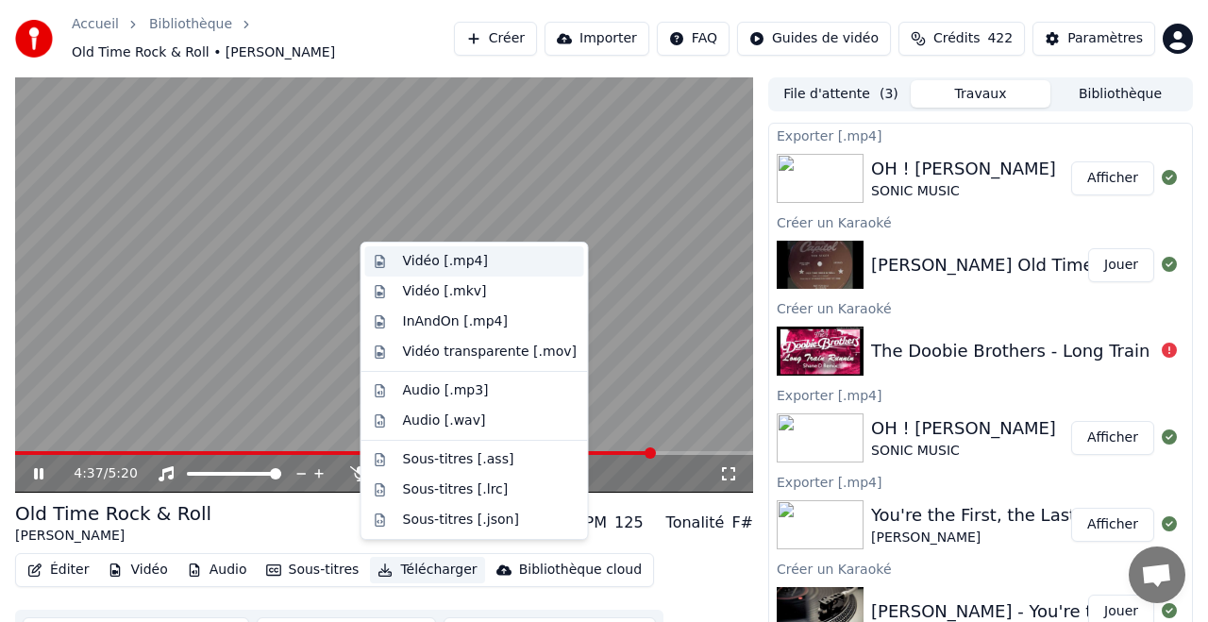
click at [445, 262] on div "Vidéo [.mp4]" at bounding box center [445, 261] width 85 height 19
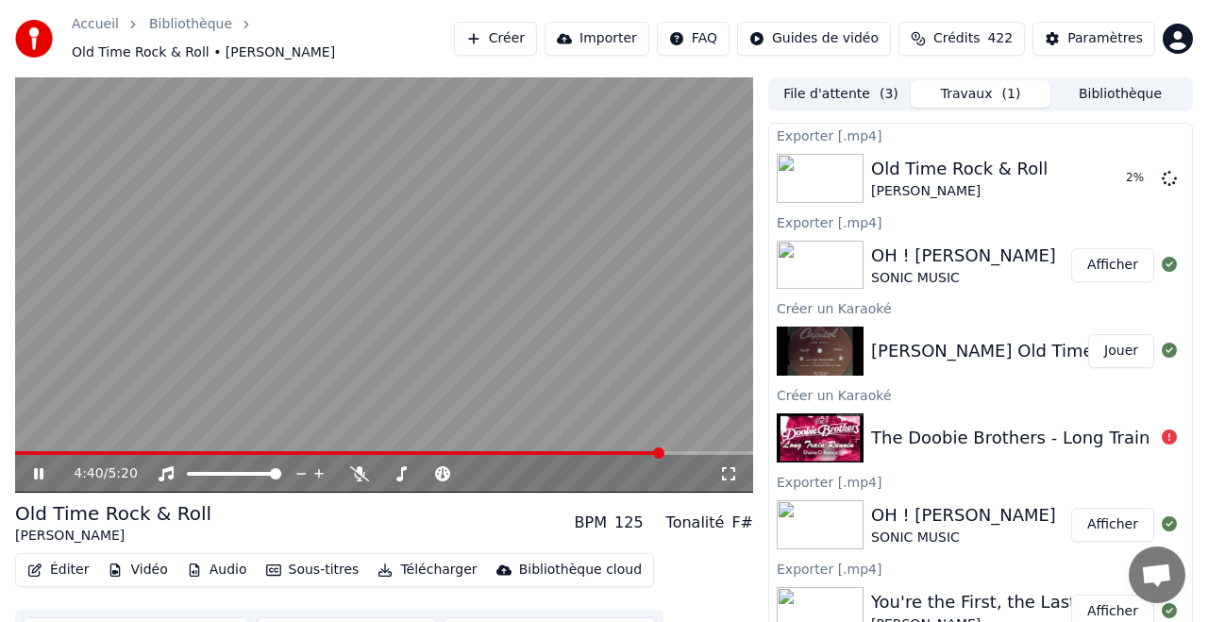
click at [40, 470] on icon at bounding box center [51, 473] width 43 height 15
